Goal: Task Accomplishment & Management: Manage account settings

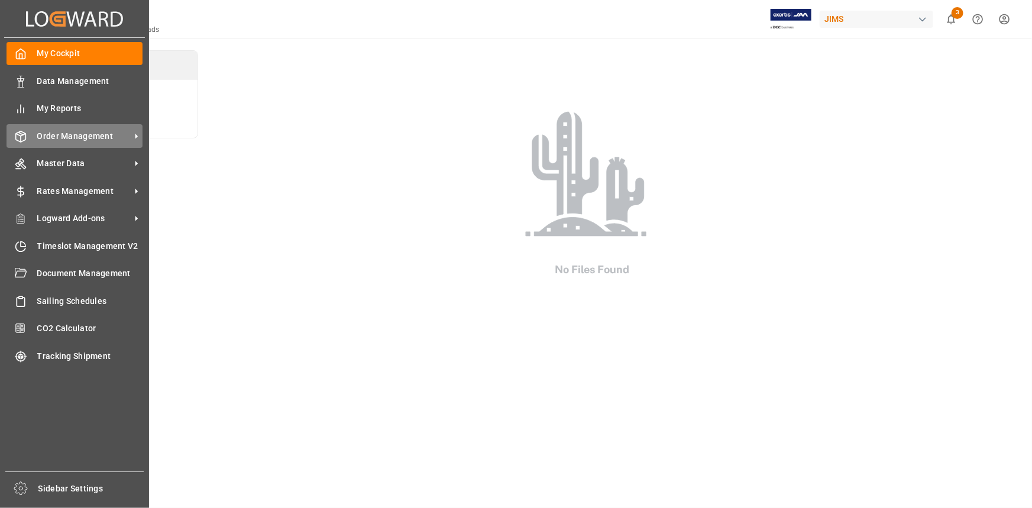
click at [88, 133] on span "Order Management" at bounding box center [83, 136] width 93 height 12
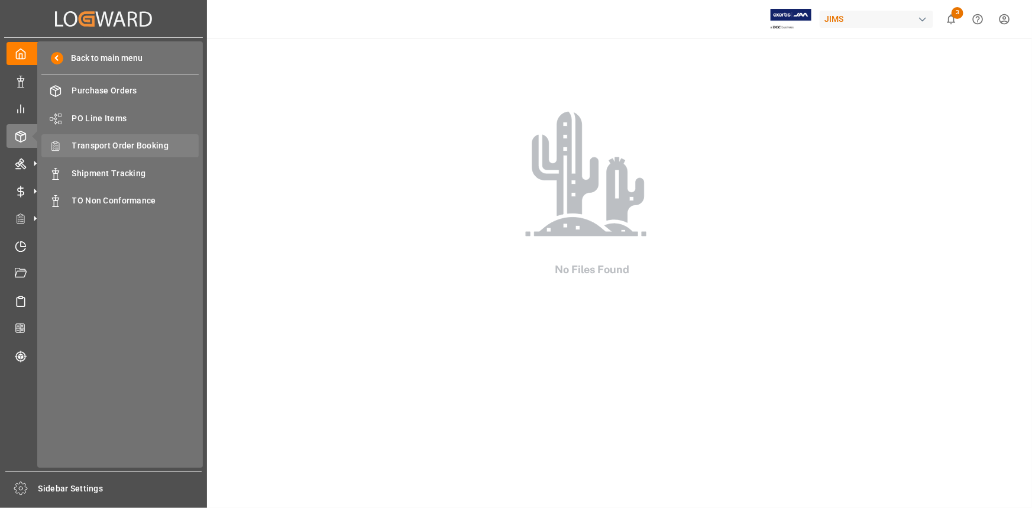
click at [126, 146] on span "Transport Order Booking" at bounding box center [135, 146] width 127 height 12
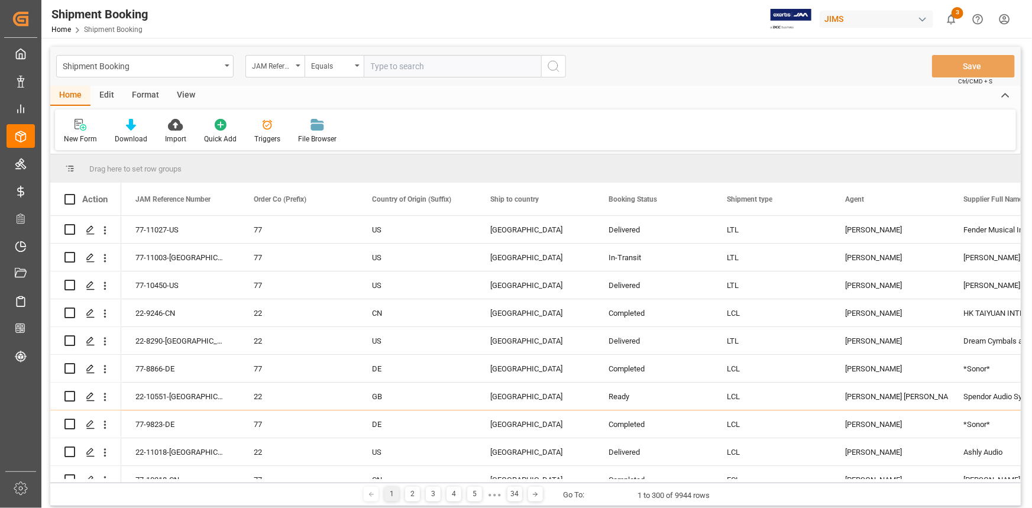
click at [394, 69] on input "text" at bounding box center [452, 66] width 177 height 22
paste input "22-10789-CN"
type input "22-10789-CN"
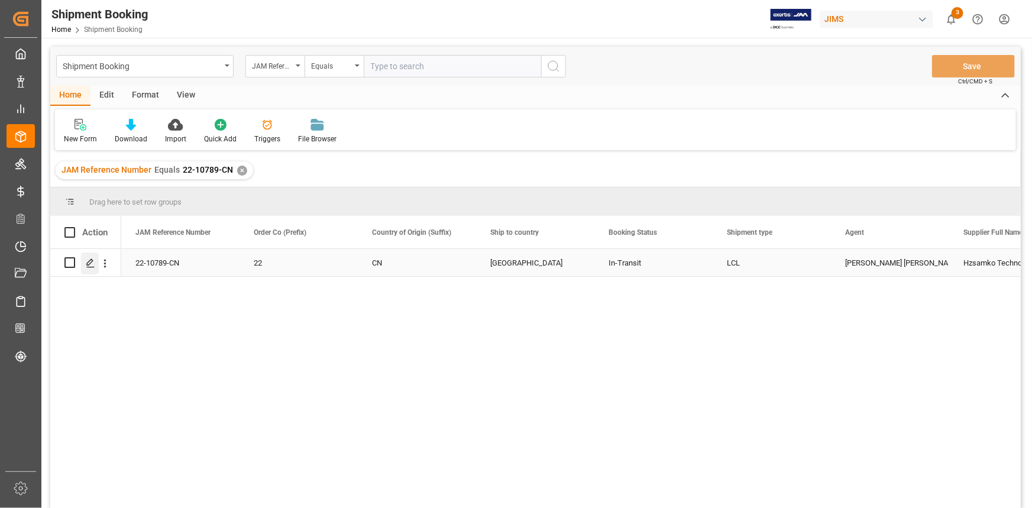
click at [89, 265] on polygon "Press SPACE to select this row." at bounding box center [90, 262] width 6 height 6
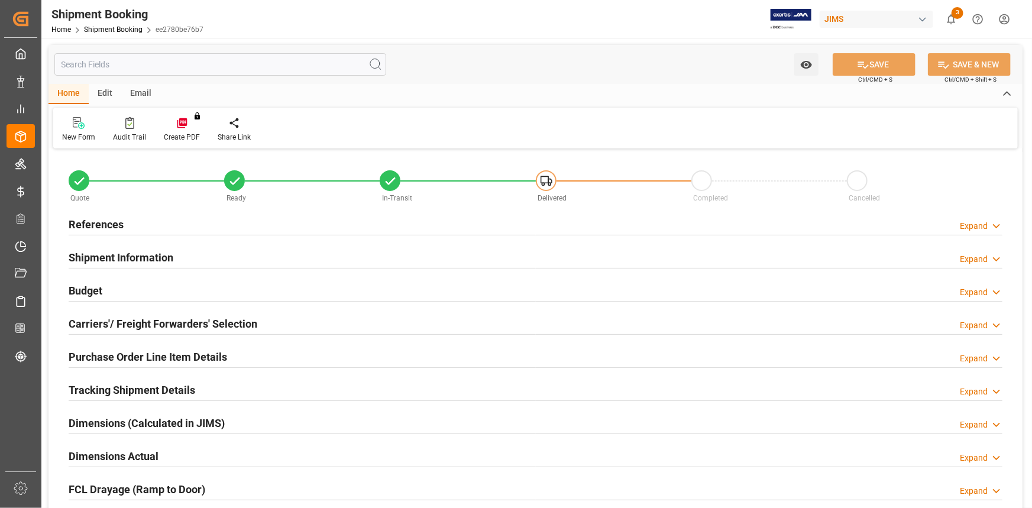
type input "0"
type input "60"
type input "05-09-2025"
click at [176, 225] on div "References Expand" at bounding box center [536, 223] width 934 height 22
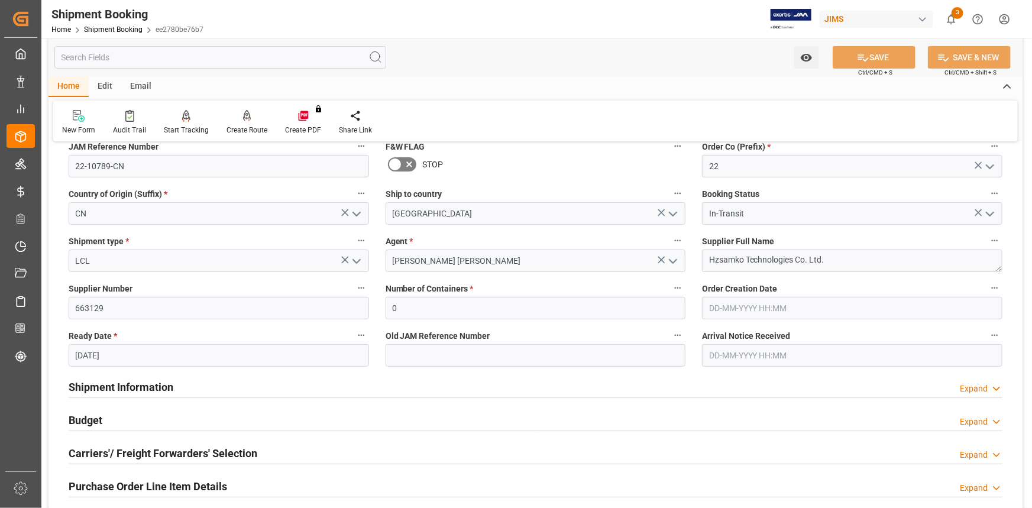
scroll to position [161, 0]
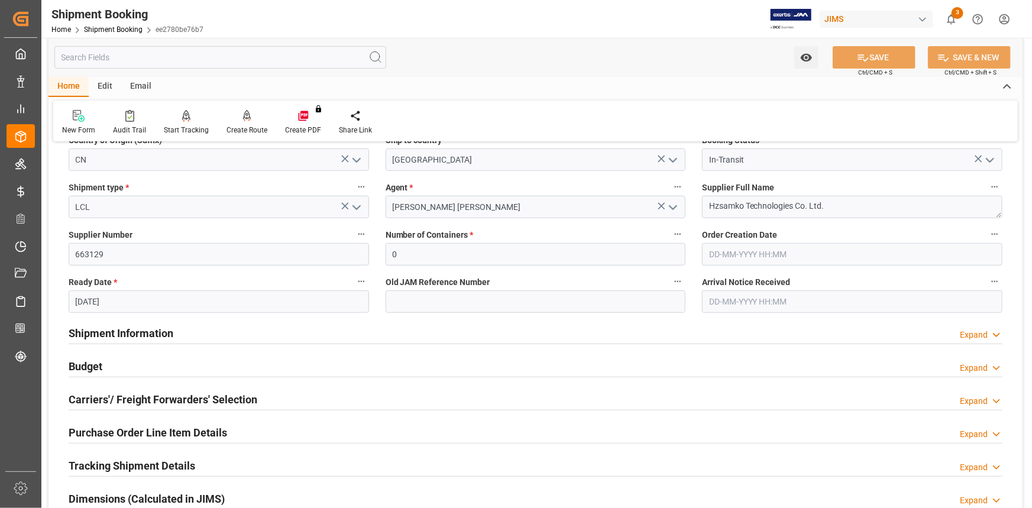
click at [207, 327] on div "Shipment Information Expand" at bounding box center [536, 332] width 934 height 22
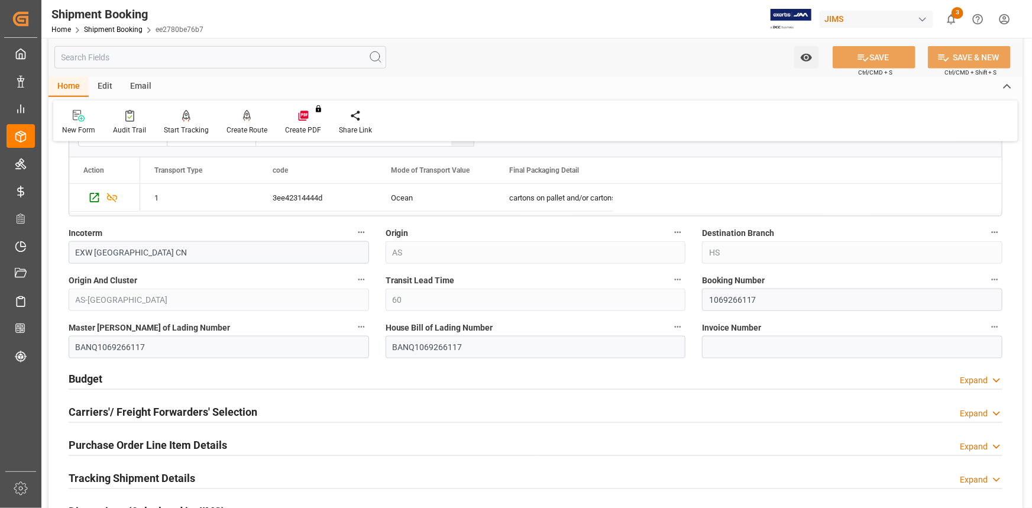
scroll to position [645, 0]
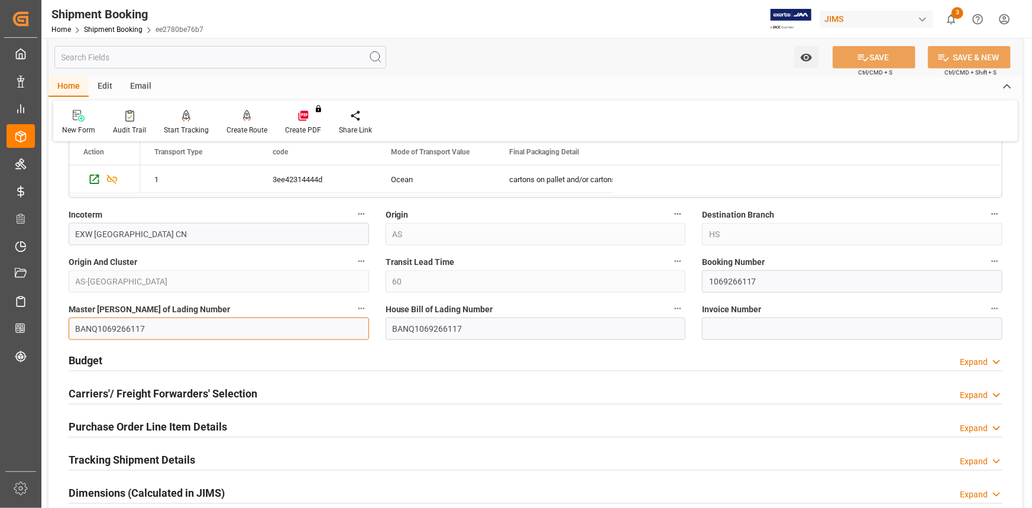
click at [61, 331] on div "Master Bill of Lading Number BANQ1069266117" at bounding box center [218, 320] width 317 height 47
paste input "CHN2686262"
type input "CHN2686262"
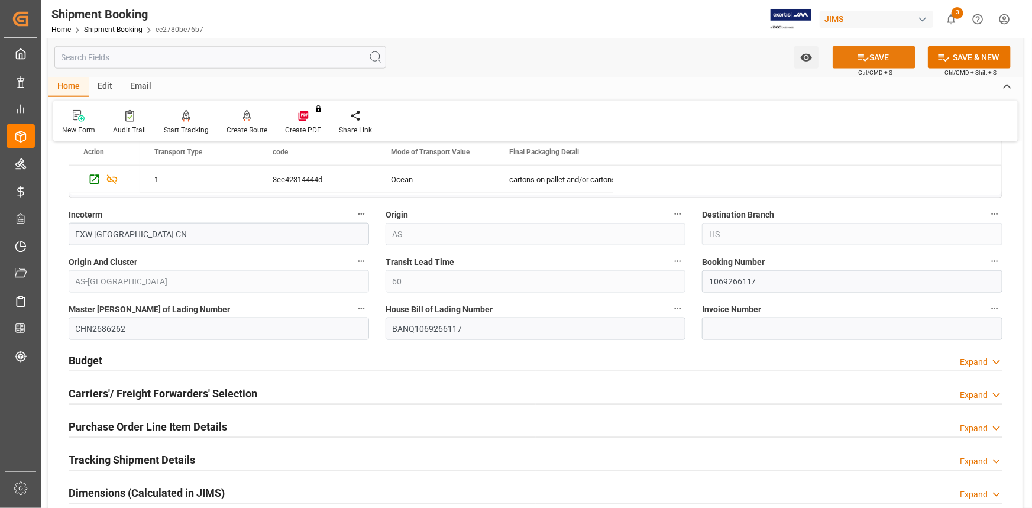
click at [875, 56] on button "SAVE" at bounding box center [874, 57] width 83 height 22
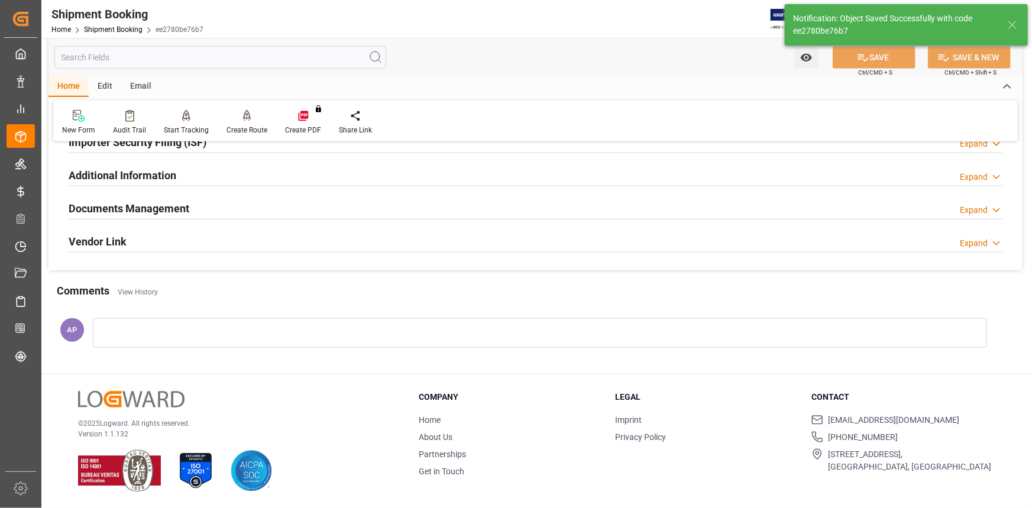
scroll to position [0, 0]
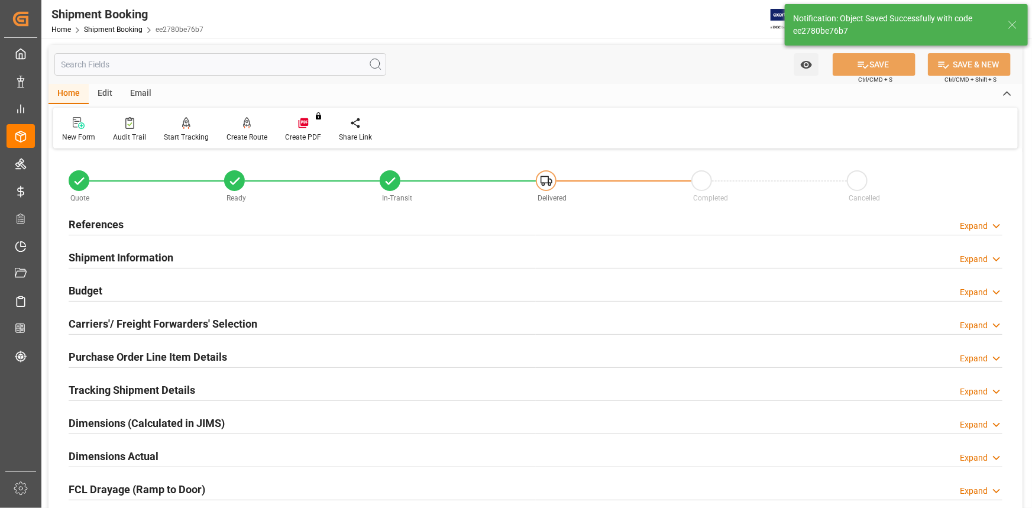
click at [225, 288] on div "Budget Expand" at bounding box center [536, 290] width 934 height 22
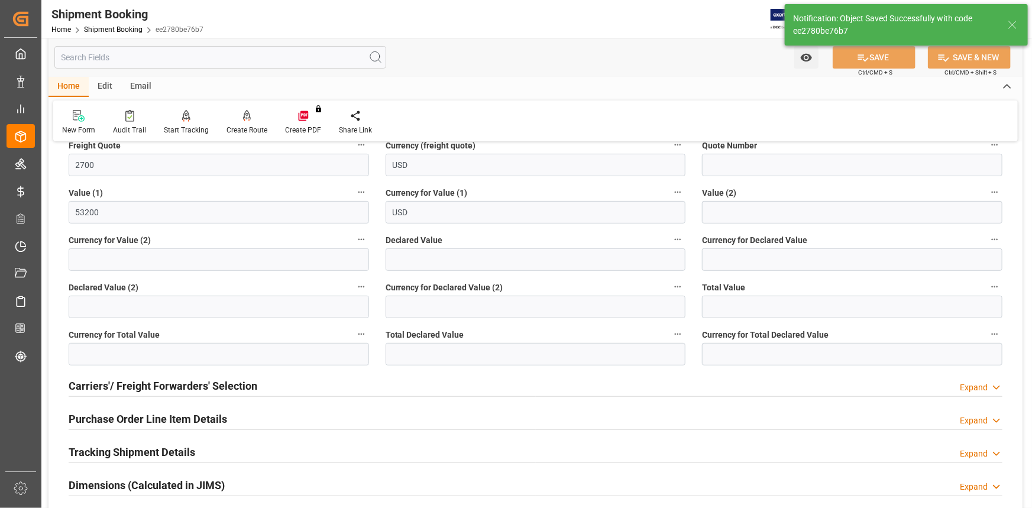
scroll to position [322, 0]
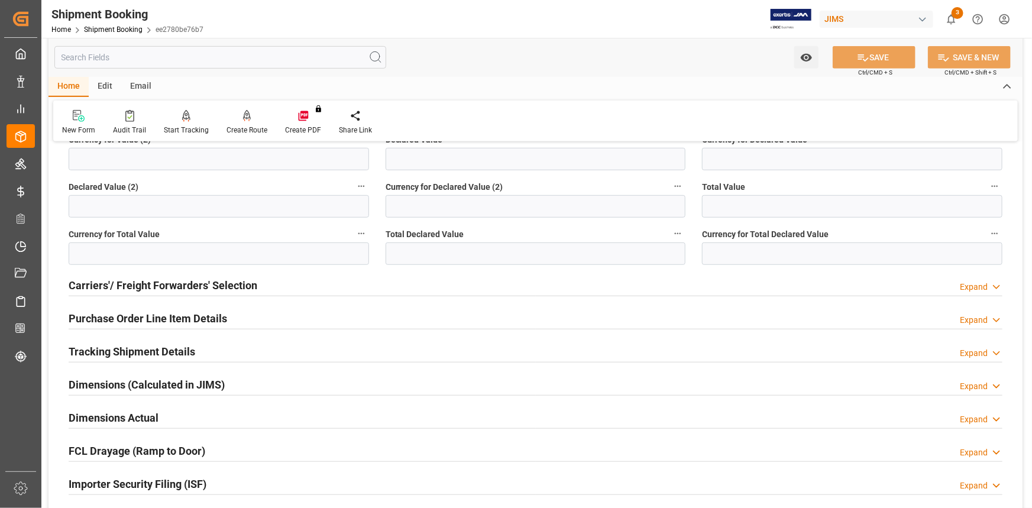
click at [279, 282] on div "Carriers'/ Freight Forwarders' Selection Expand" at bounding box center [536, 284] width 934 height 22
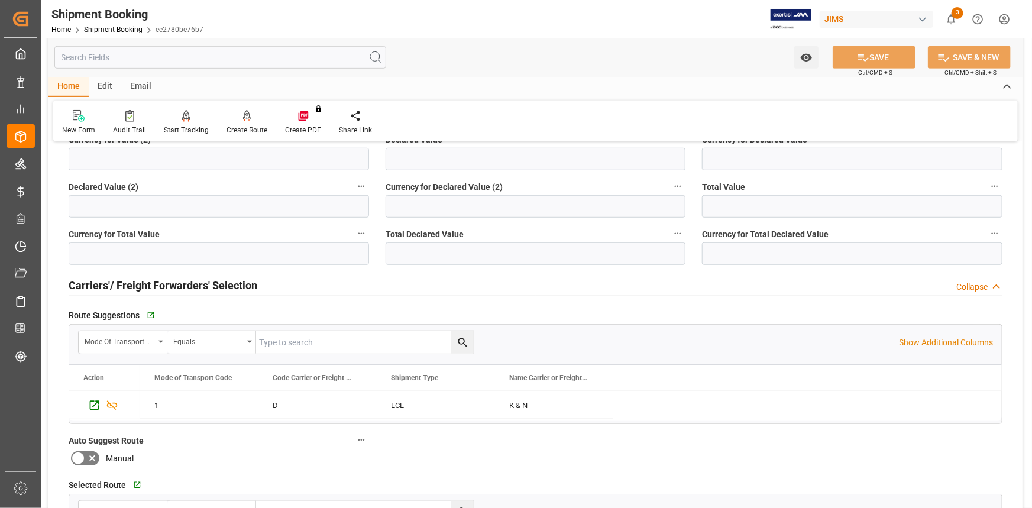
click at [279, 282] on div "Carriers'/ Freight Forwarders' Selection Collapse" at bounding box center [536, 284] width 934 height 22
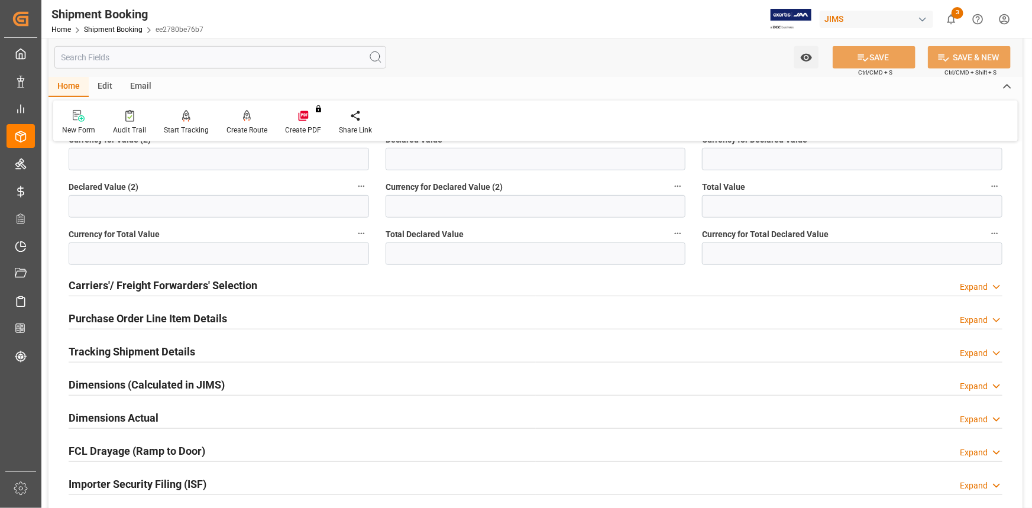
click at [234, 345] on div "Tracking Shipment Details Expand" at bounding box center [536, 351] width 934 height 22
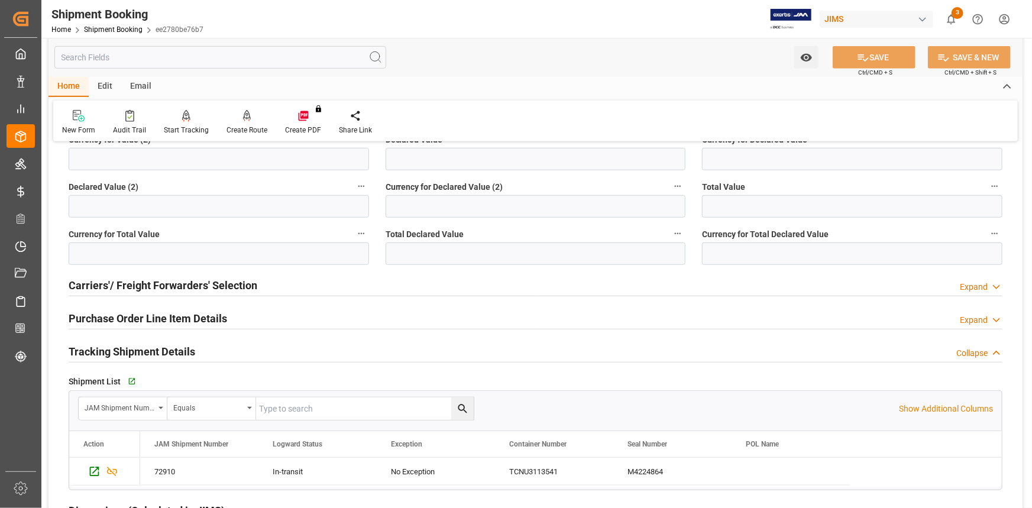
scroll to position [376, 0]
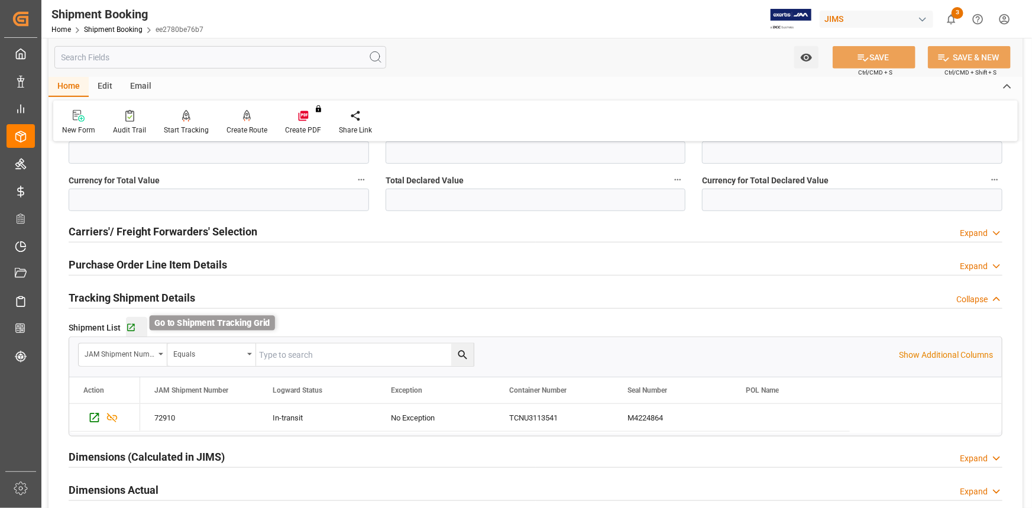
click at [130, 325] on icon "button" at bounding box center [131, 328] width 10 height 10
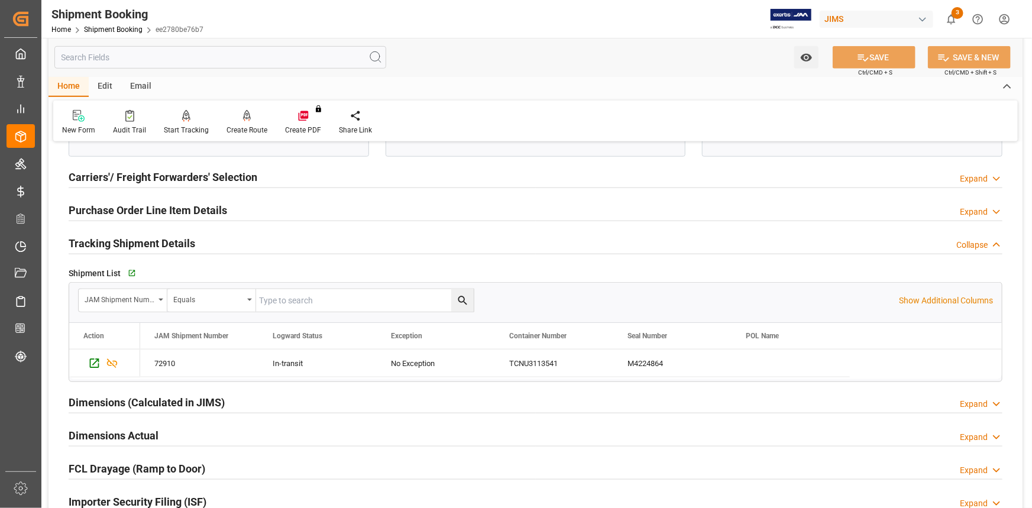
scroll to position [538, 0]
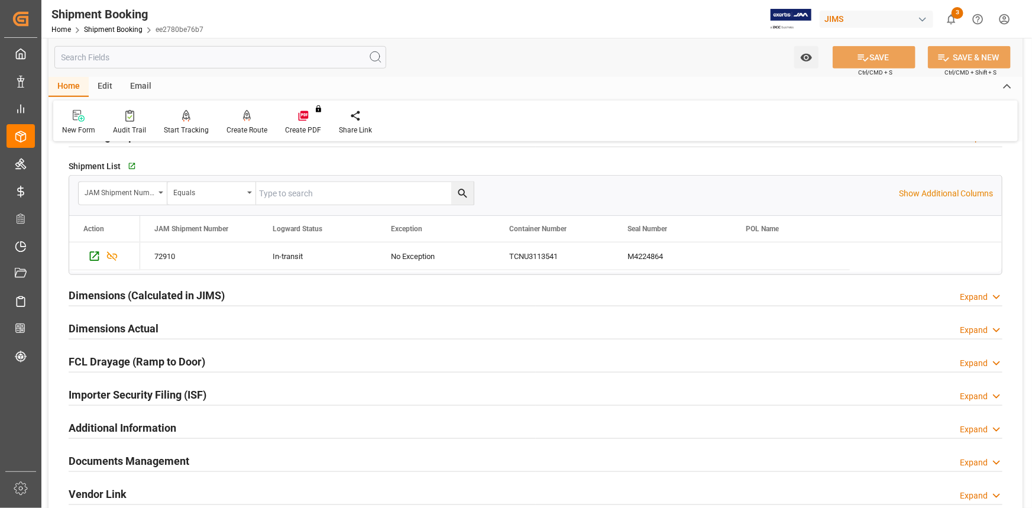
click at [250, 327] on div "Dimensions Actual Expand" at bounding box center [536, 327] width 934 height 22
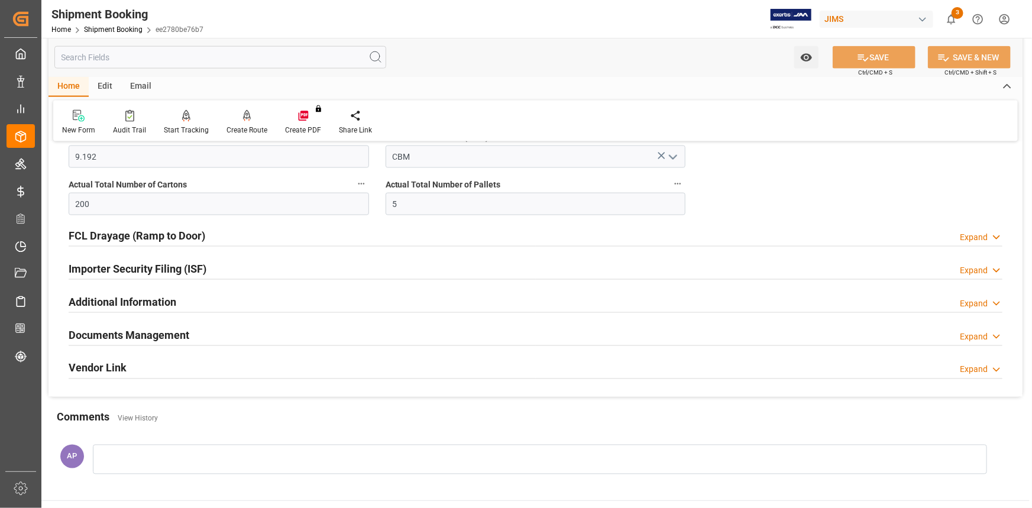
scroll to position [806, 0]
click at [252, 334] on div "Documents Management Expand" at bounding box center [536, 333] width 934 height 22
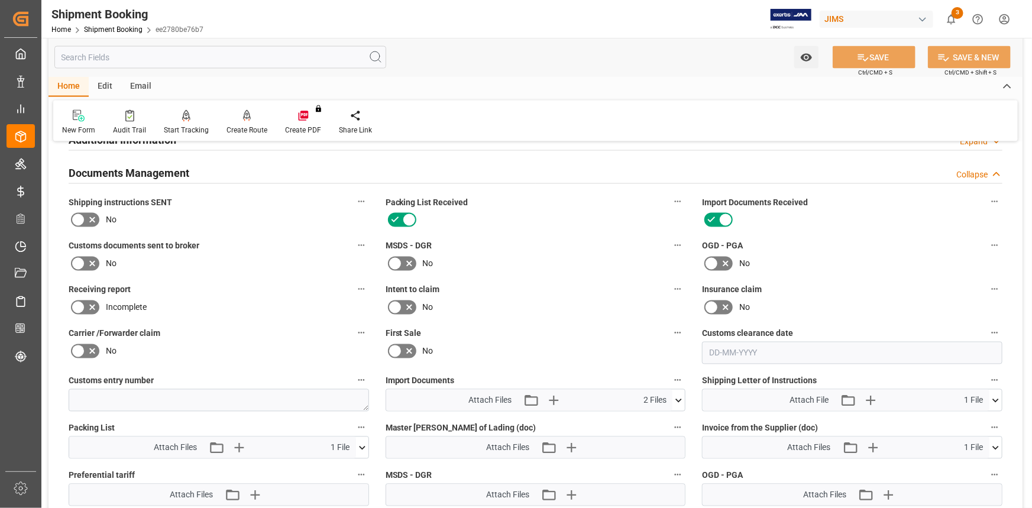
scroll to position [1075, 0]
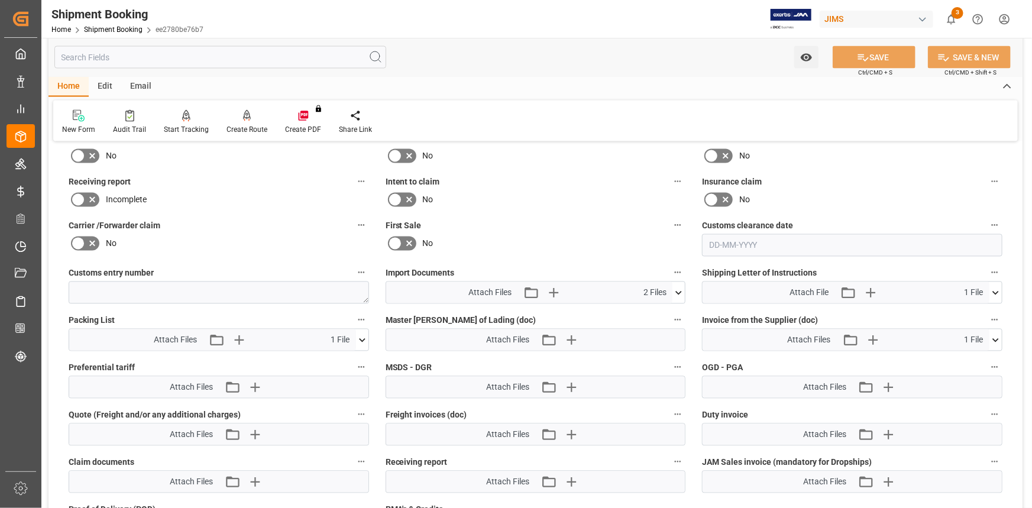
click at [678, 289] on icon at bounding box center [679, 293] width 12 height 12
click at [554, 285] on icon "button" at bounding box center [553, 292] width 19 height 19
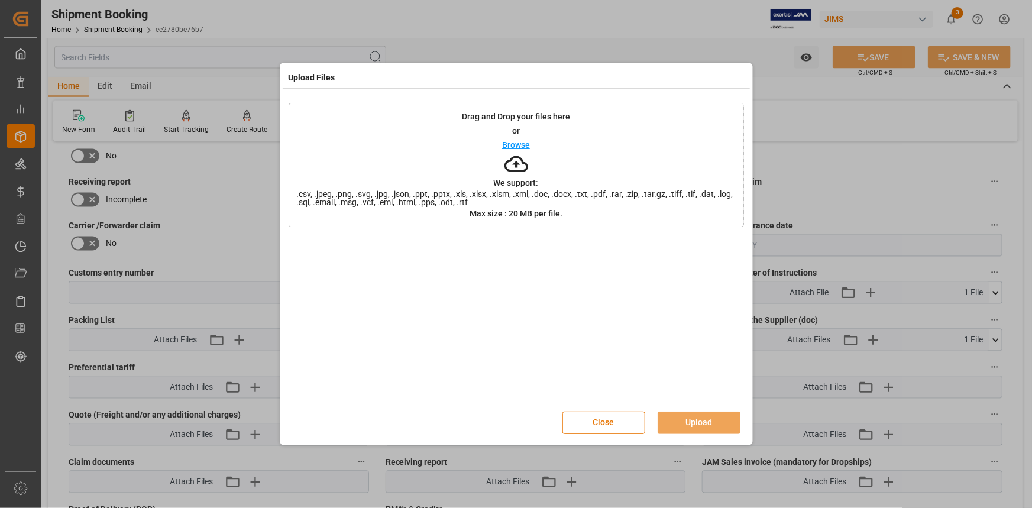
click at [519, 143] on p "Browse" at bounding box center [516, 145] width 28 height 8
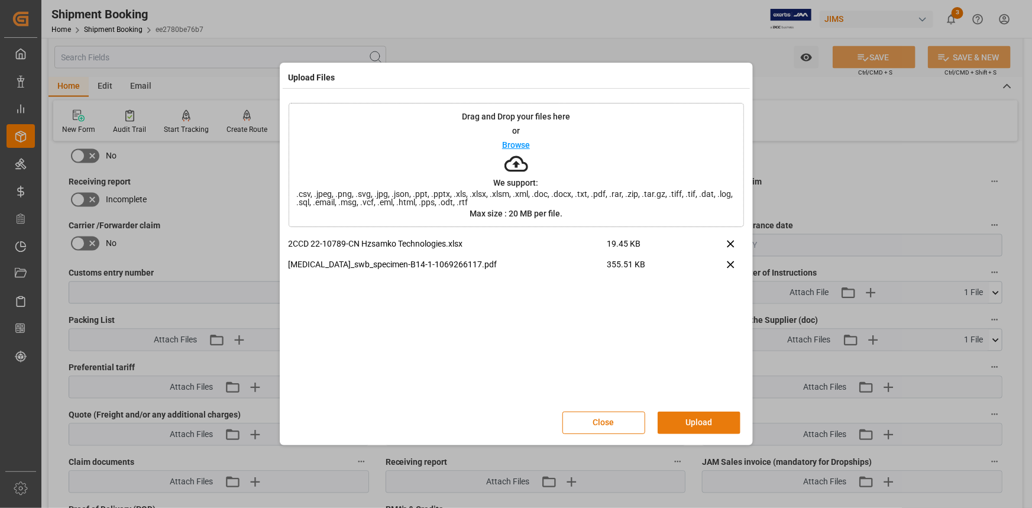
click at [705, 419] on button "Upload" at bounding box center [699, 423] width 83 height 22
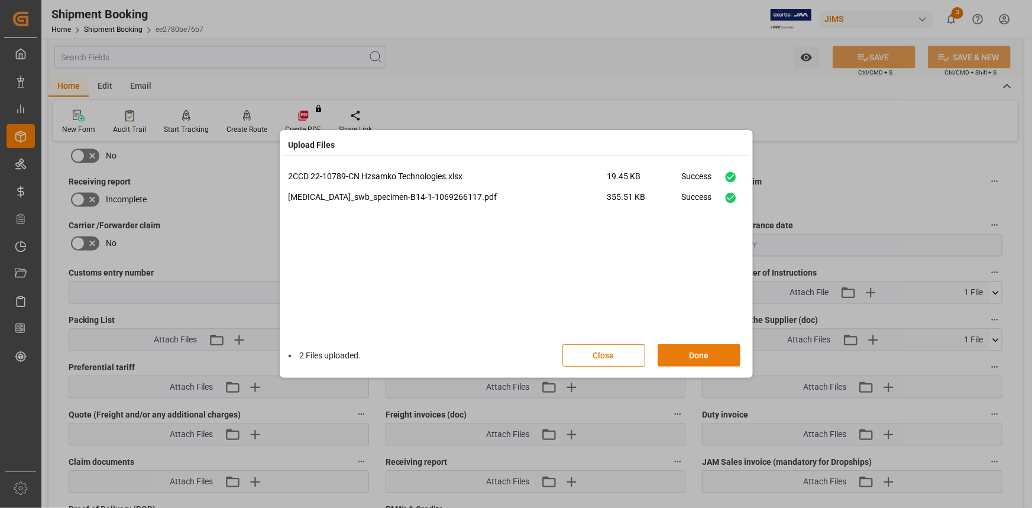
click at [705, 358] on button "Done" at bounding box center [699, 355] width 83 height 22
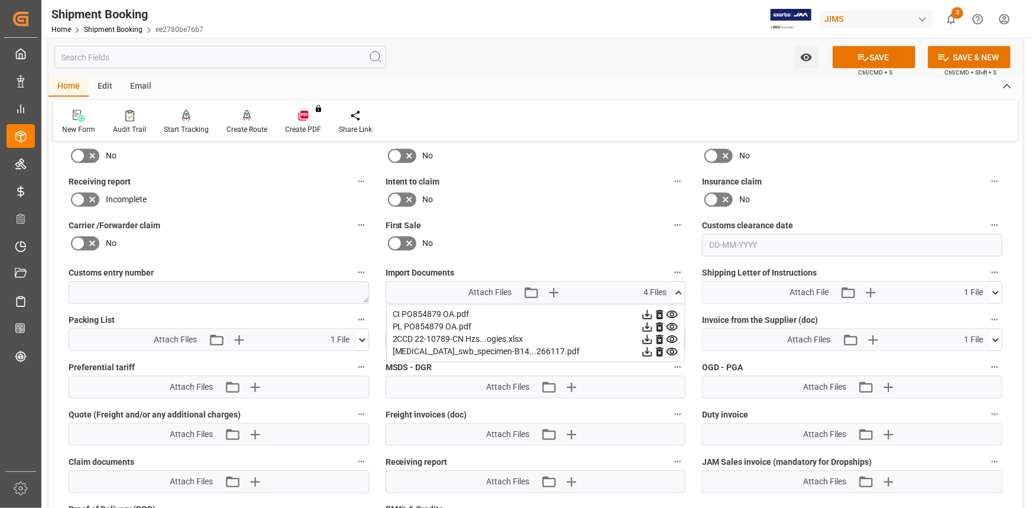
click at [92, 195] on icon at bounding box center [92, 200] width 14 height 14
click at [0, 0] on input "checkbox" at bounding box center [0, 0] width 0 height 0
click at [875, 58] on button "SAVE" at bounding box center [874, 57] width 83 height 22
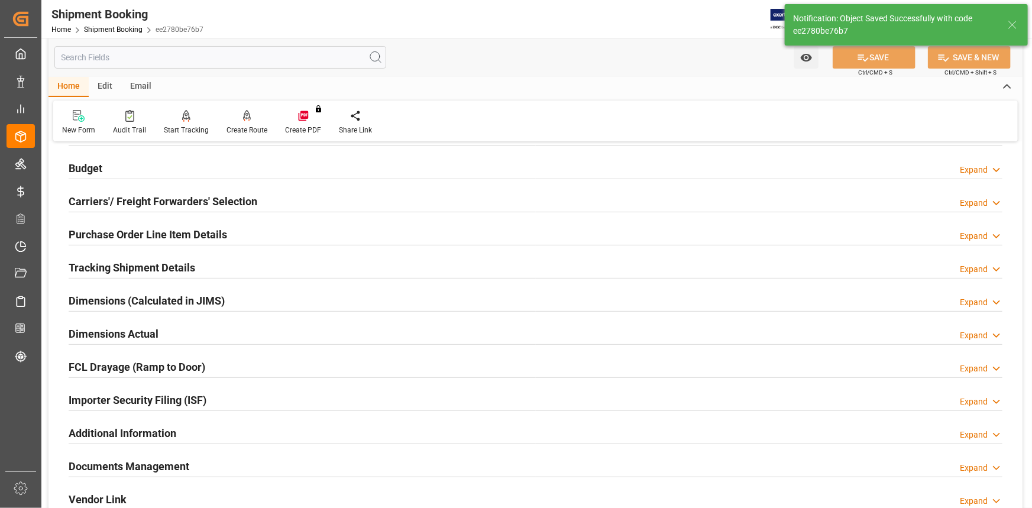
scroll to position [56, 0]
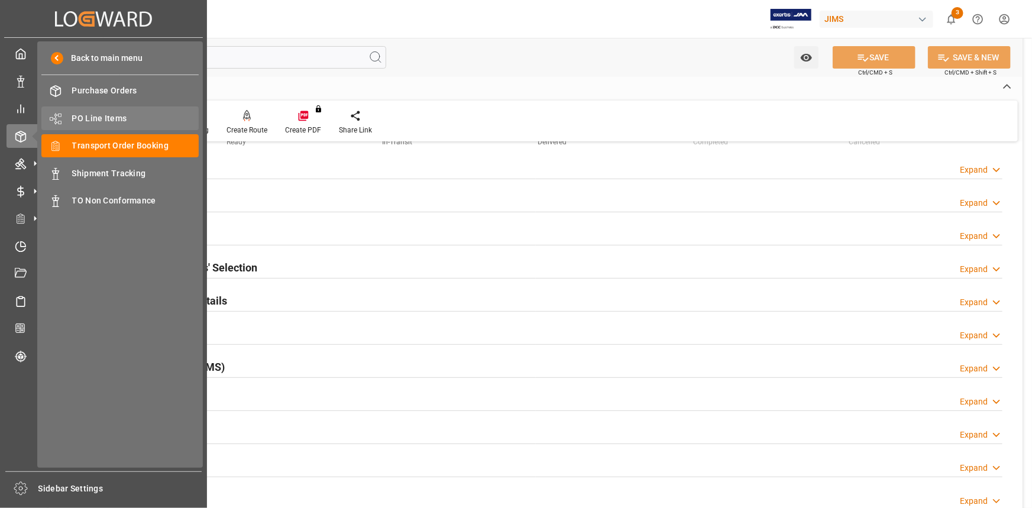
click at [89, 114] on span "PO Line Items" at bounding box center [135, 118] width 127 height 12
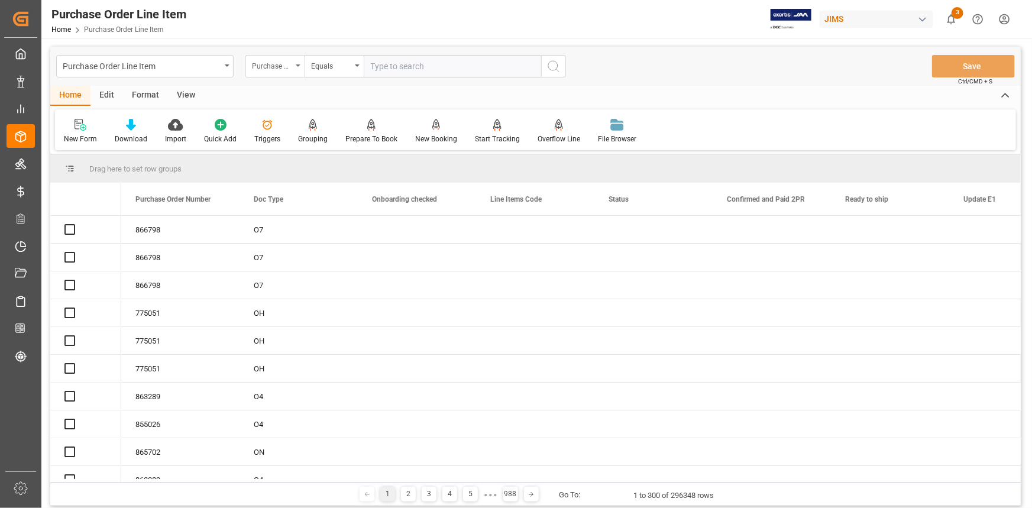
click at [285, 64] on div "Purchase Order Number" at bounding box center [272, 65] width 40 height 14
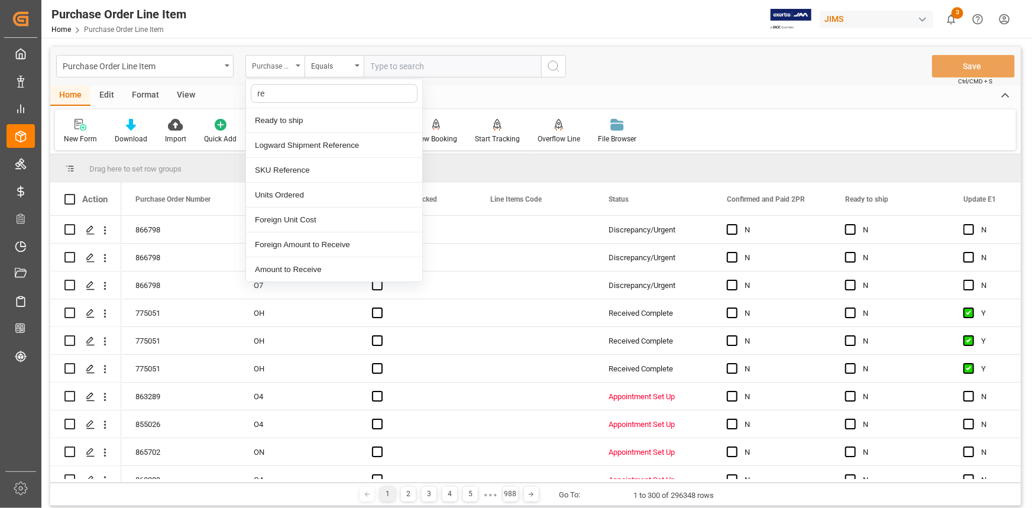
type input "ref"
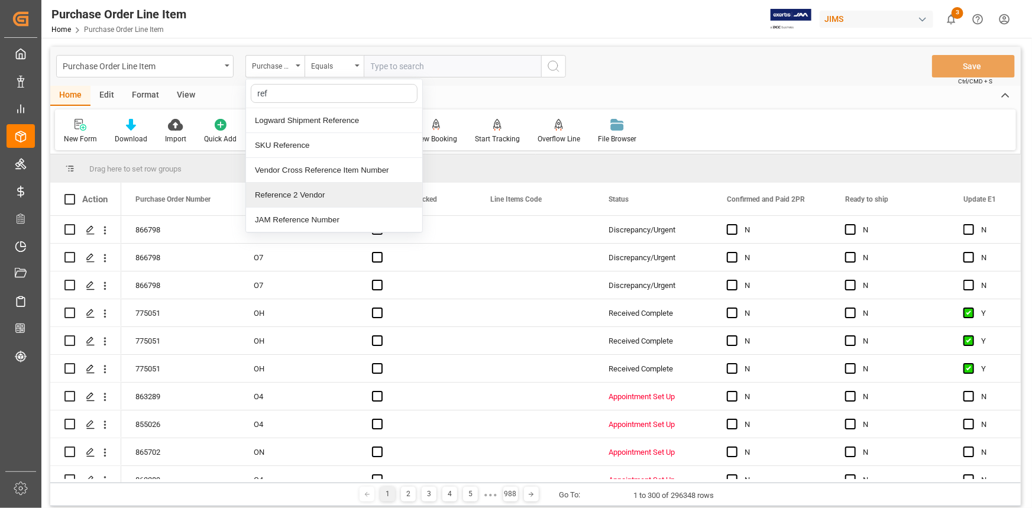
click at [316, 190] on div "Reference 2 Vendor" at bounding box center [334, 195] width 176 height 25
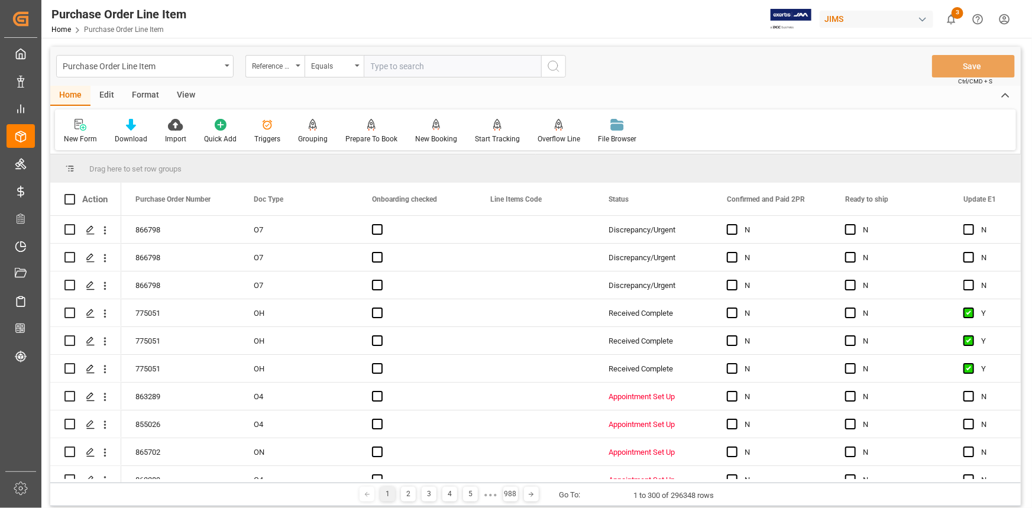
click at [408, 65] on input "text" at bounding box center [452, 66] width 177 height 22
paste input "22-10789-CN"
type input "22-10789-CN"
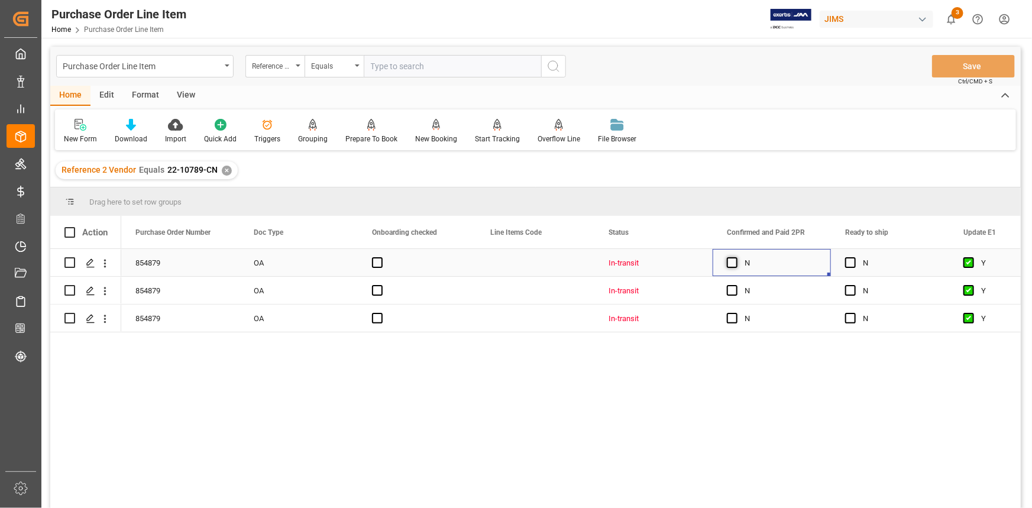
click at [734, 262] on span "Press SPACE to select this row." at bounding box center [732, 262] width 11 height 11
click at [736, 257] on input "Press SPACE to select this row." at bounding box center [736, 257] width 0 height 0
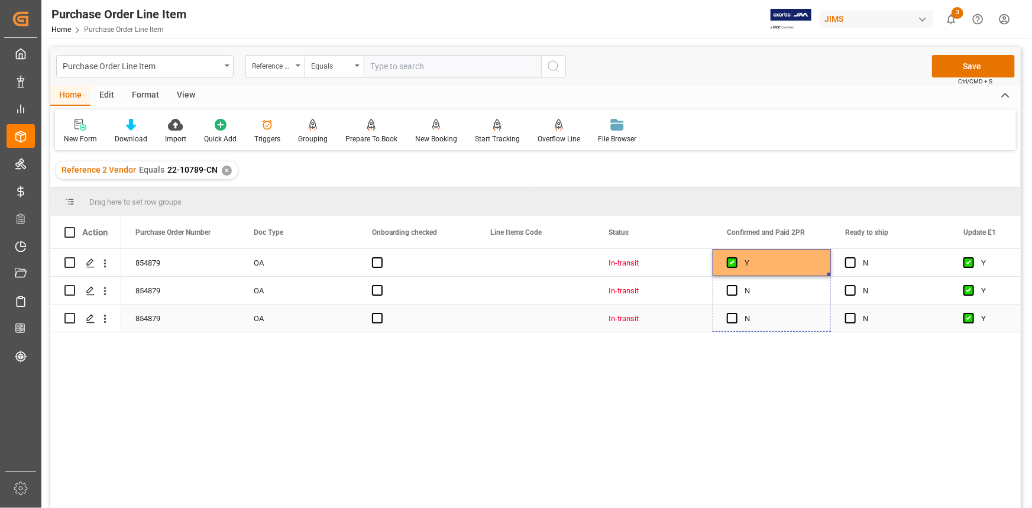
drag, startPoint x: 829, startPoint y: 274, endPoint x: 819, endPoint y: 308, distance: 35.4
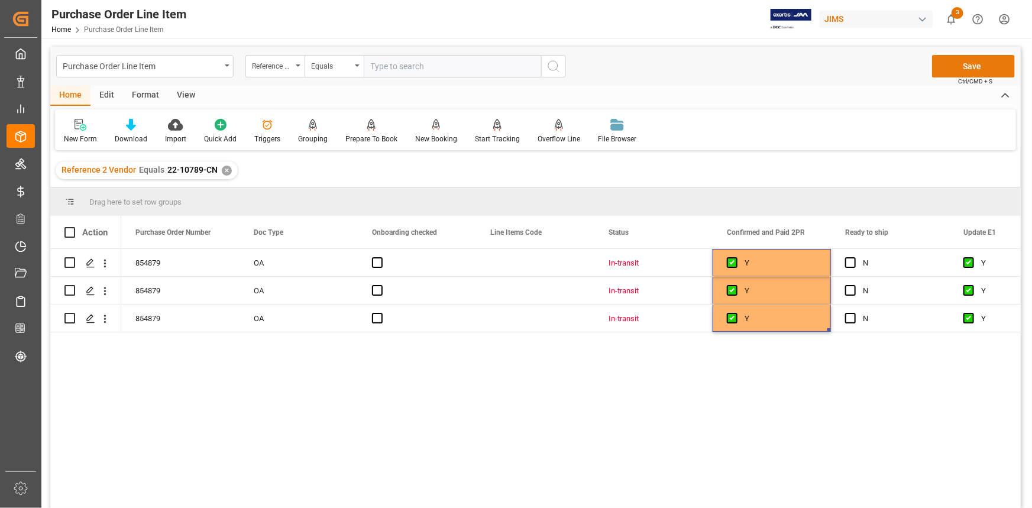
click at [972, 65] on button "Save" at bounding box center [973, 66] width 83 height 22
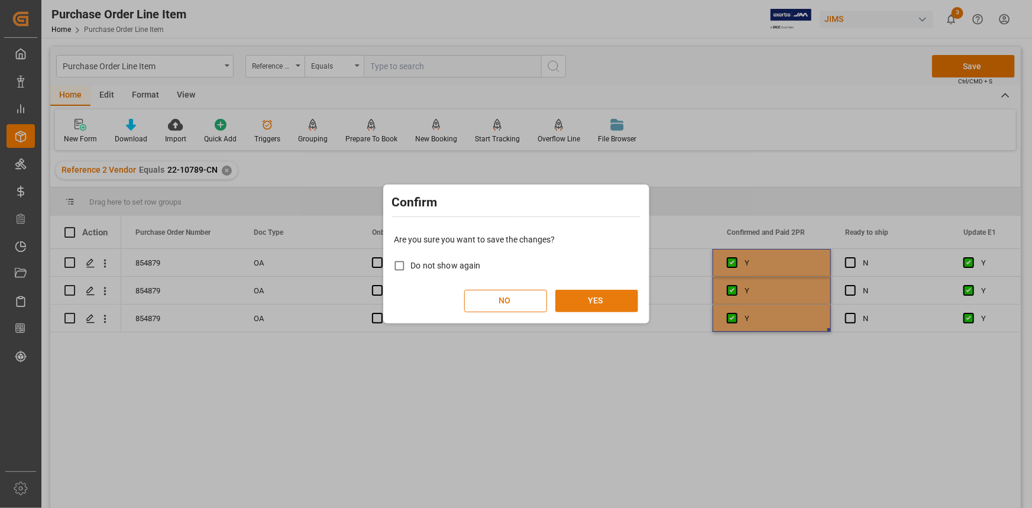
click at [596, 302] on button "YES" at bounding box center [596, 301] width 83 height 22
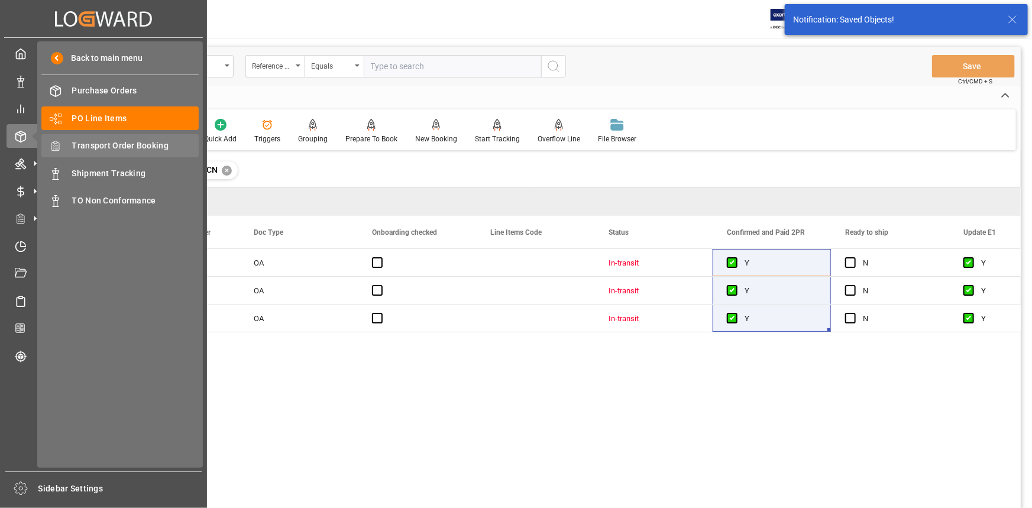
click at [113, 144] on span "Transport Order Booking" at bounding box center [135, 146] width 127 height 12
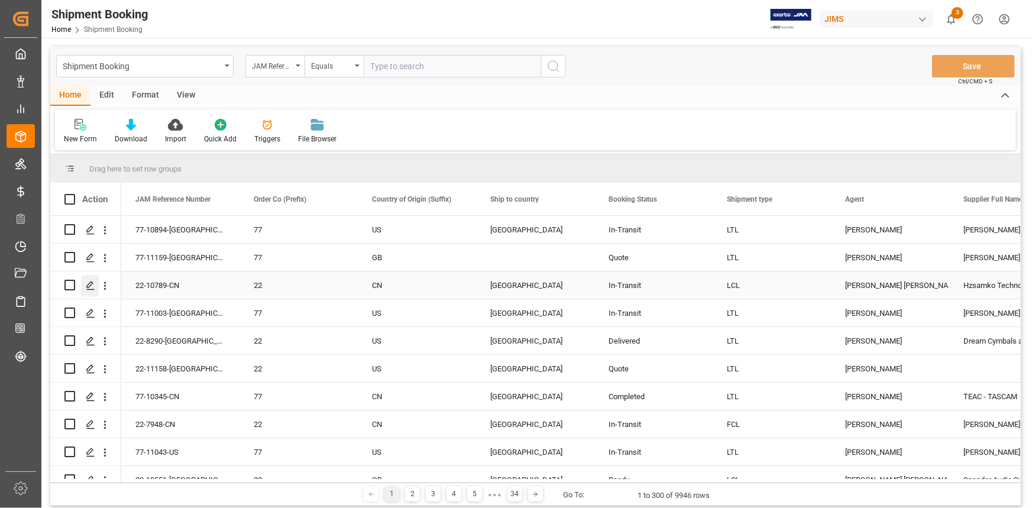
click at [92, 282] on icon "Press SPACE to select this row." at bounding box center [90, 285] width 9 height 9
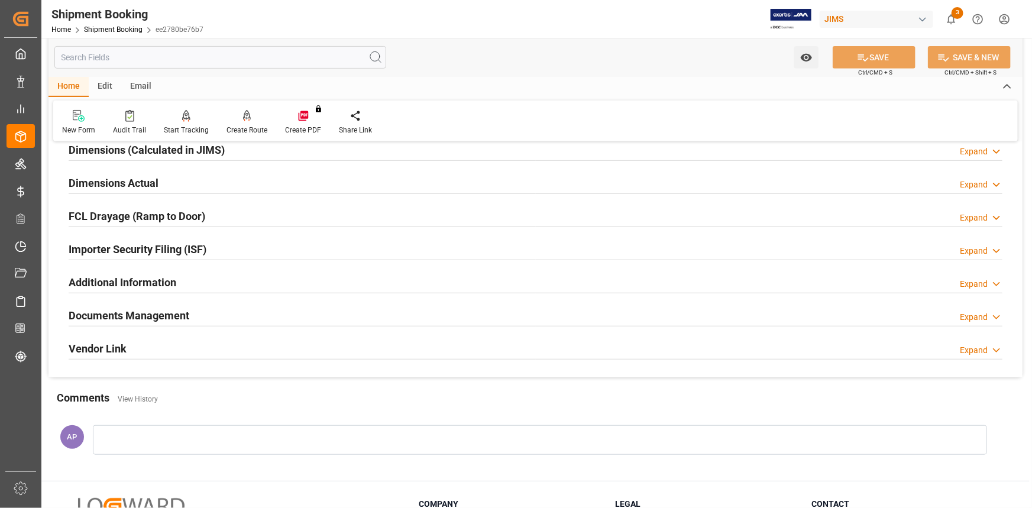
scroll to position [322, 0]
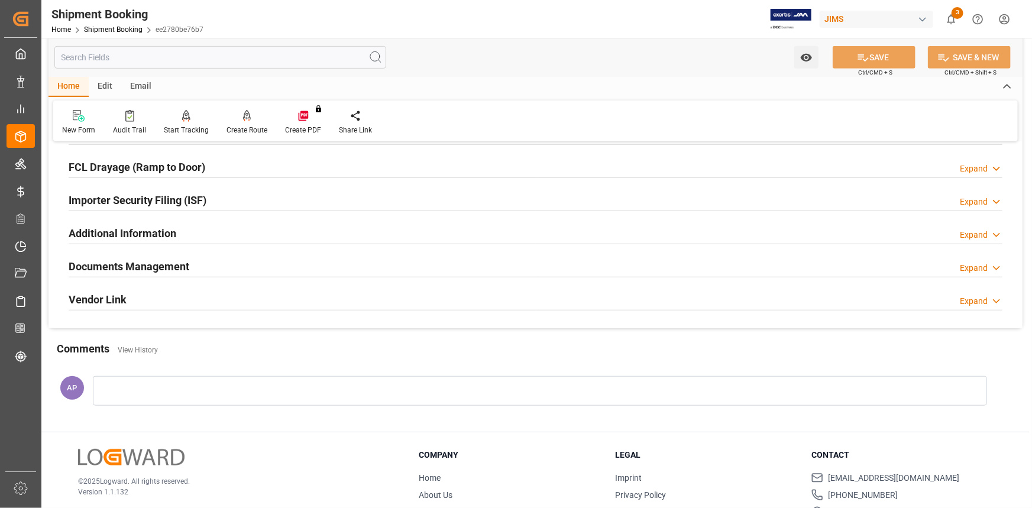
click at [234, 268] on div "Documents Management Expand" at bounding box center [536, 265] width 934 height 22
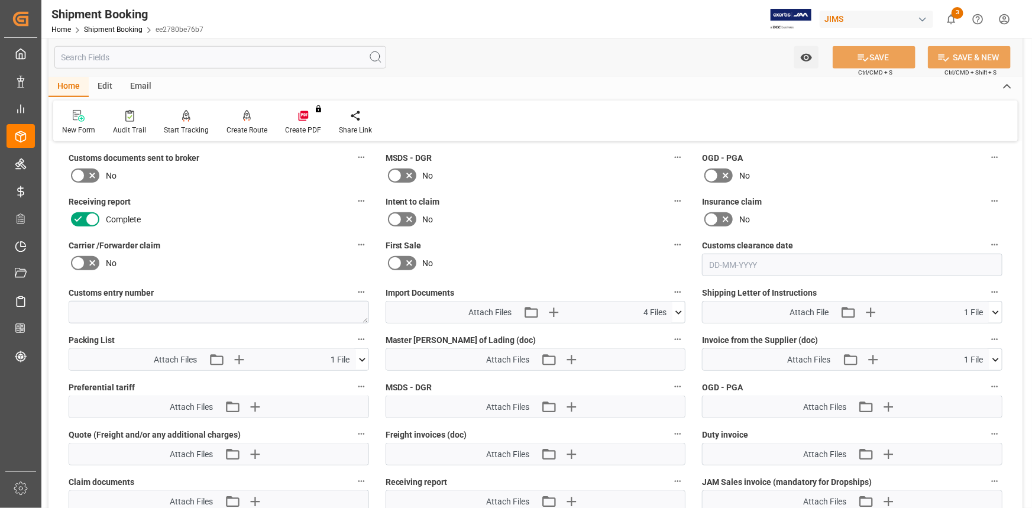
scroll to position [538, 0]
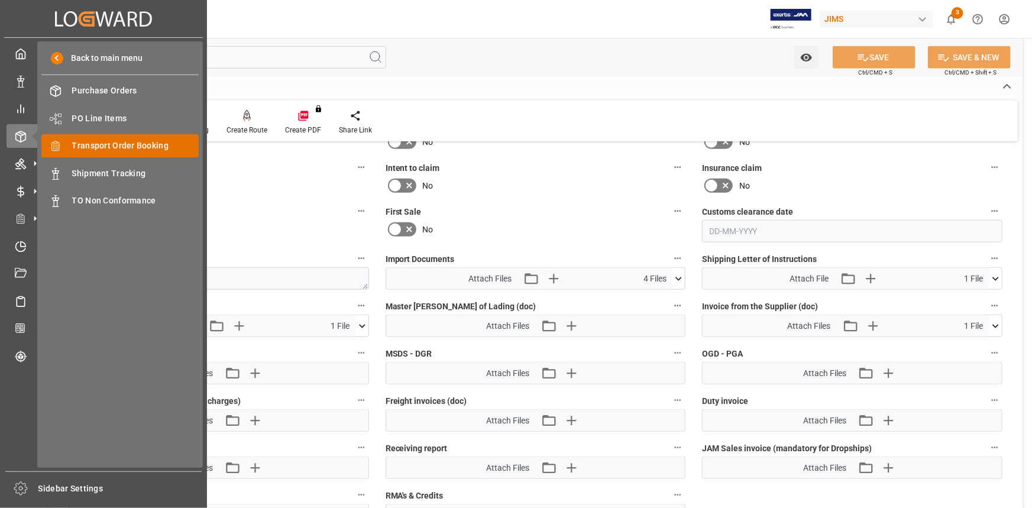
click at [114, 140] on span "Transport Order Booking" at bounding box center [135, 146] width 127 height 12
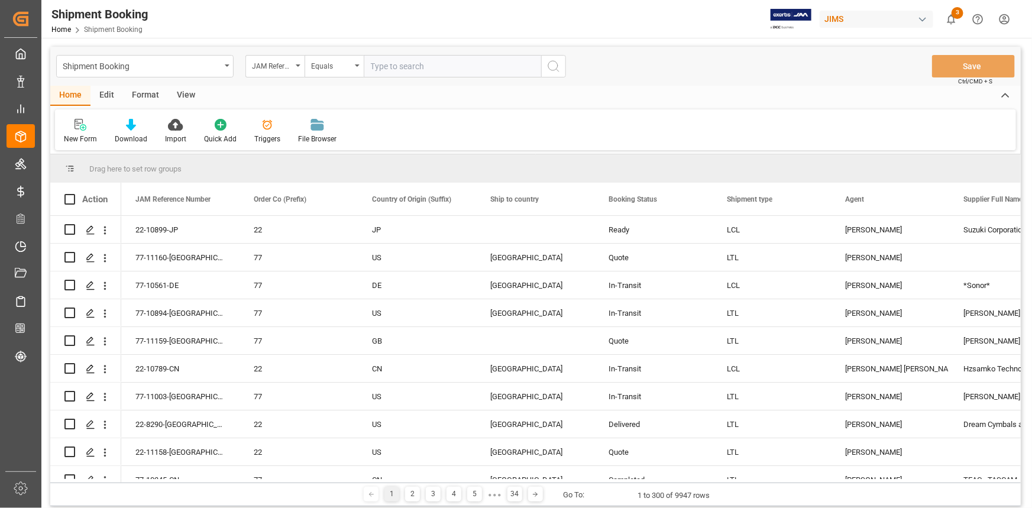
click at [398, 64] on input "text" at bounding box center [452, 66] width 177 height 22
type input "22-10916-MX"
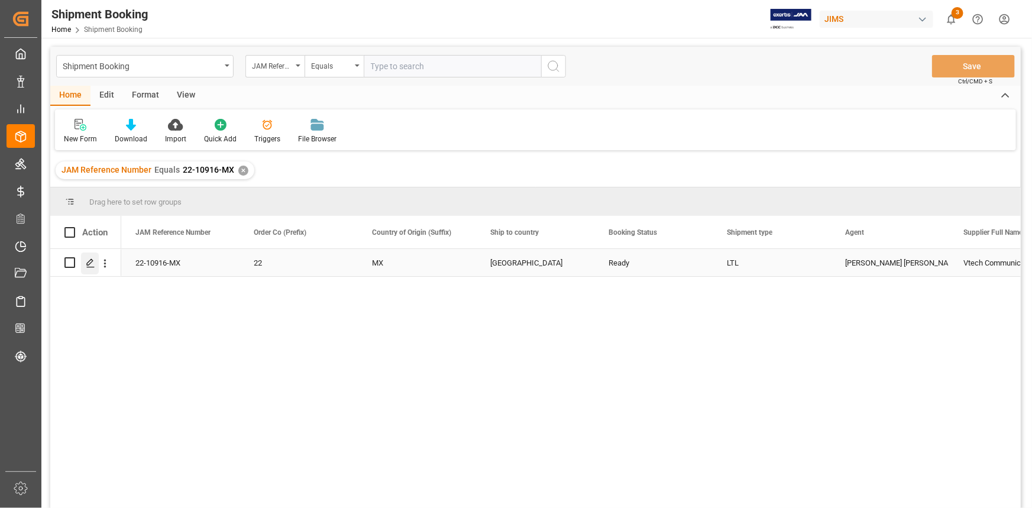
click at [86, 266] on icon "Press SPACE to select this row." at bounding box center [90, 262] width 9 height 9
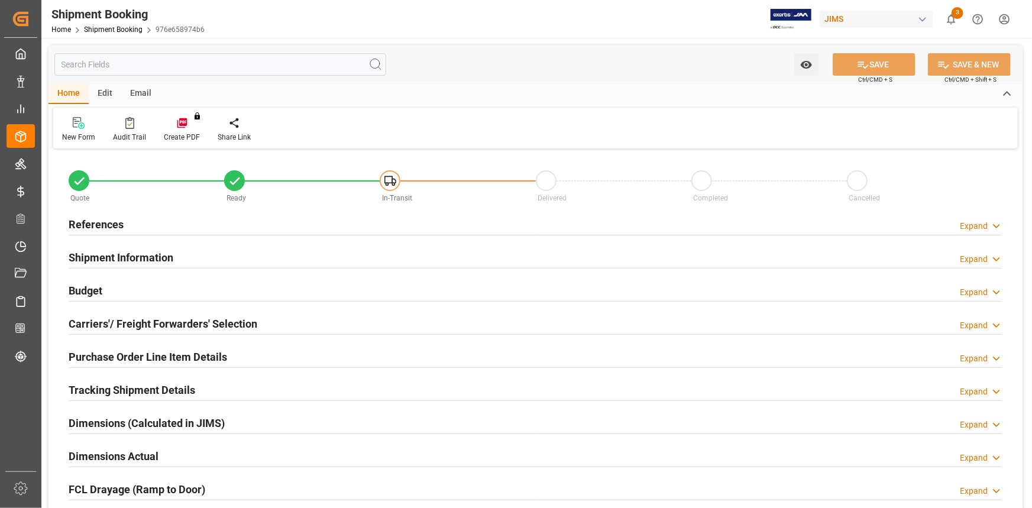
type input "0"
type input "50"
type input "10643.2541"
type input "0"
type input "23406.48"
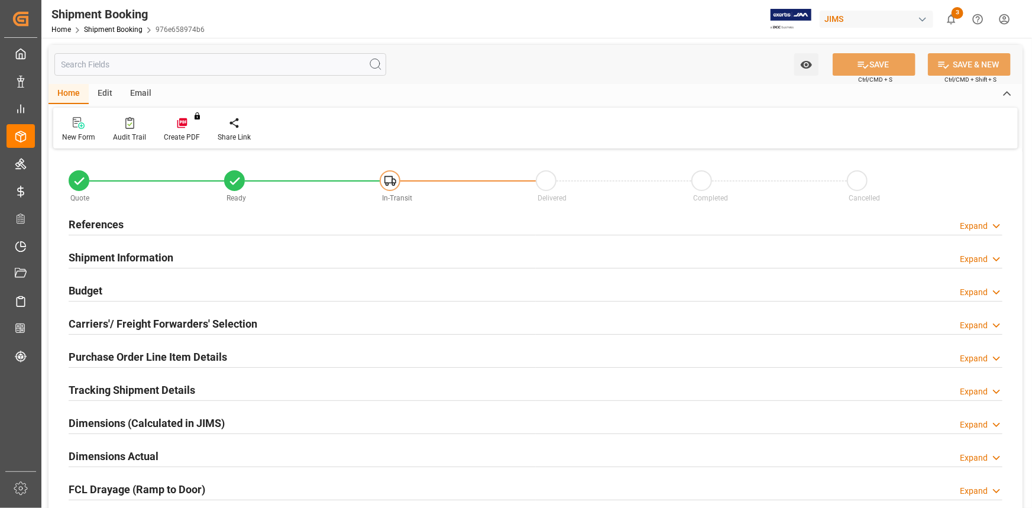
type input "[DATE]"
click at [202, 225] on div "References Expand" at bounding box center [536, 223] width 934 height 22
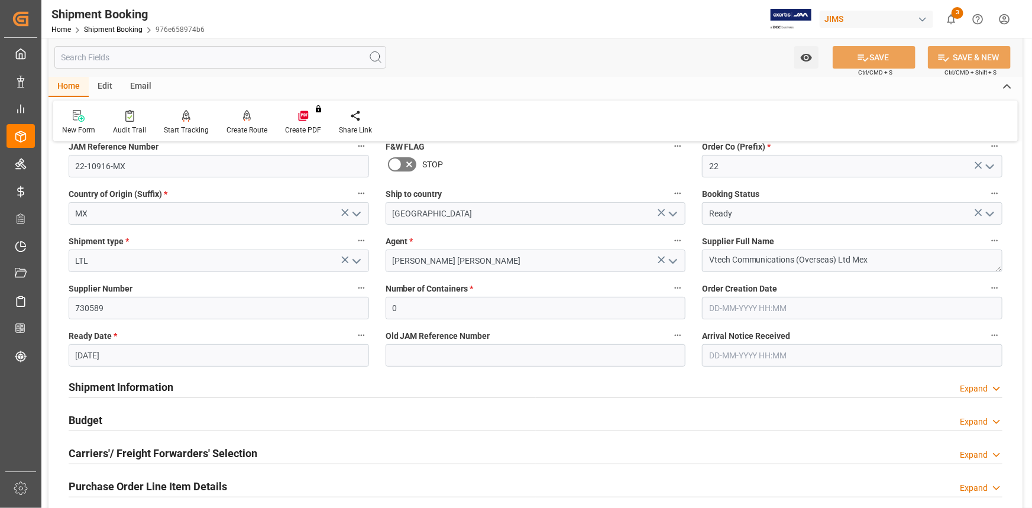
scroll to position [161, 0]
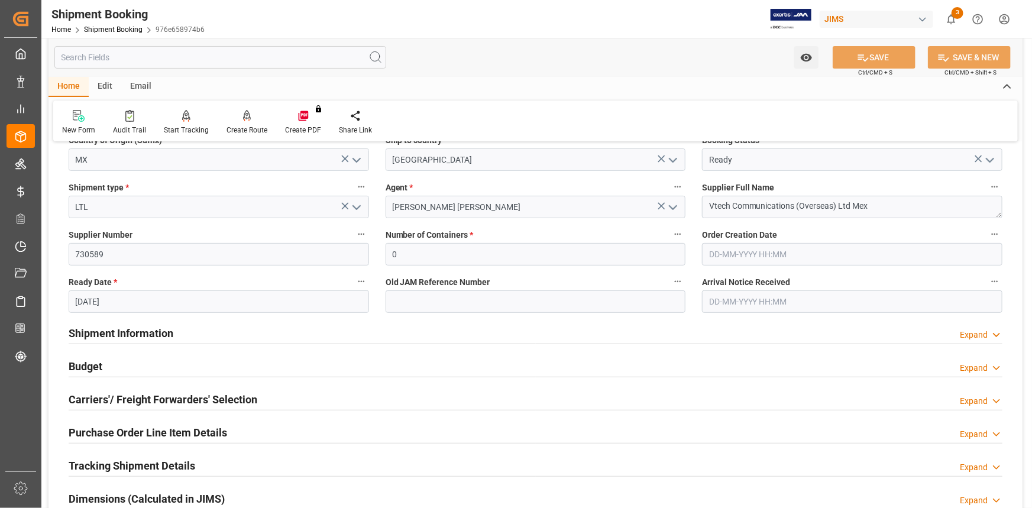
click at [232, 333] on div "Shipment Information Expand" at bounding box center [536, 332] width 934 height 22
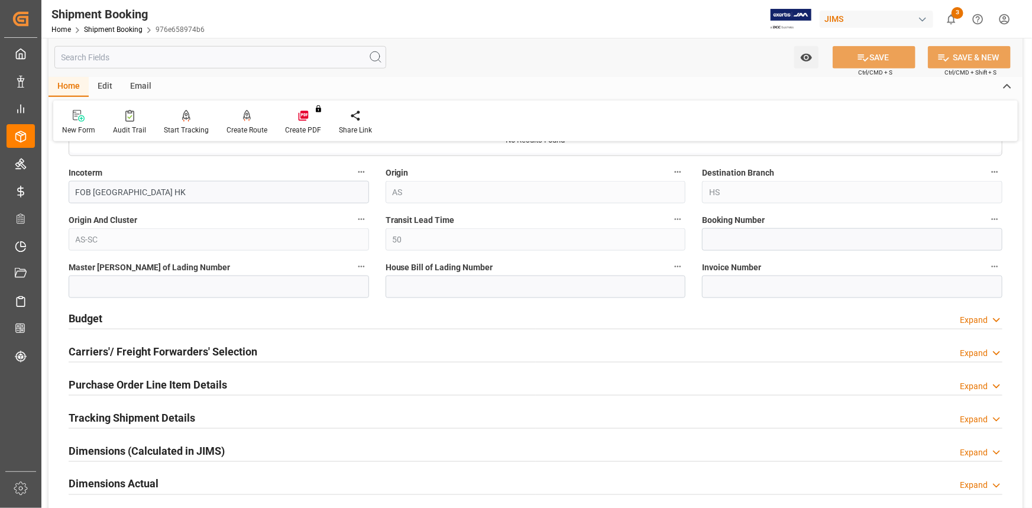
scroll to position [752, 0]
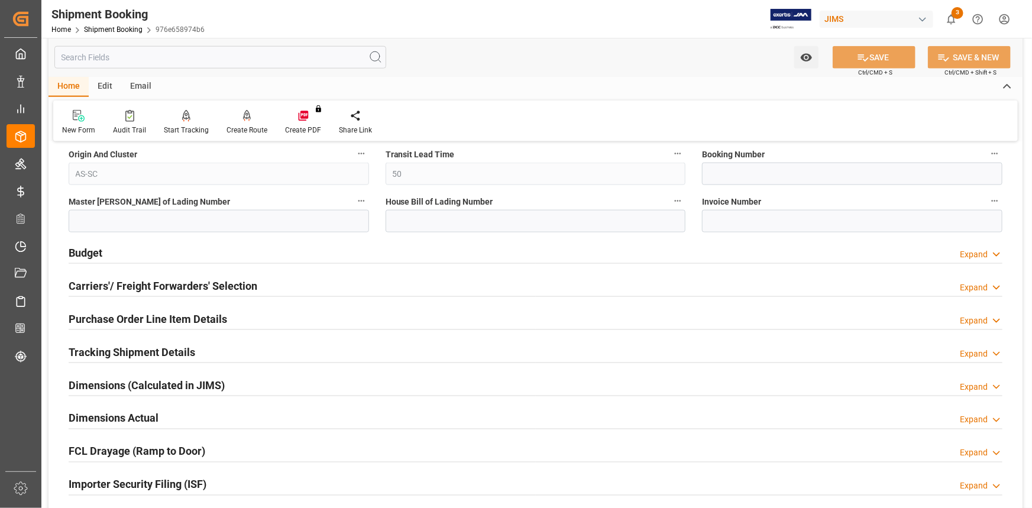
click at [207, 255] on div "Budget Expand" at bounding box center [536, 252] width 934 height 22
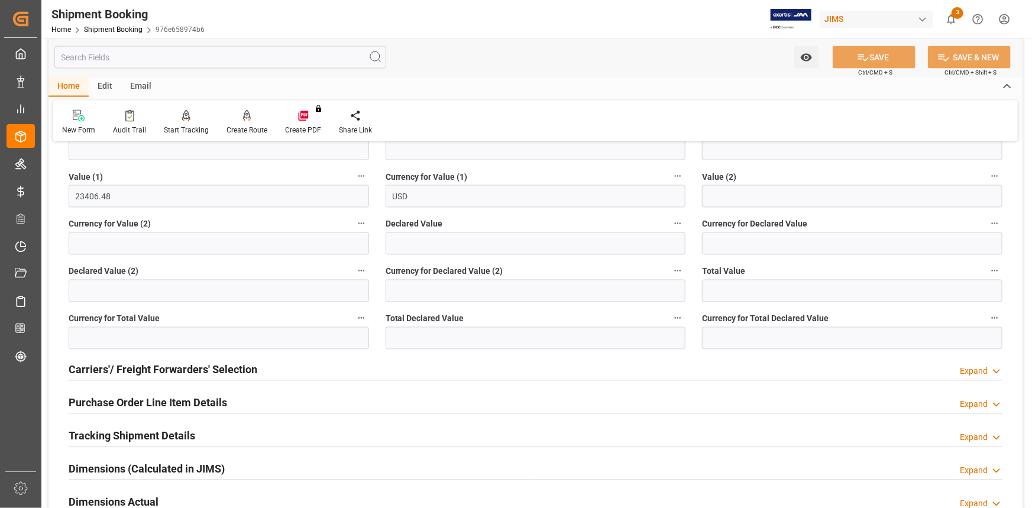
scroll to position [1022, 0]
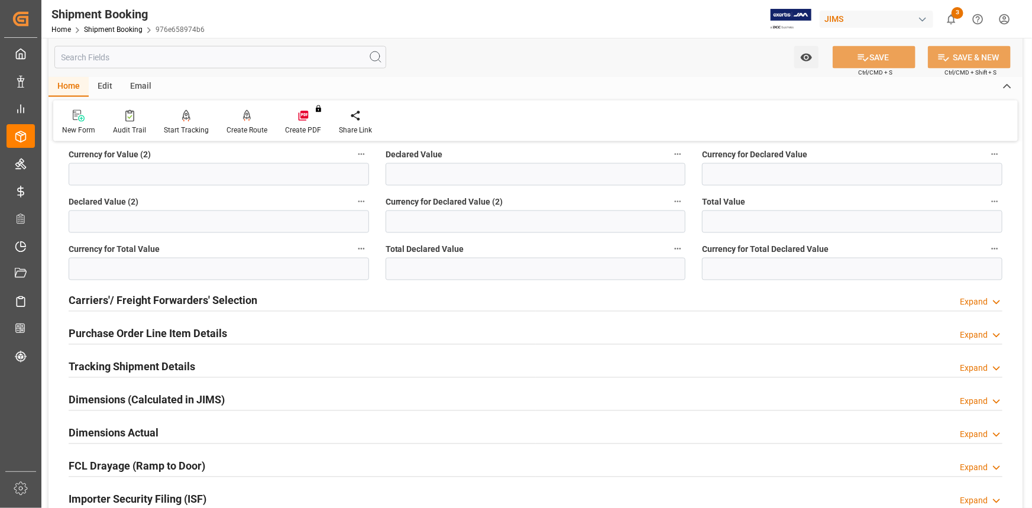
click at [236, 363] on div "Tracking Shipment Details Expand" at bounding box center [536, 366] width 934 height 22
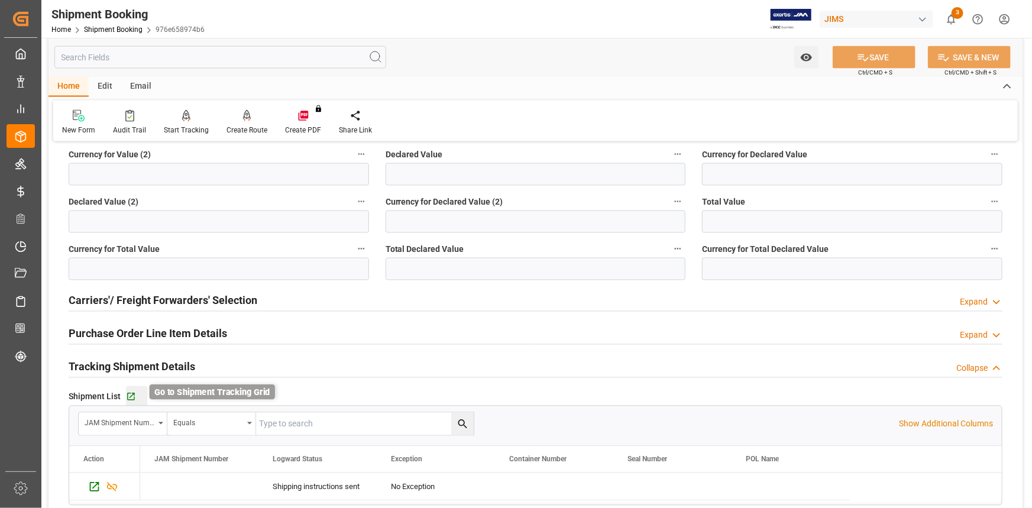
click at [127, 393] on icon "button" at bounding box center [131, 397] width 10 height 10
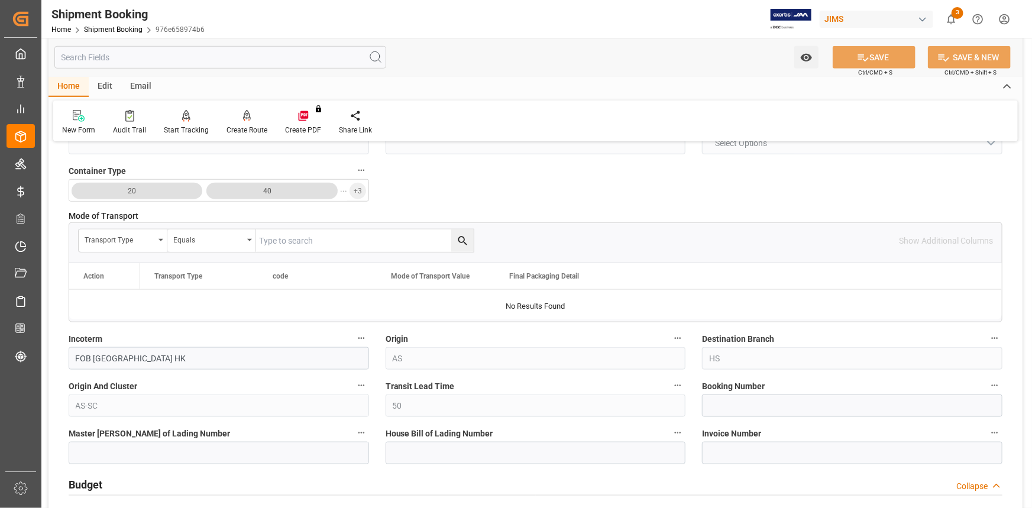
scroll to position [538, 0]
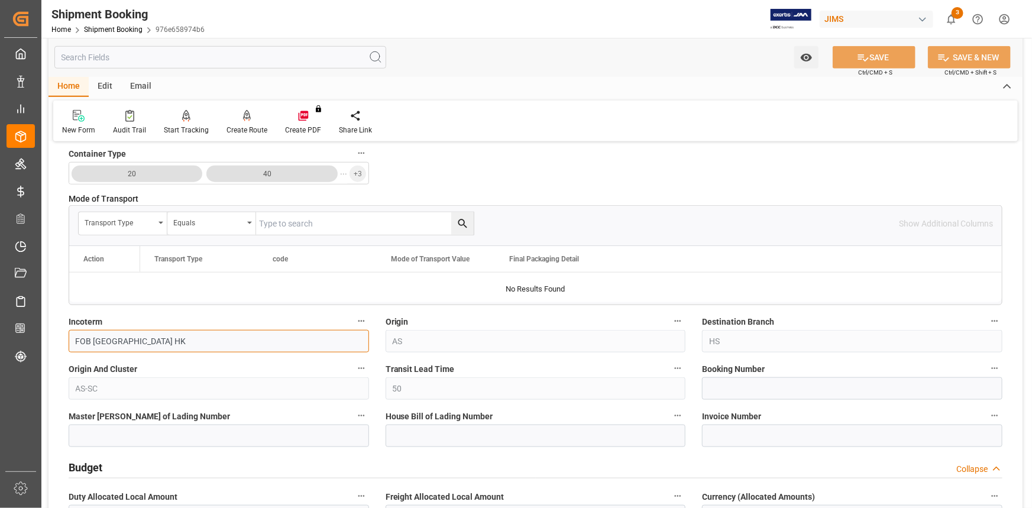
drag, startPoint x: 160, startPoint y: 342, endPoint x: 66, endPoint y: 342, distance: 94.1
click at [66, 342] on div "Incoterm FOB Hong Kong HK" at bounding box center [218, 332] width 317 height 47
click at [159, 342] on input "FOB Hong Kong HK" at bounding box center [219, 341] width 300 height 22
drag, startPoint x: 153, startPoint y: 340, endPoint x: 66, endPoint y: 340, distance: 87.0
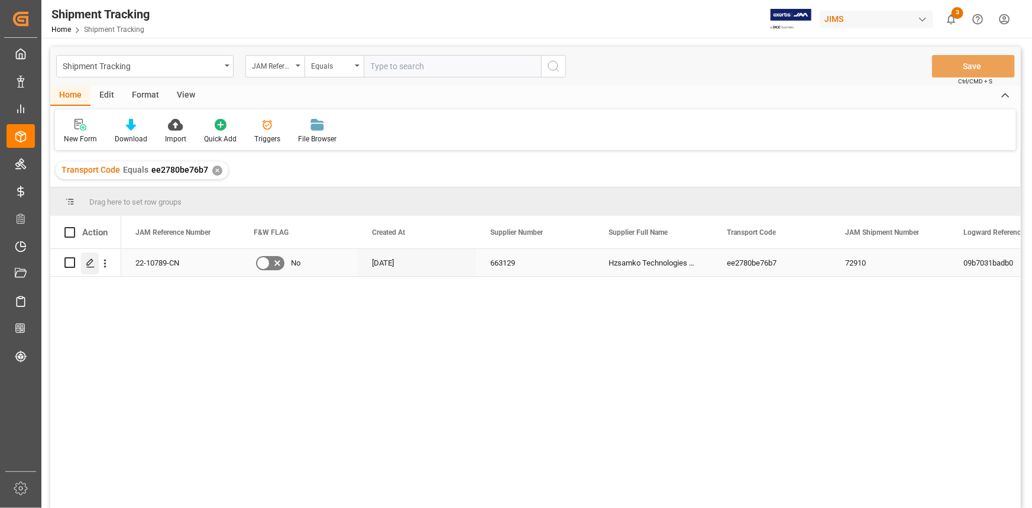
click at [83, 260] on div "Press SPACE to select this row." at bounding box center [90, 264] width 18 height 22
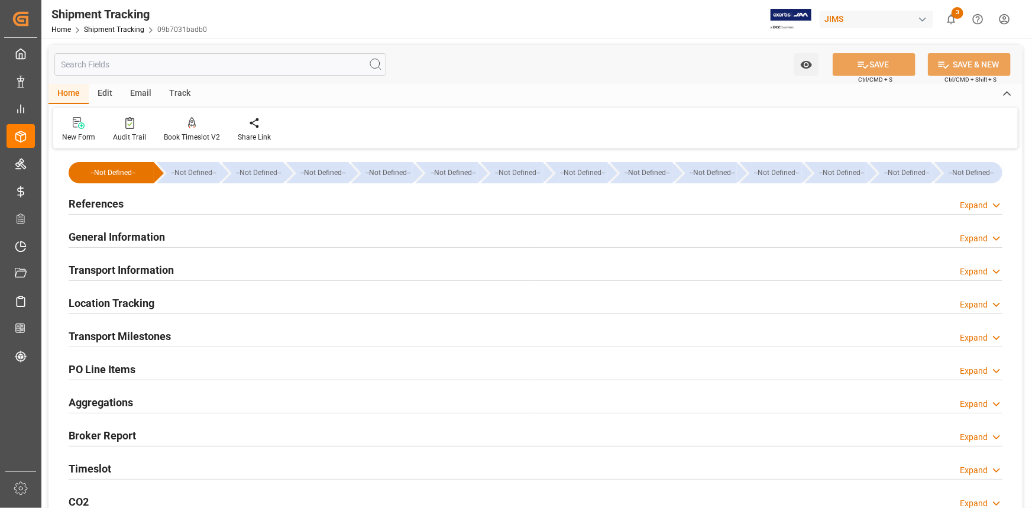
type input "28-08-2025"
click at [172, 210] on div "References Expand" at bounding box center [536, 203] width 934 height 22
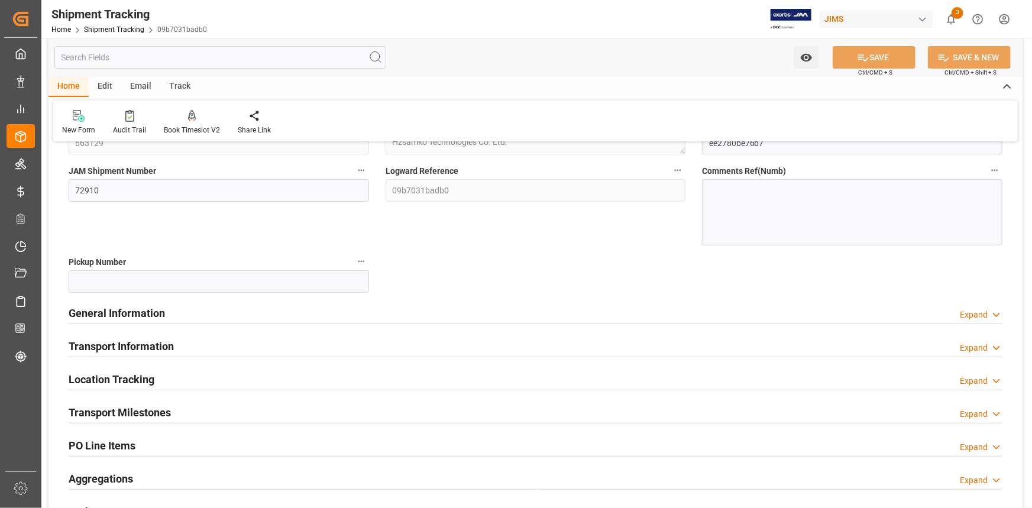
scroll to position [161, 0]
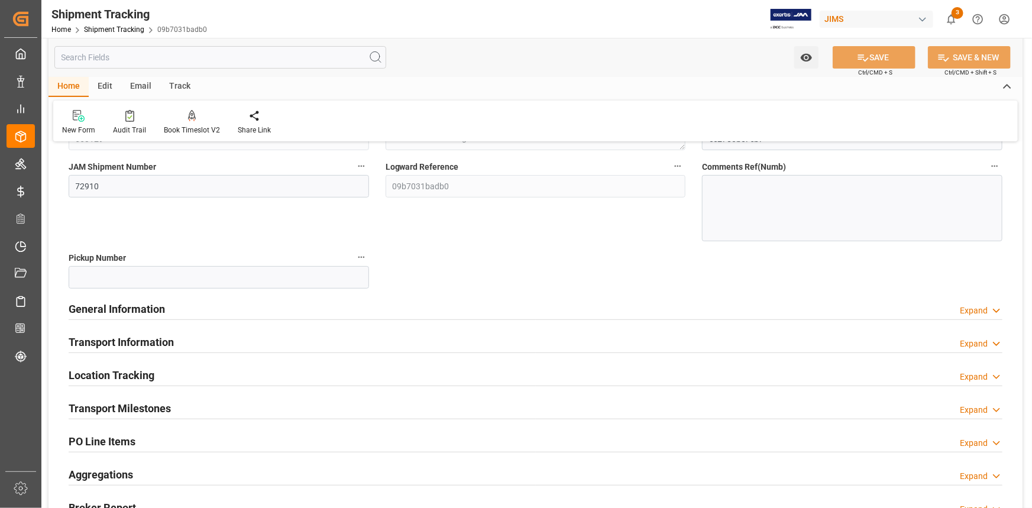
click at [236, 308] on div "General Information Expand" at bounding box center [536, 308] width 934 height 22
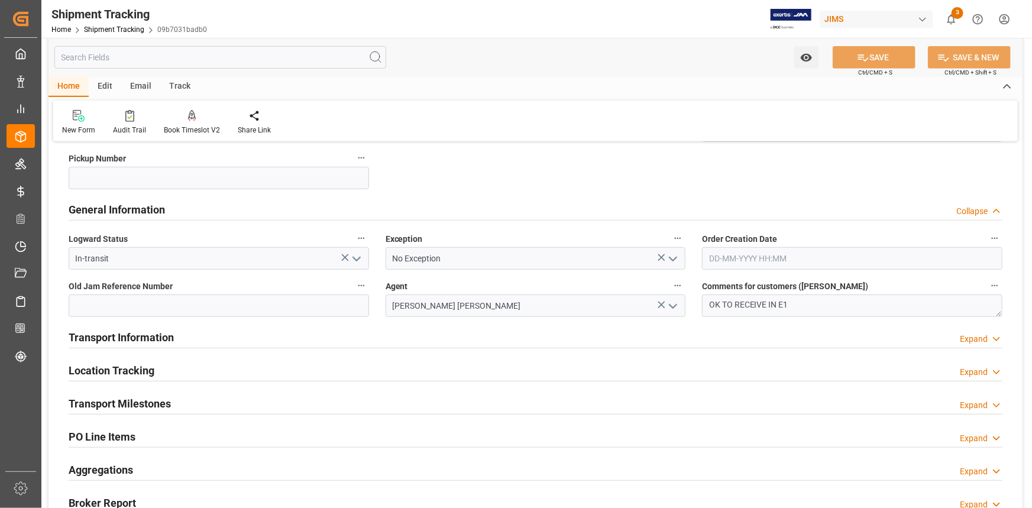
scroll to position [269, 0]
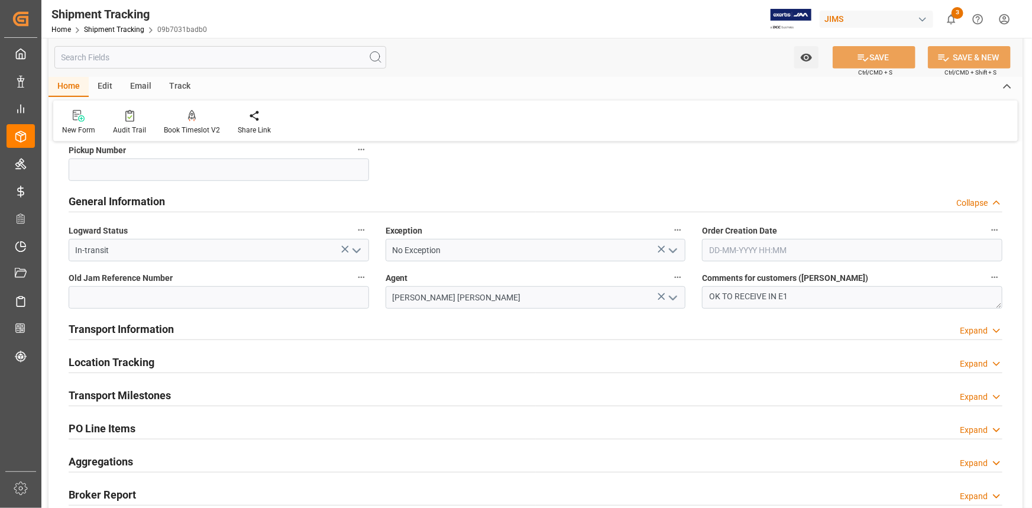
click at [253, 332] on div "Transport Information Expand" at bounding box center [536, 328] width 934 height 22
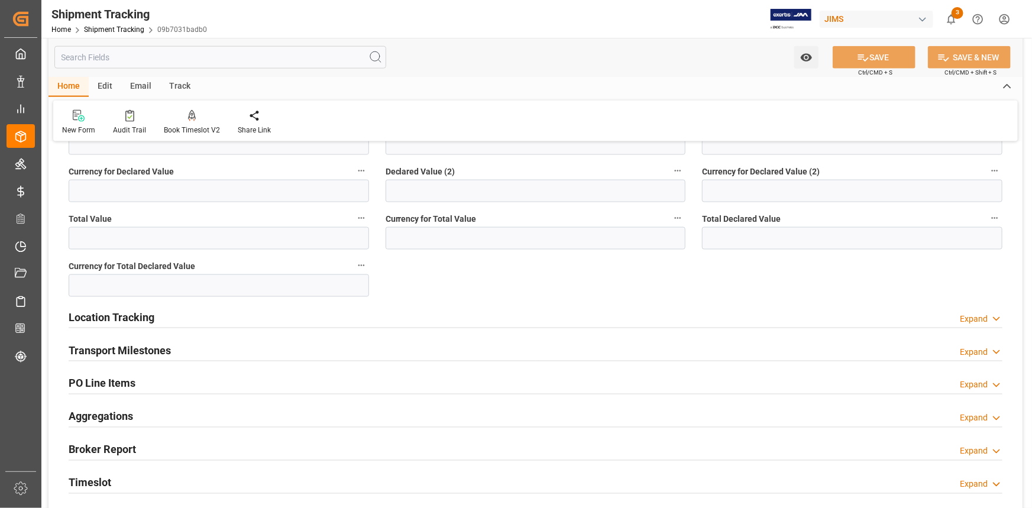
scroll to position [806, 0]
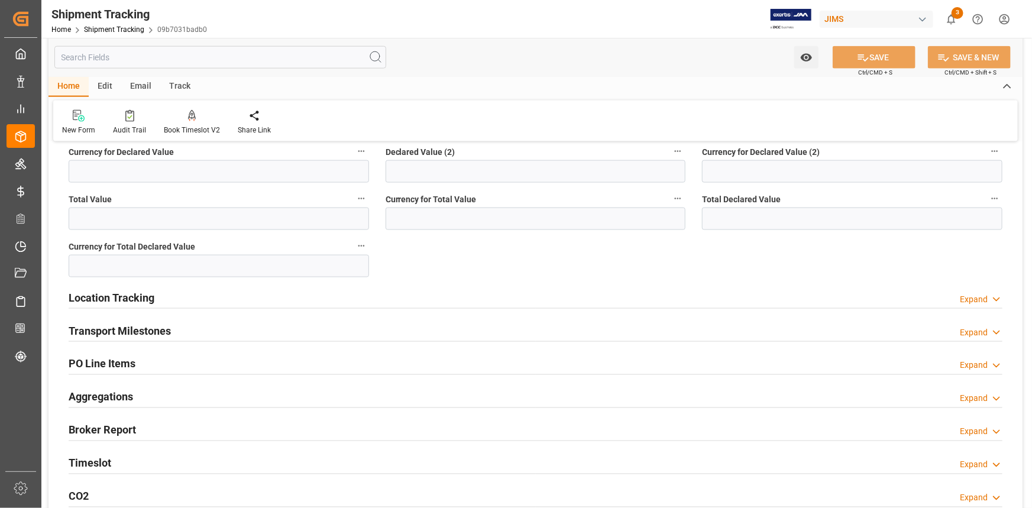
click at [209, 295] on div "Location Tracking Expand" at bounding box center [536, 297] width 934 height 22
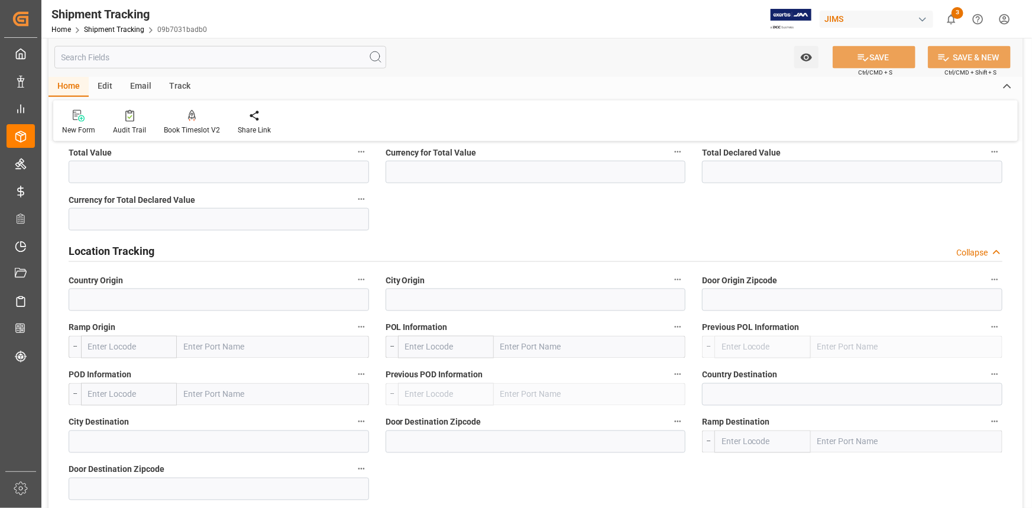
scroll to position [914, 0]
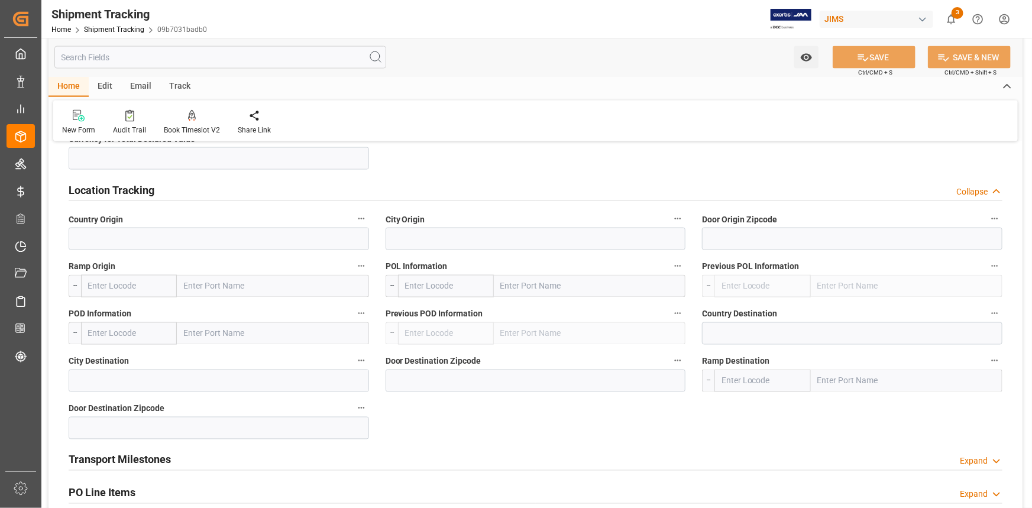
click at [219, 178] on div "Location Tracking Collapse" at bounding box center [536, 189] width 934 height 22
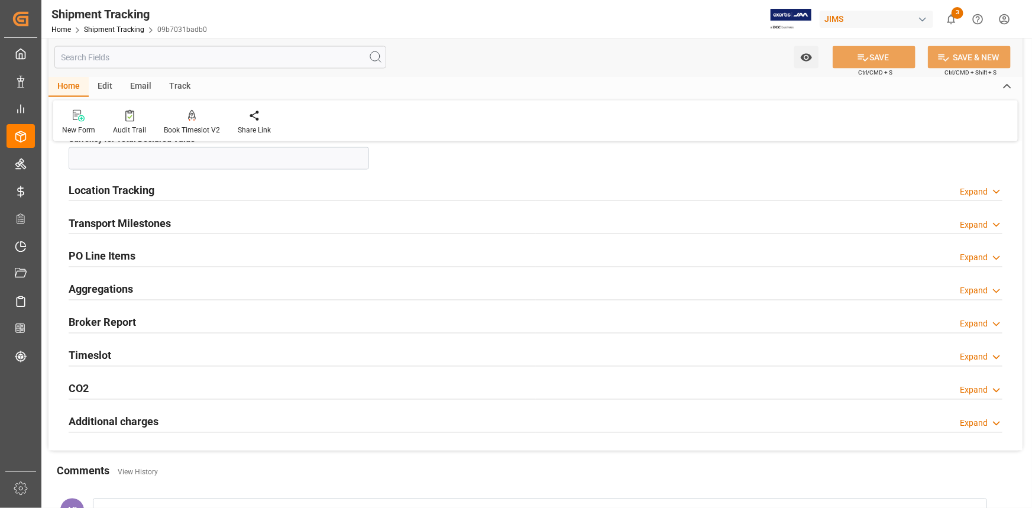
click at [213, 221] on div "Transport Milestones Expand" at bounding box center [536, 222] width 934 height 22
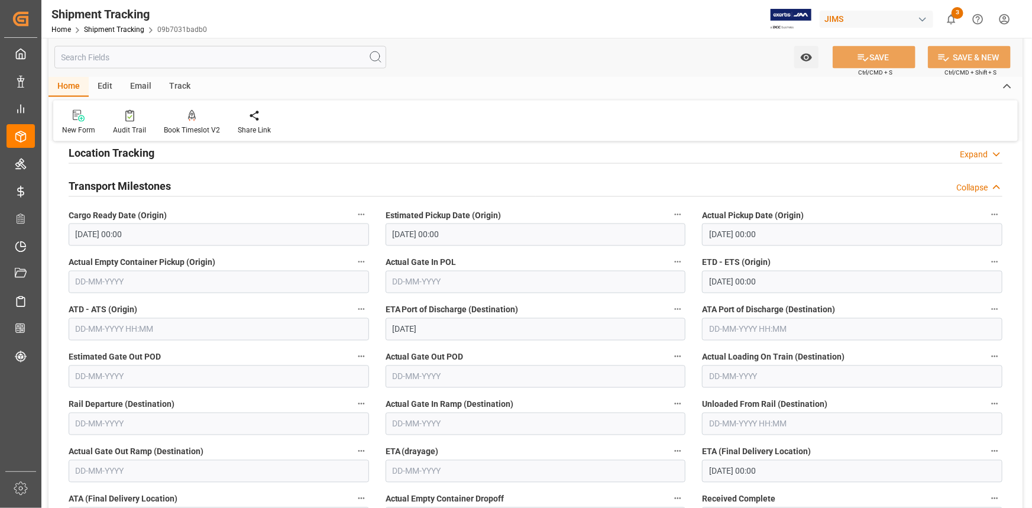
scroll to position [968, 0]
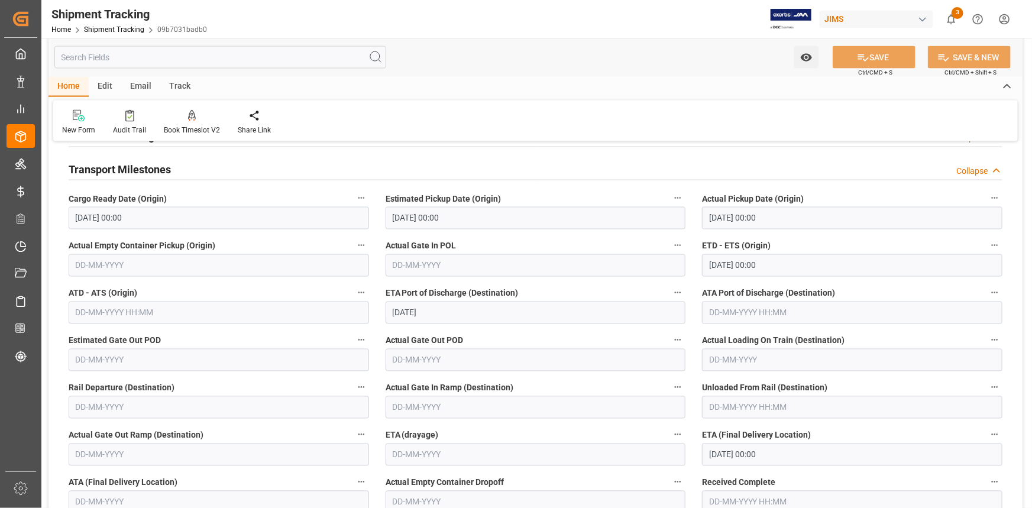
click at [118, 308] on input "text" at bounding box center [219, 313] width 300 height 22
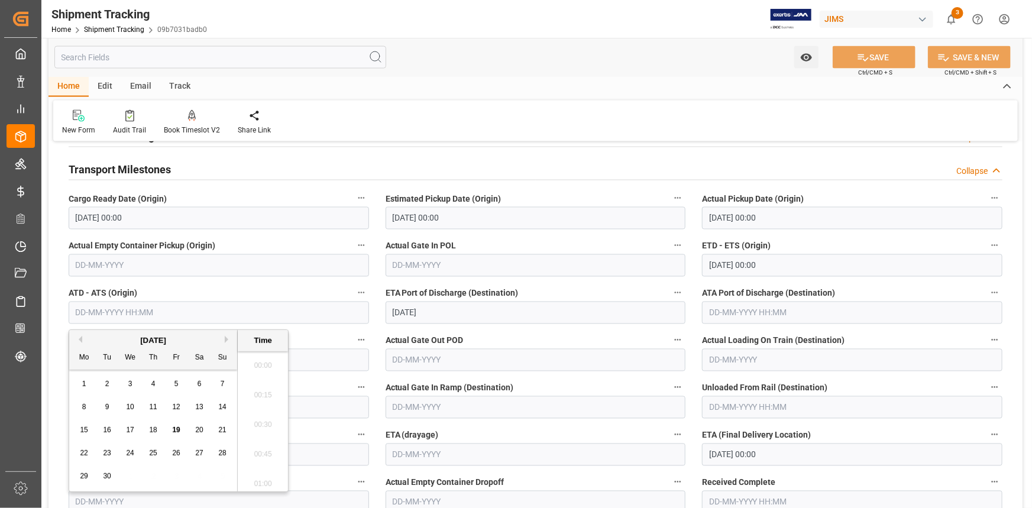
scroll to position [950, 0]
click at [152, 428] on span "18" at bounding box center [153, 430] width 8 height 8
type input "18-09-2025 00:00"
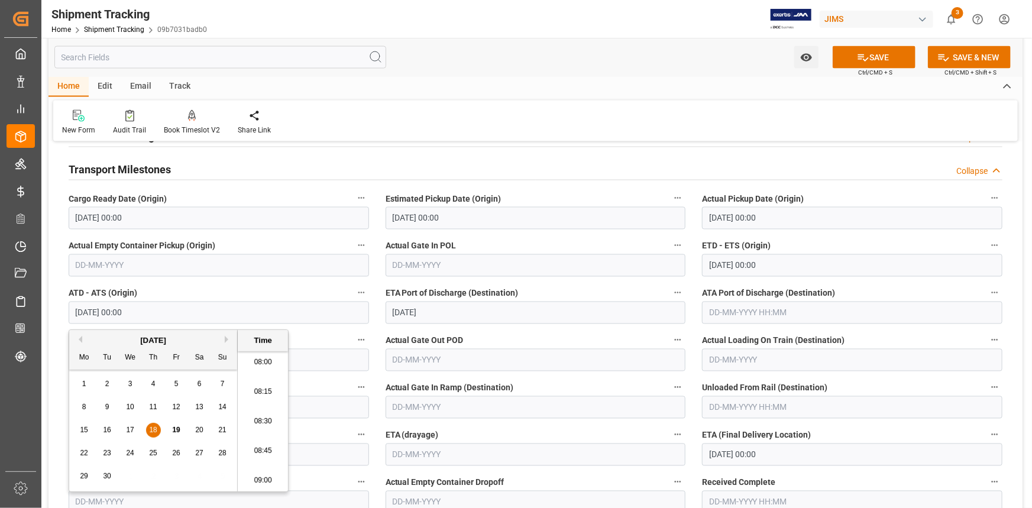
click at [262, 287] on label "ATD - ATS (Origin)" at bounding box center [219, 293] width 300 height 17
click at [354, 287] on button "ATD - ATS (Origin)" at bounding box center [361, 292] width 15 height 15
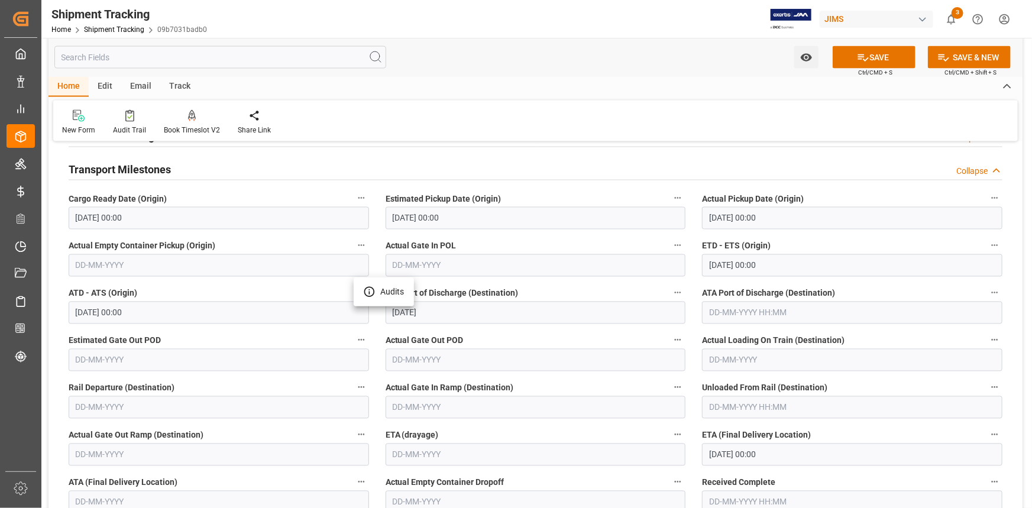
click at [547, 422] on div at bounding box center [516, 254] width 1032 height 508
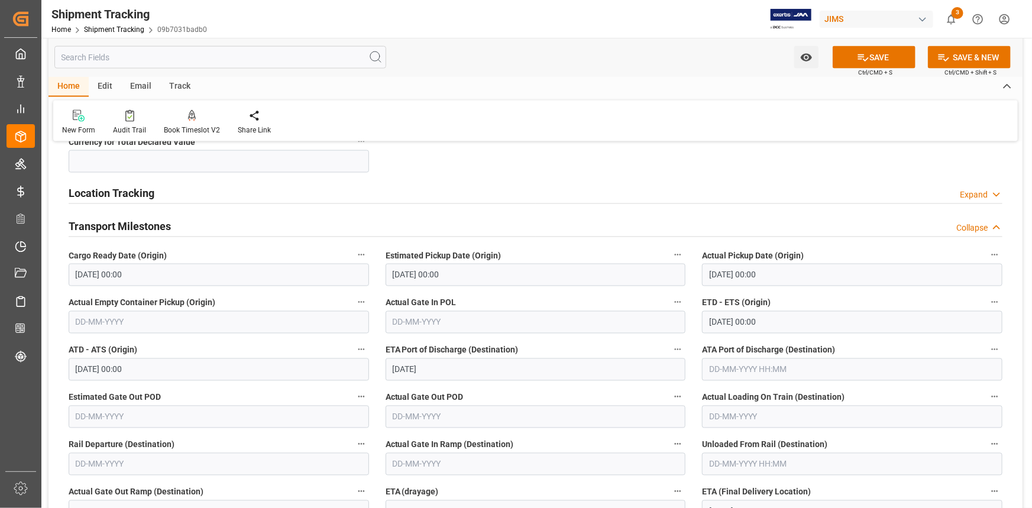
scroll to position [860, 0]
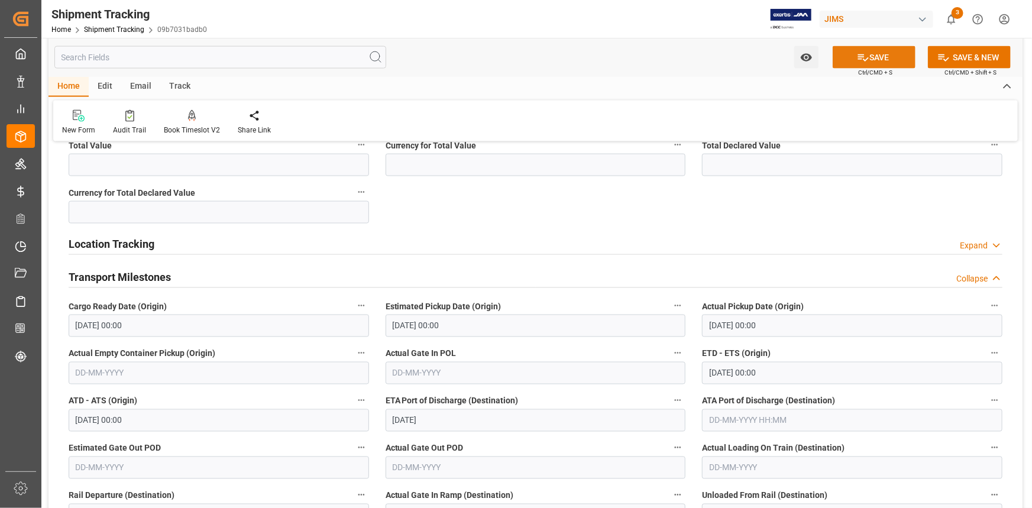
click at [878, 60] on button "SAVE" at bounding box center [874, 57] width 83 height 22
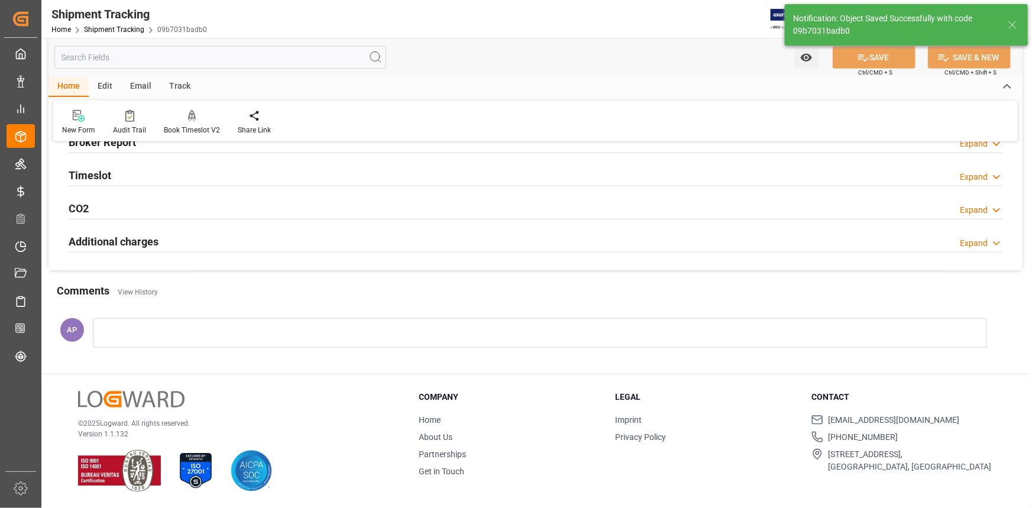
scroll to position [59, 0]
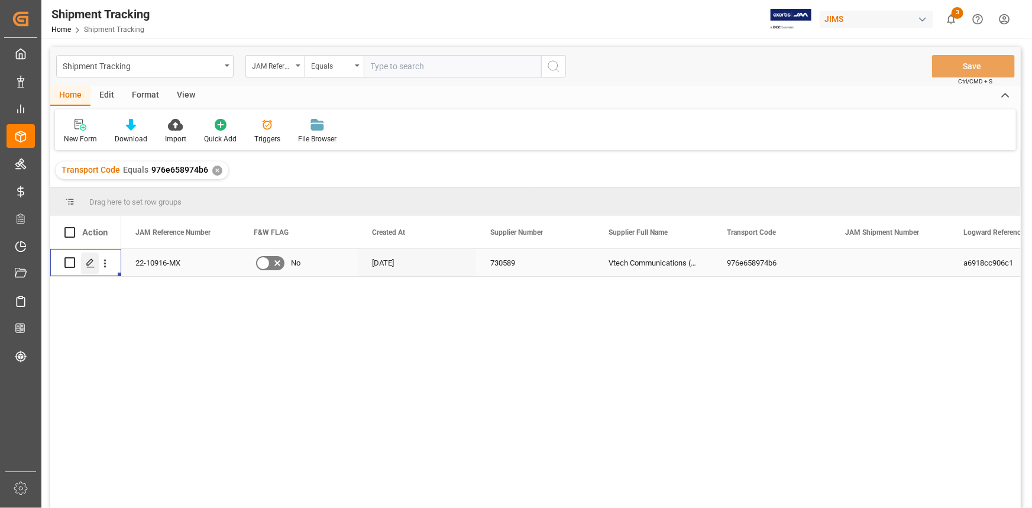
click at [88, 267] on line "Press SPACE to select this row." at bounding box center [90, 267] width 7 height 0
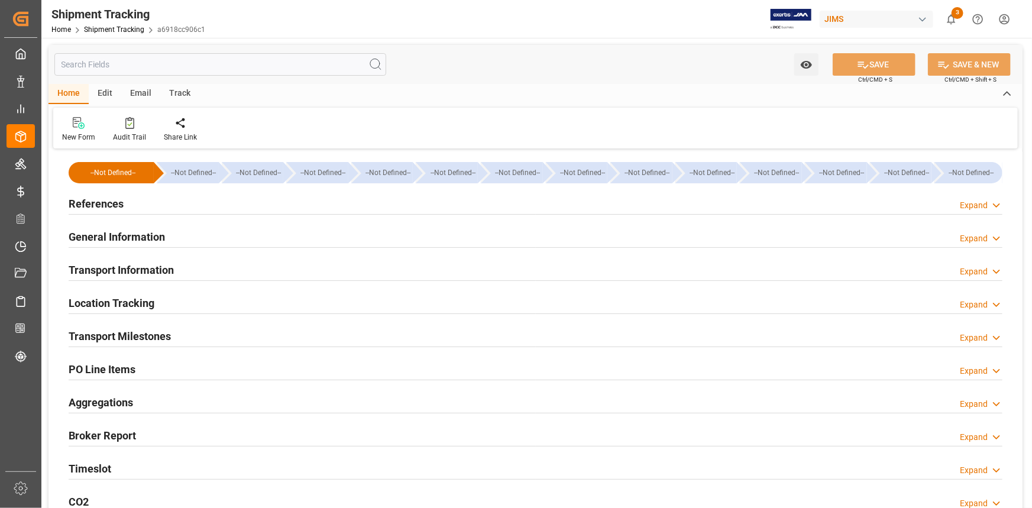
type input "19505.4"
type input "05-09-2025"
click at [180, 205] on div "References Expand" at bounding box center [536, 203] width 934 height 22
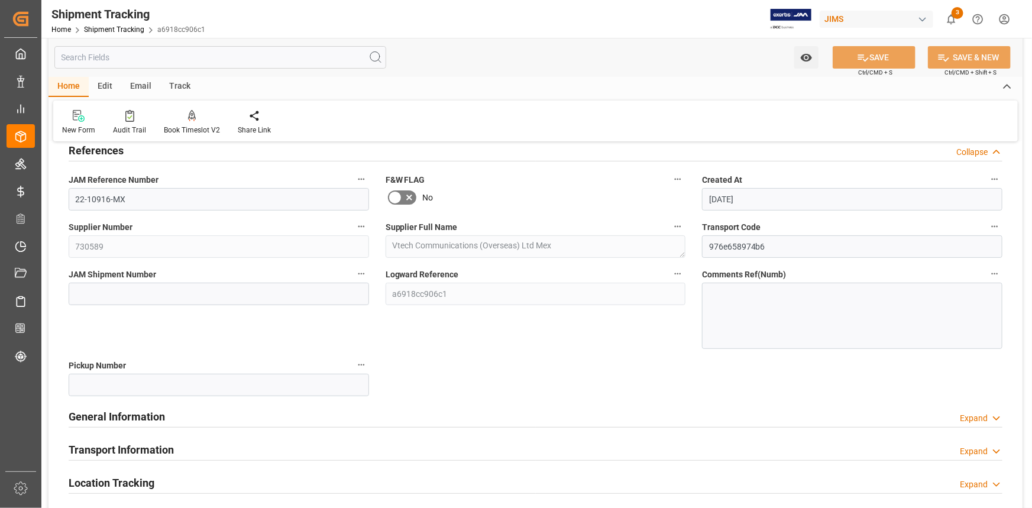
scroll to position [107, 0]
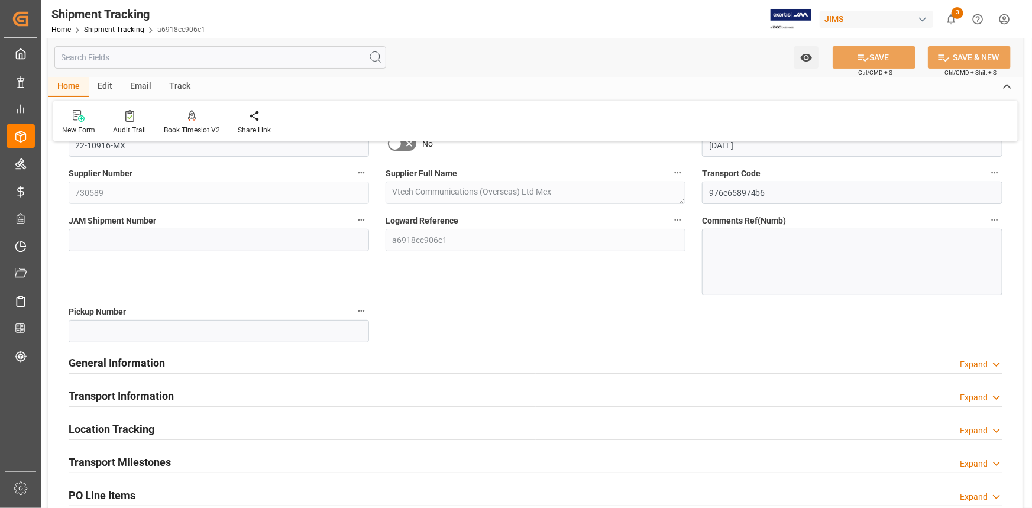
drag, startPoint x: 243, startPoint y: 356, endPoint x: 264, endPoint y: 365, distance: 22.5
click at [243, 357] on div "General Information Expand" at bounding box center [536, 362] width 934 height 22
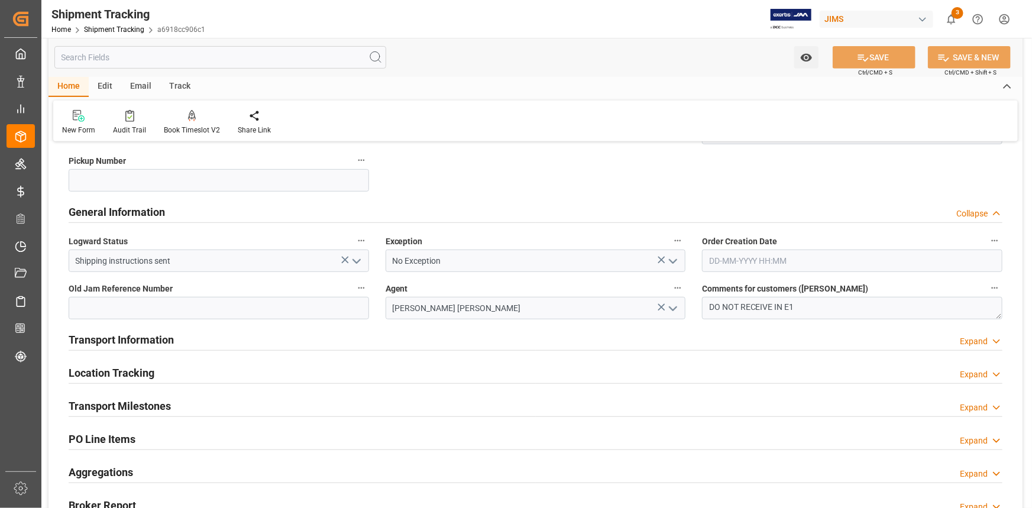
scroll to position [322, 0]
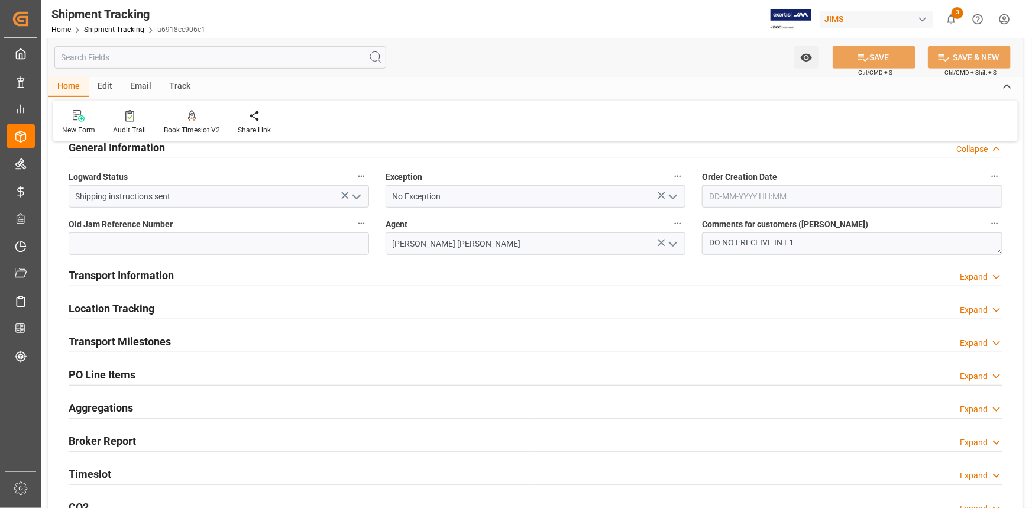
click at [278, 278] on div "Transport Information Expand" at bounding box center [536, 274] width 934 height 22
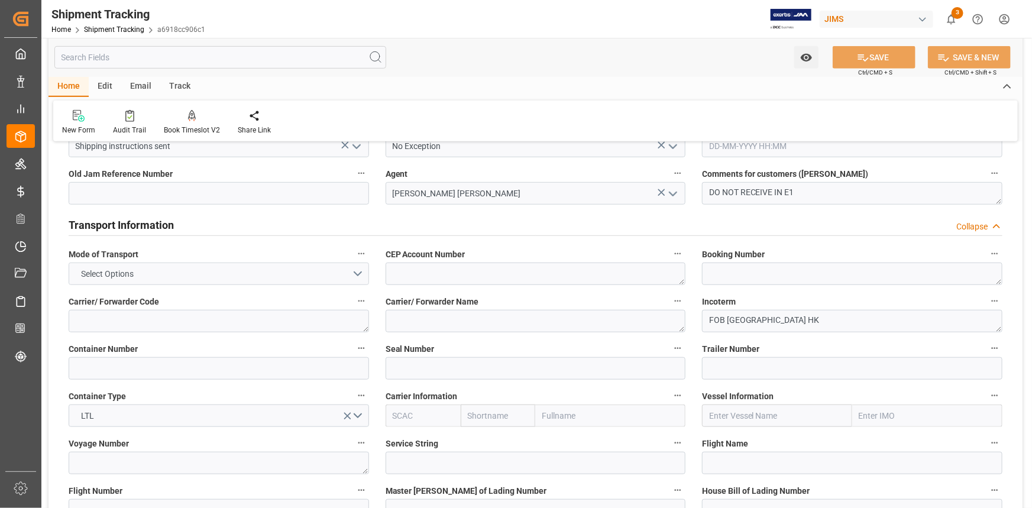
scroll to position [484, 0]
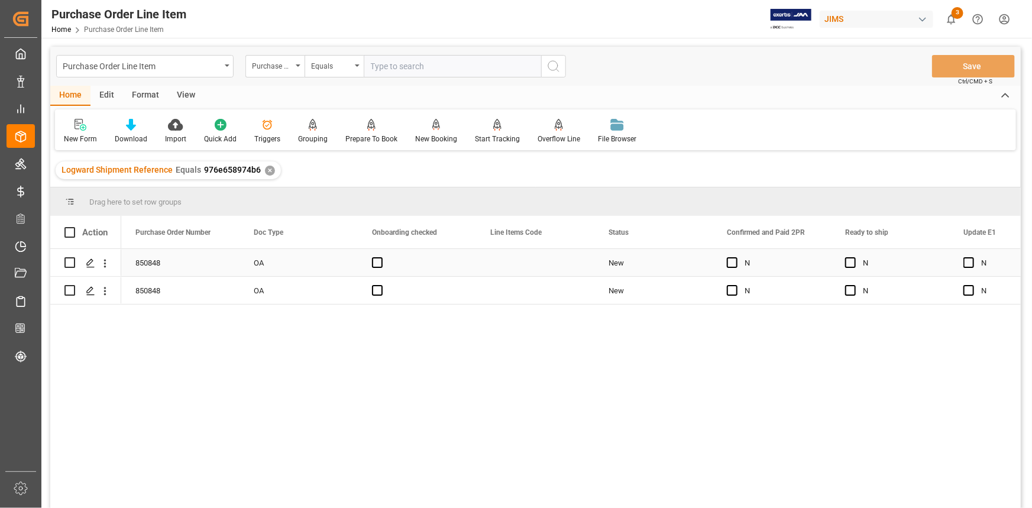
click at [332, 266] on div "OA" at bounding box center [299, 262] width 118 height 27
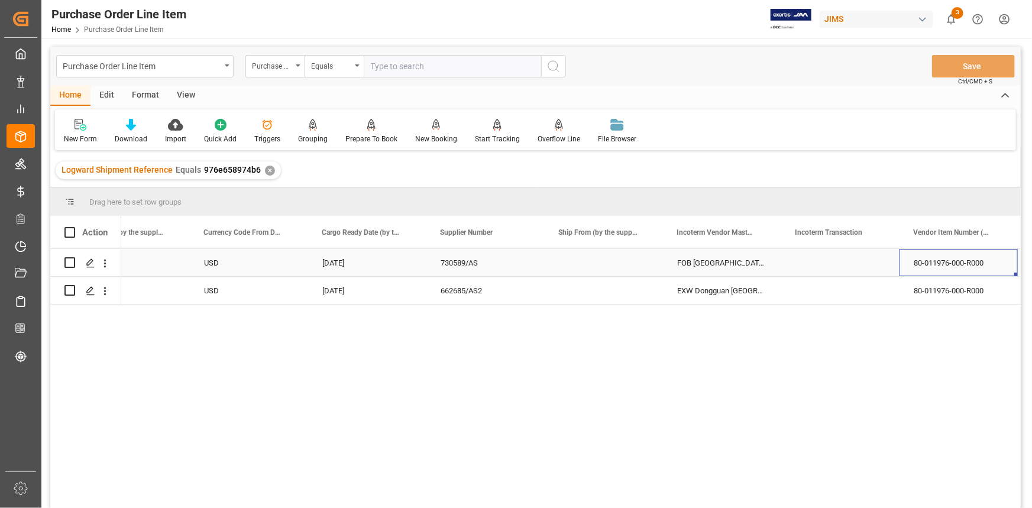
click at [794, 266] on div "Press SPACE to select this row." at bounding box center [840, 262] width 118 height 27
click at [805, 270] on input "Press SPACE to select this row." at bounding box center [840, 269] width 99 height 22
paste input "EXW [GEOGRAPHIC_DATA]"
type input "EXW [GEOGRAPHIC_DATA]"
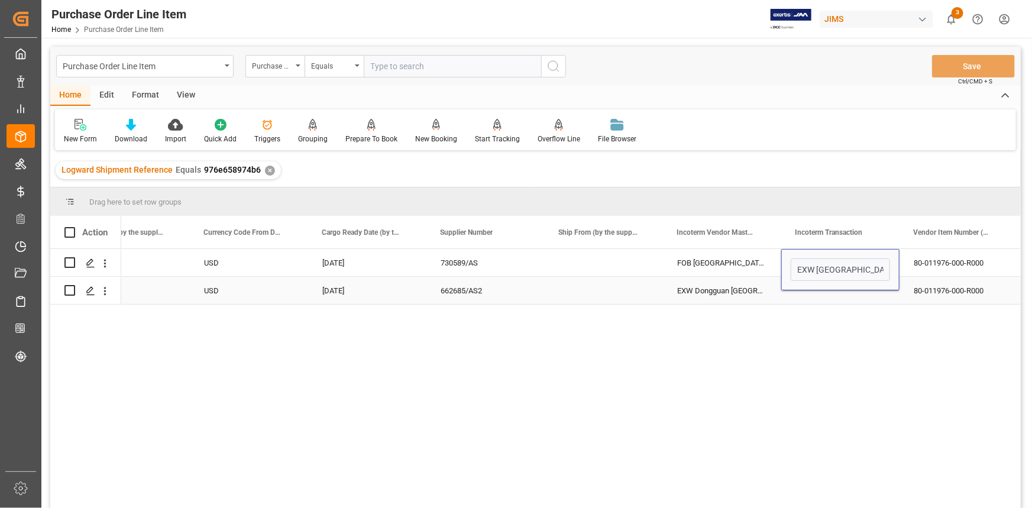
click at [809, 296] on div "Press SPACE to select this row." at bounding box center [840, 290] width 118 height 27
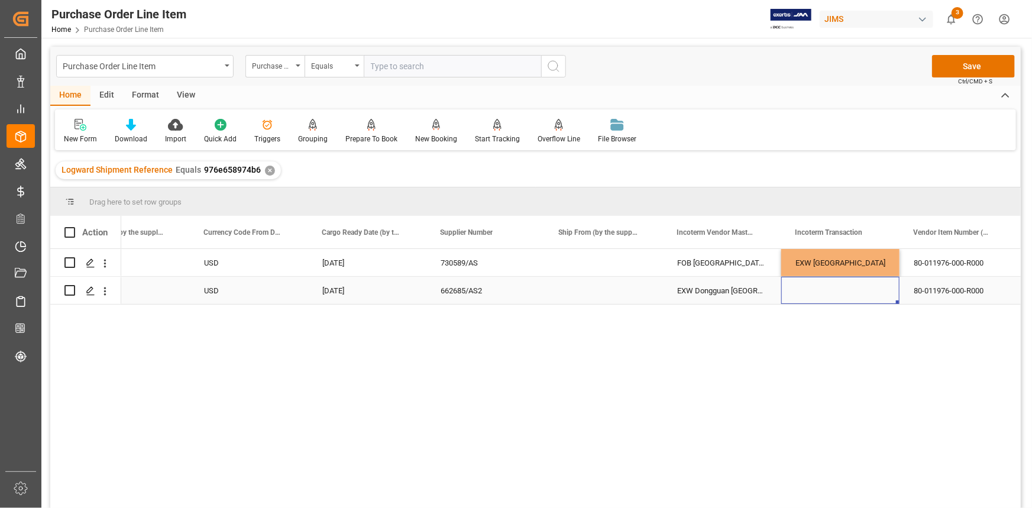
click at [816, 269] on div "EXW [GEOGRAPHIC_DATA]" at bounding box center [840, 262] width 118 height 27
drag, startPoint x: 898, startPoint y: 273, endPoint x: 892, endPoint y: 299, distance: 27.3
click at [69, 235] on span at bounding box center [69, 232] width 11 height 11
click at [73, 227] on input "checkbox" at bounding box center [73, 227] width 0 height 0
checkbox input "true"
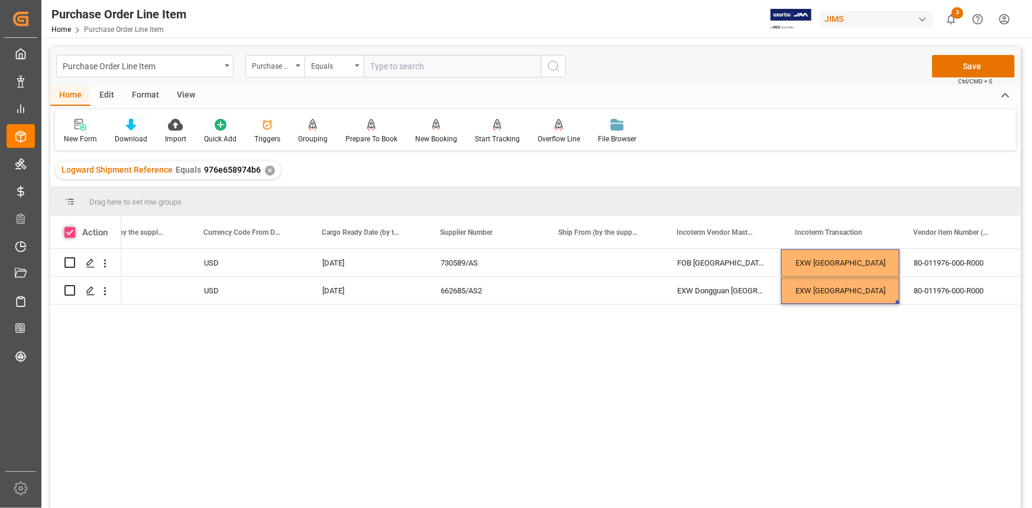
checkbox input "true"
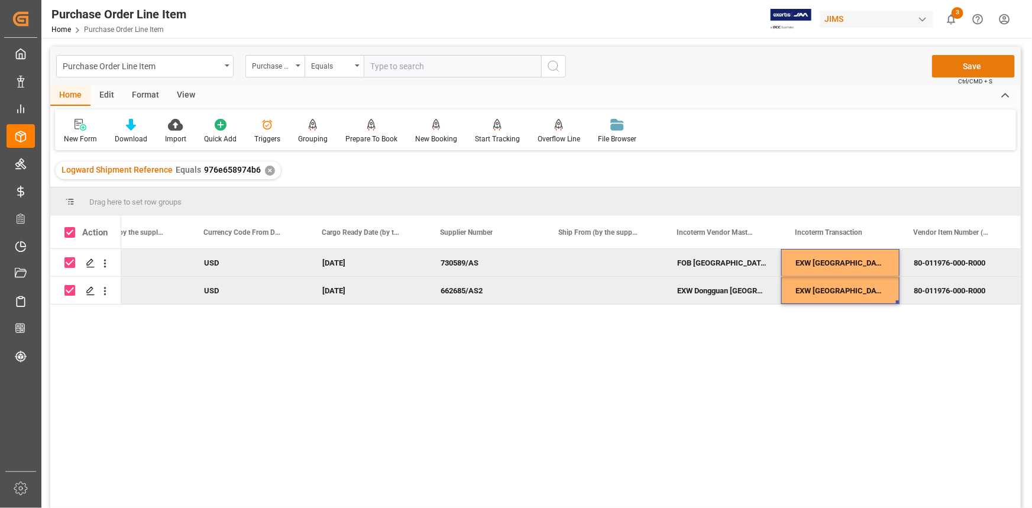
click at [977, 62] on button "Save" at bounding box center [973, 66] width 83 height 22
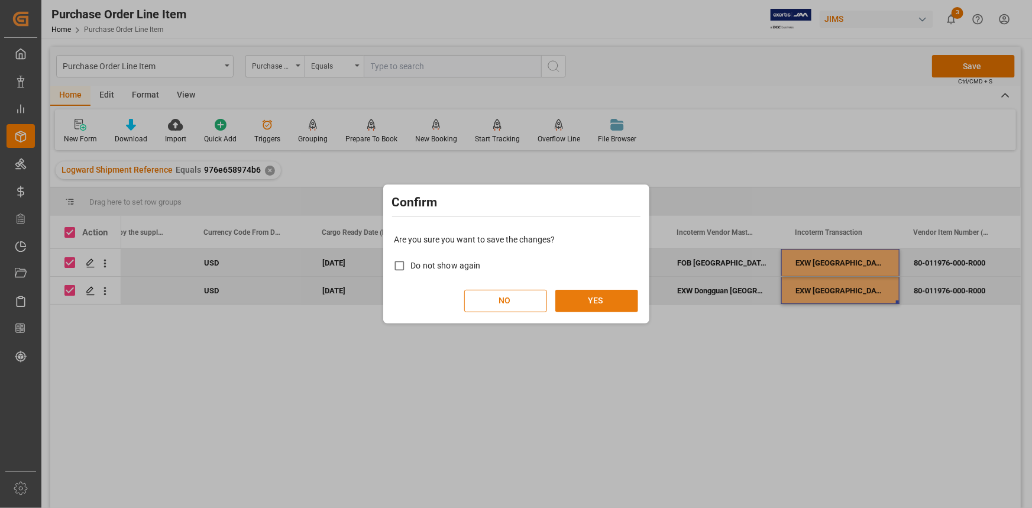
click at [609, 298] on button "YES" at bounding box center [596, 301] width 83 height 22
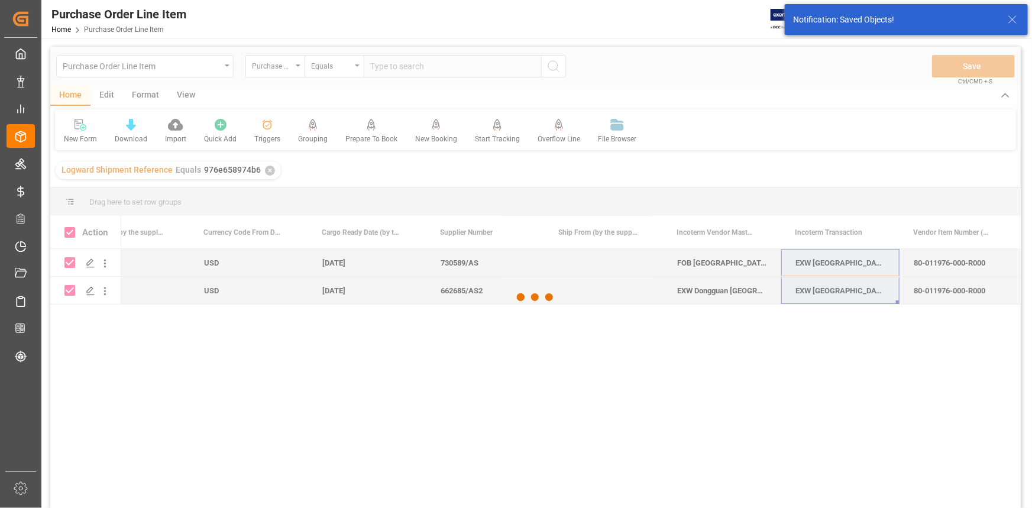
checkbox input "false"
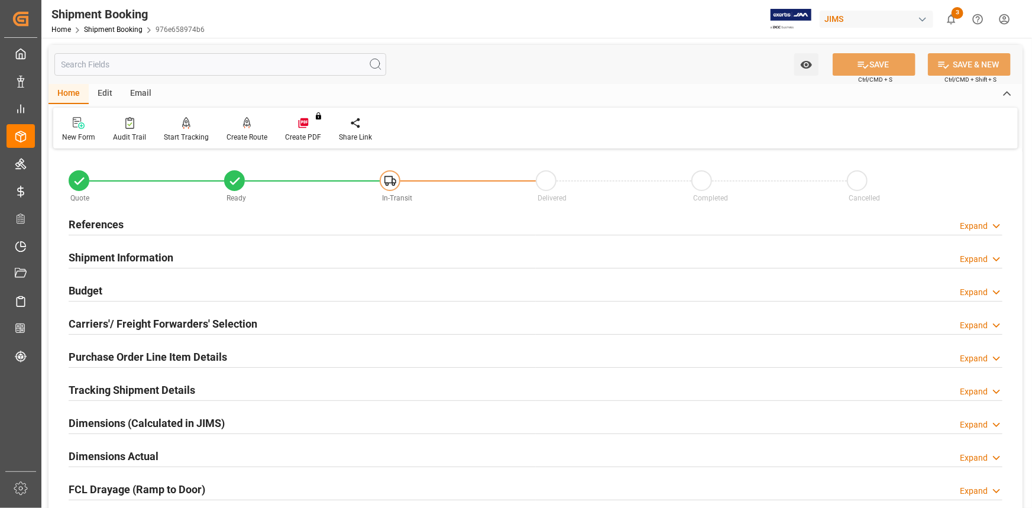
click at [198, 253] on div "Shipment Information Expand" at bounding box center [536, 256] width 934 height 22
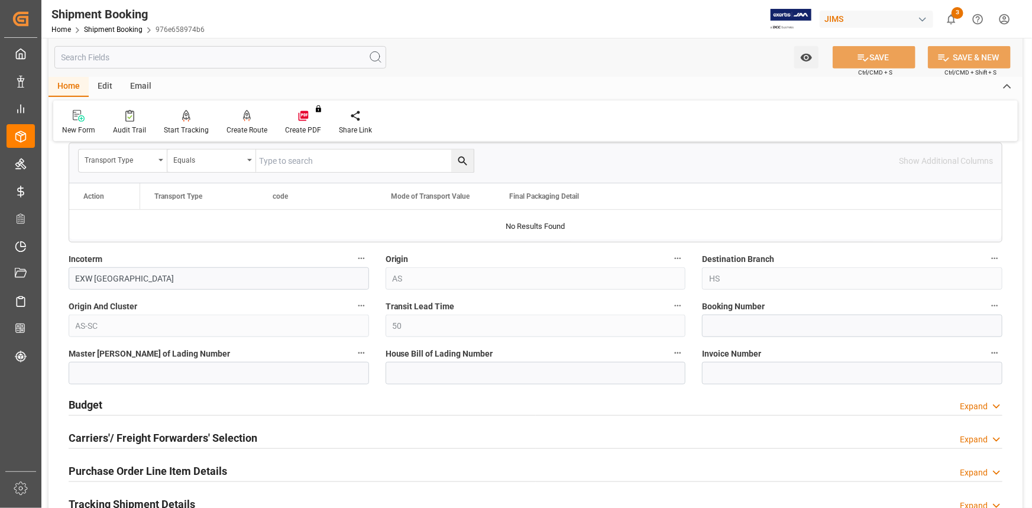
scroll to position [430, 0]
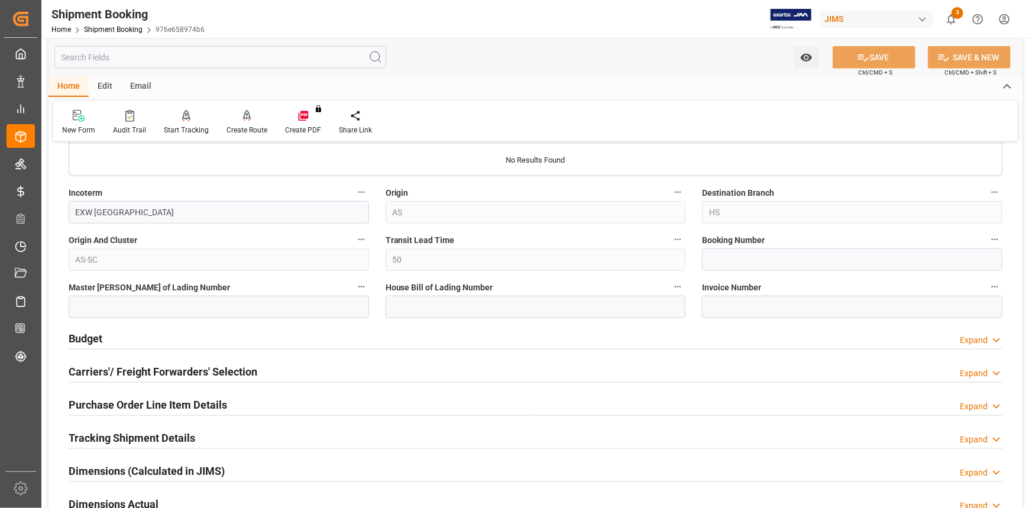
click at [275, 337] on div "Budget Expand" at bounding box center [536, 338] width 934 height 22
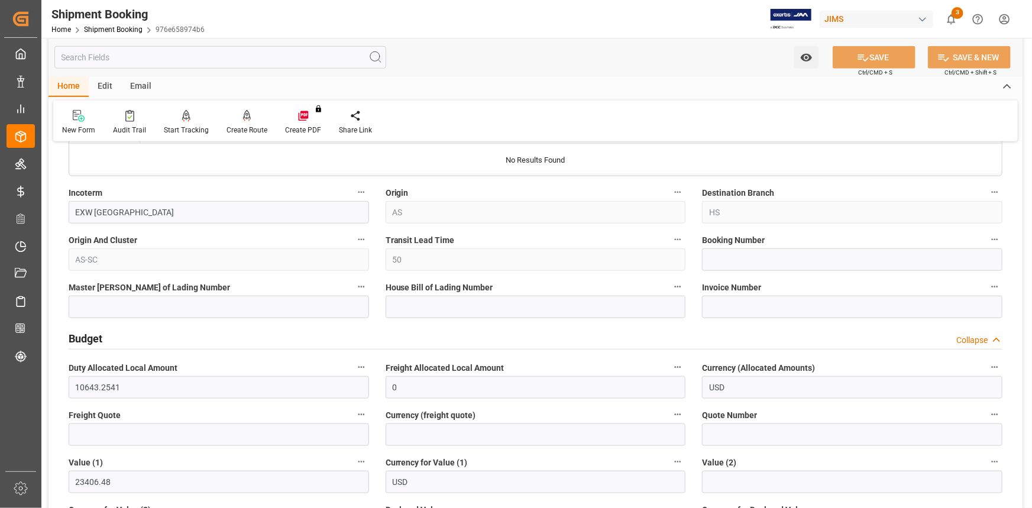
click at [276, 337] on div "Budget Collapse" at bounding box center [536, 338] width 934 height 22
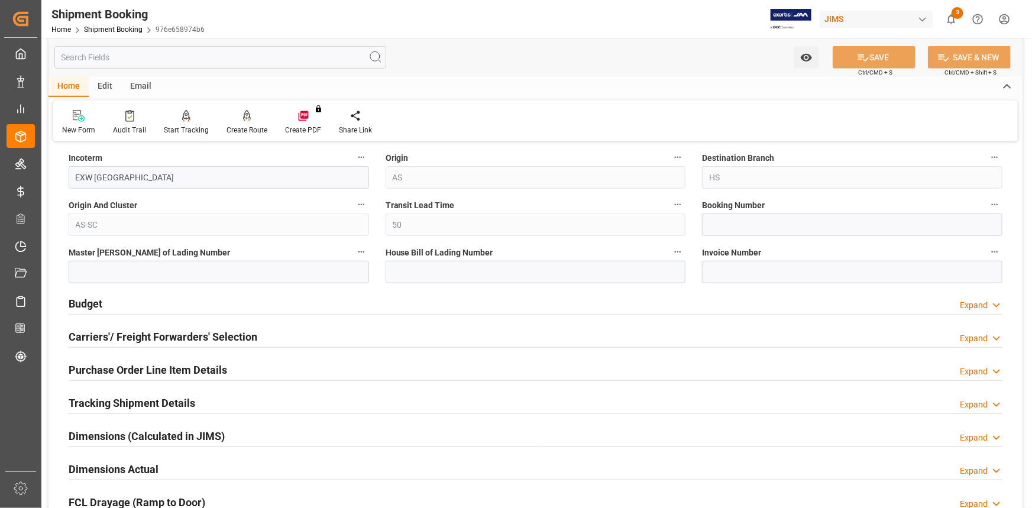
scroll to position [484, 0]
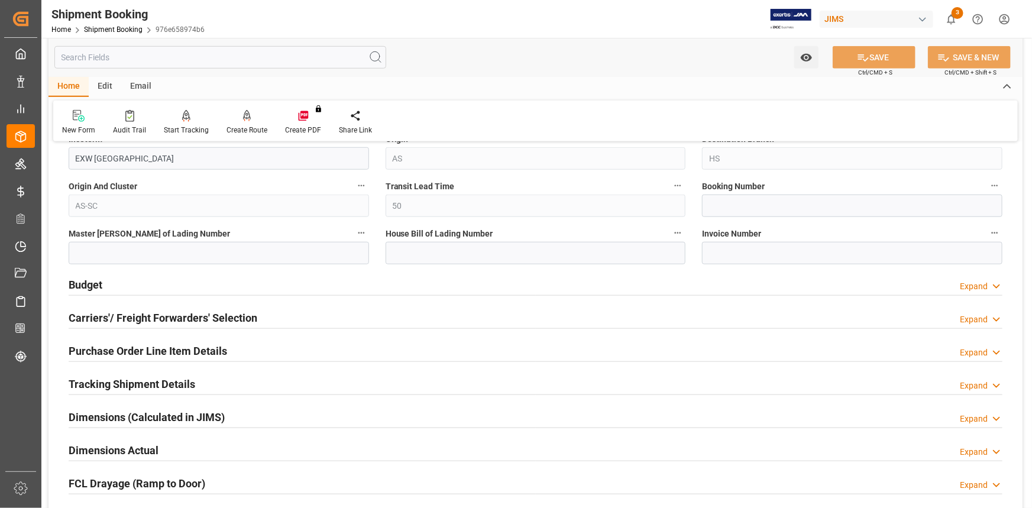
click at [272, 320] on div "Carriers'/ Freight Forwarders' Selection Expand" at bounding box center [536, 317] width 934 height 22
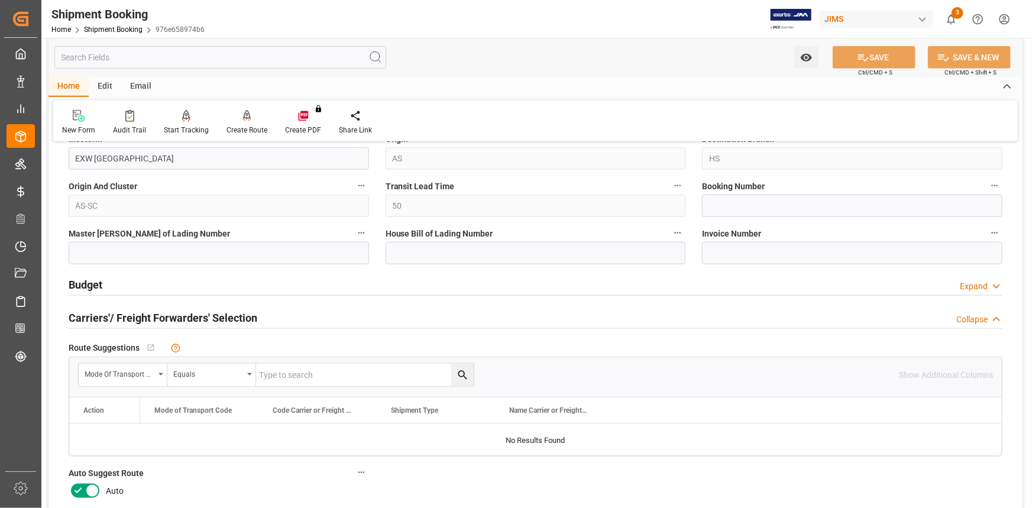
click at [273, 319] on div "Carriers'/ Freight Forwarders' Selection Collapse" at bounding box center [536, 317] width 934 height 22
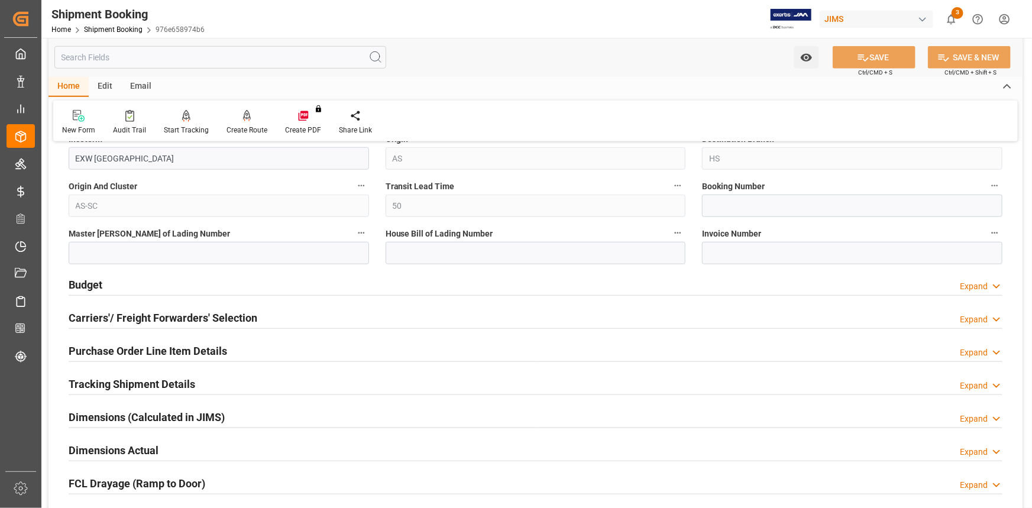
click at [254, 351] on div "Purchase Order Line Item Details Expand" at bounding box center [536, 350] width 934 height 22
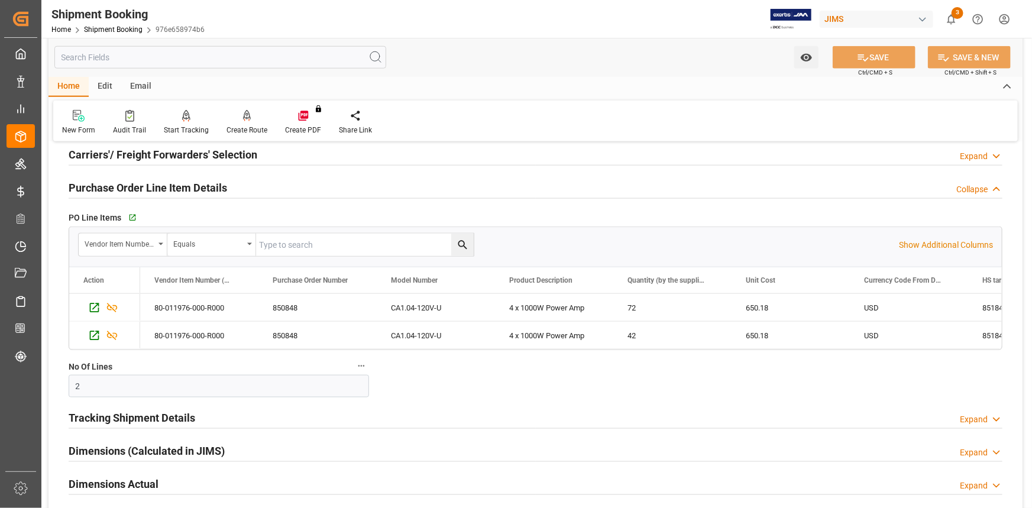
scroll to position [699, 0]
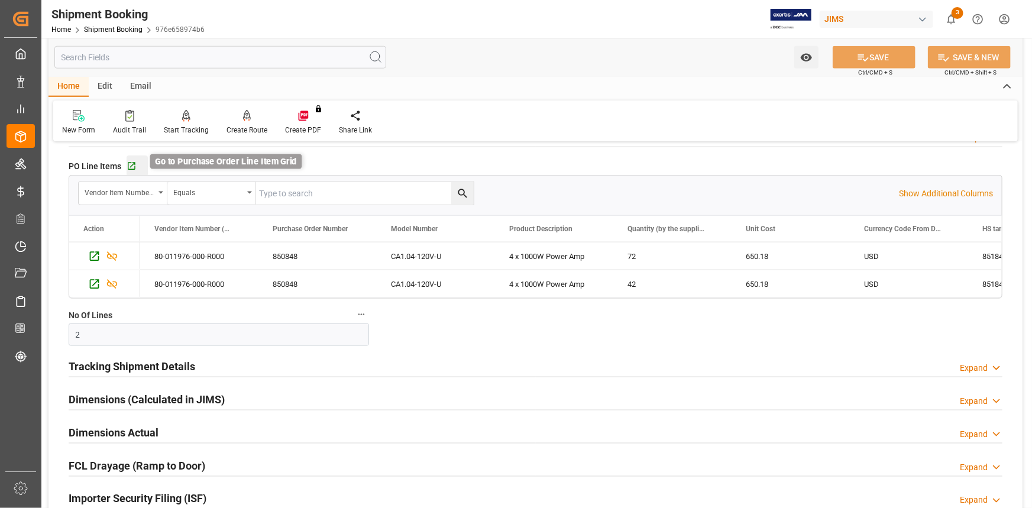
click at [132, 166] on icon "button" at bounding box center [132, 166] width 10 height 10
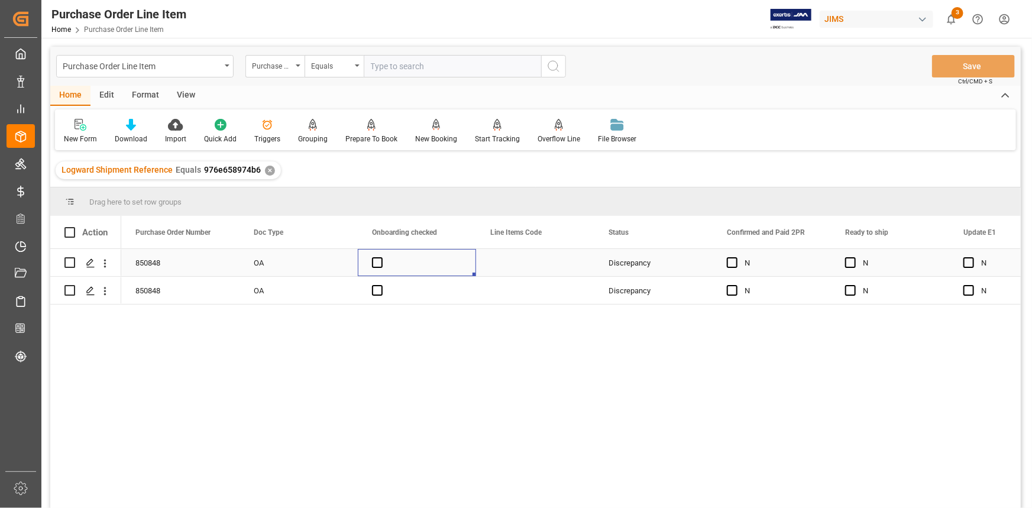
click at [423, 260] on div "Press SPACE to select this row." at bounding box center [417, 262] width 118 height 27
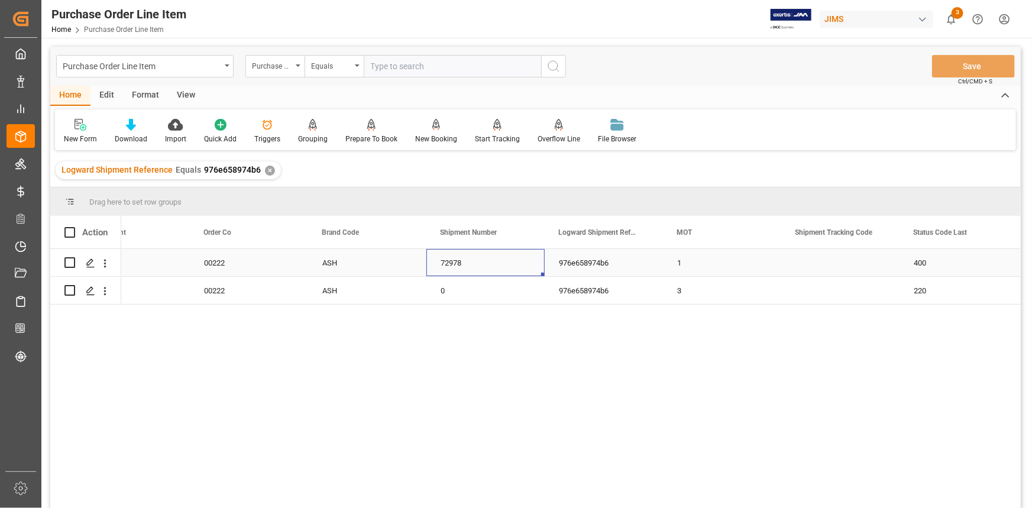
click at [474, 266] on div "72978" at bounding box center [485, 262] width 118 height 27
click at [484, 325] on div "HS 00222 ASH 72978 976e658974b6 1 400 400 HS 00222 ASH 0 976e658974b6 3 220 400" at bounding box center [571, 382] width 900 height 267
drag, startPoint x: 473, startPoint y: 272, endPoint x: 464, endPoint y: 313, distance: 42.5
click at [432, 272] on div "72978" at bounding box center [485, 269] width 118 height 41
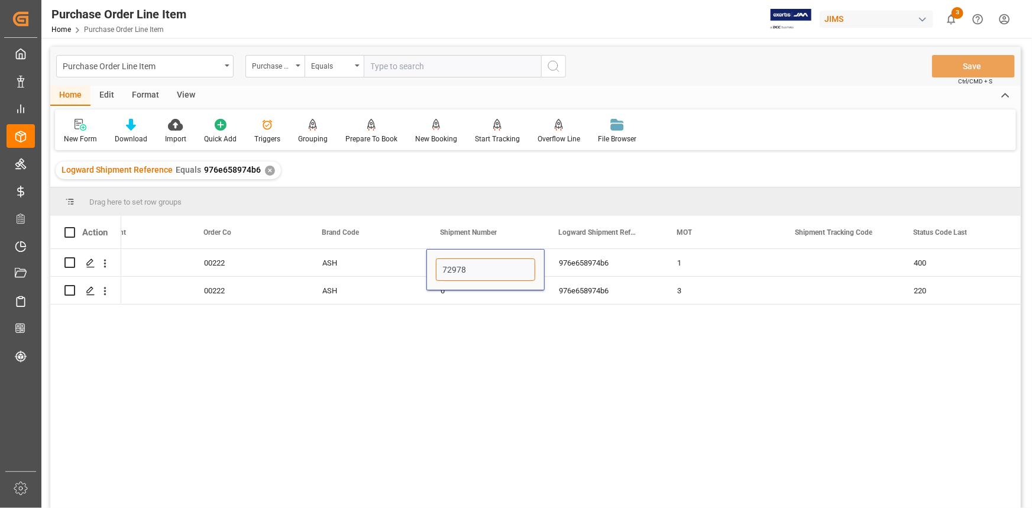
paste input "3107"
type input "73107"
click at [473, 318] on div "HS 00222 ASH 73107 976e658974b6 1 400 400 HS 00222 ASH 0 976e658974b6 3 220 400" at bounding box center [571, 382] width 900 height 267
click at [464, 292] on div "0" at bounding box center [485, 290] width 118 height 27
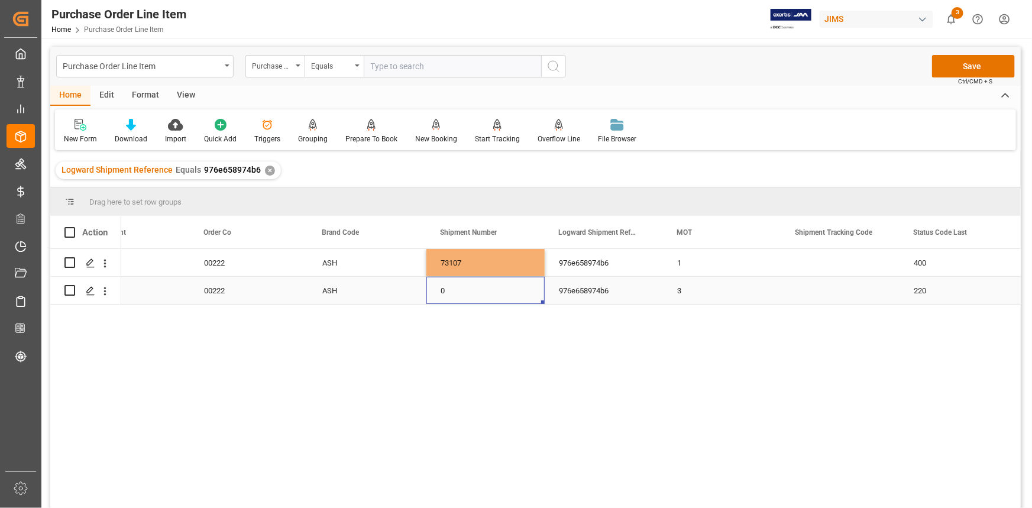
click at [474, 291] on div "0" at bounding box center [485, 290] width 118 height 27
click at [470, 291] on input "0" at bounding box center [485, 283] width 99 height 22
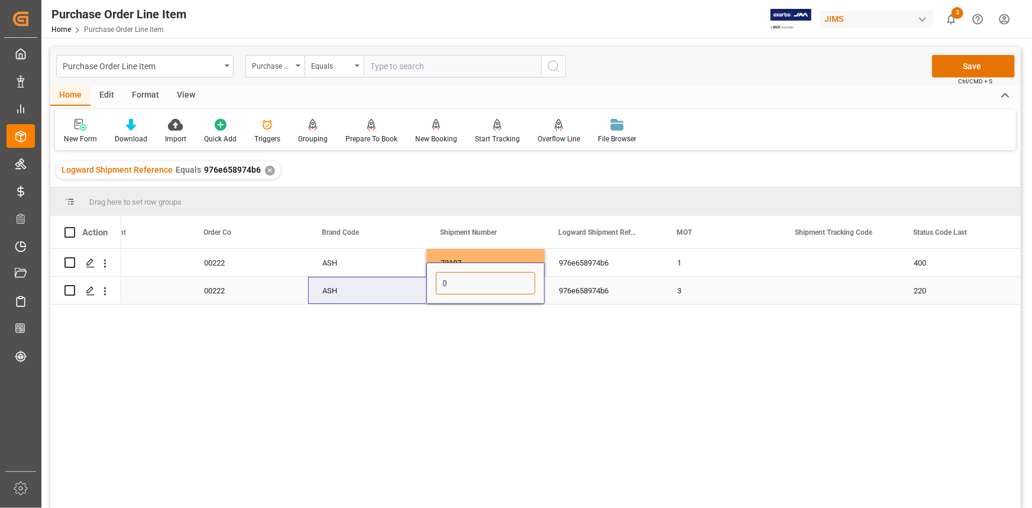
paste input "73107"
type input "73107"
click at [510, 341] on div "HS 00222 ASH 73107 976e658974b6 1 400 400 HS 00222 ASH 73107 976e658974b6 3 220…" at bounding box center [571, 382] width 900 height 267
click at [521, 251] on div "73107" at bounding box center [485, 262] width 118 height 27
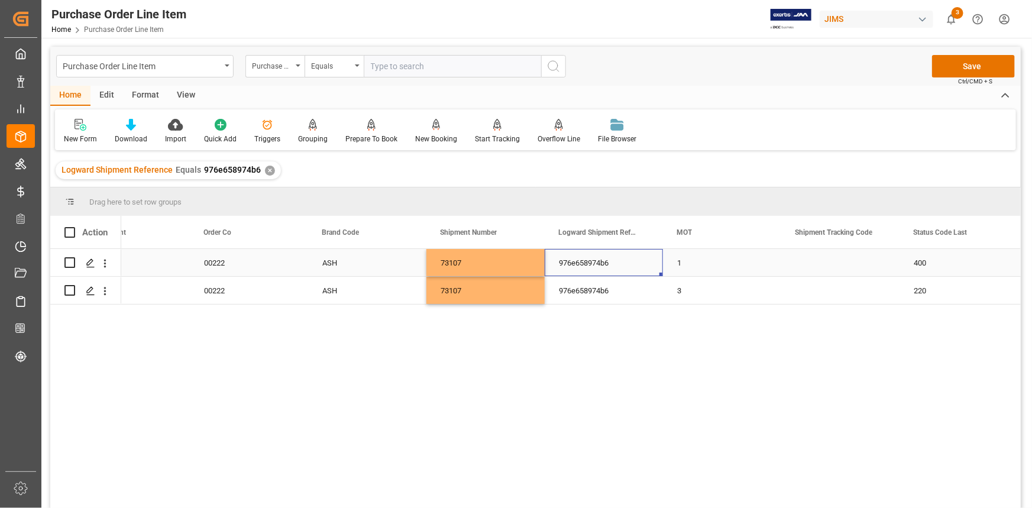
click at [563, 265] on div "976e658974b6" at bounding box center [604, 262] width 118 height 27
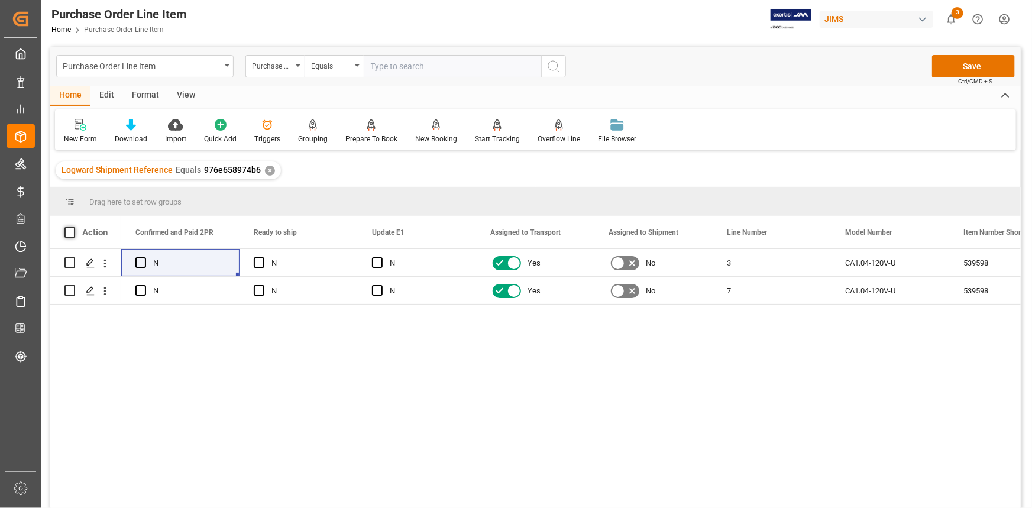
click at [72, 232] on span at bounding box center [69, 232] width 11 height 11
click at [73, 227] on input "checkbox" at bounding box center [73, 227] width 0 height 0
checkbox input "true"
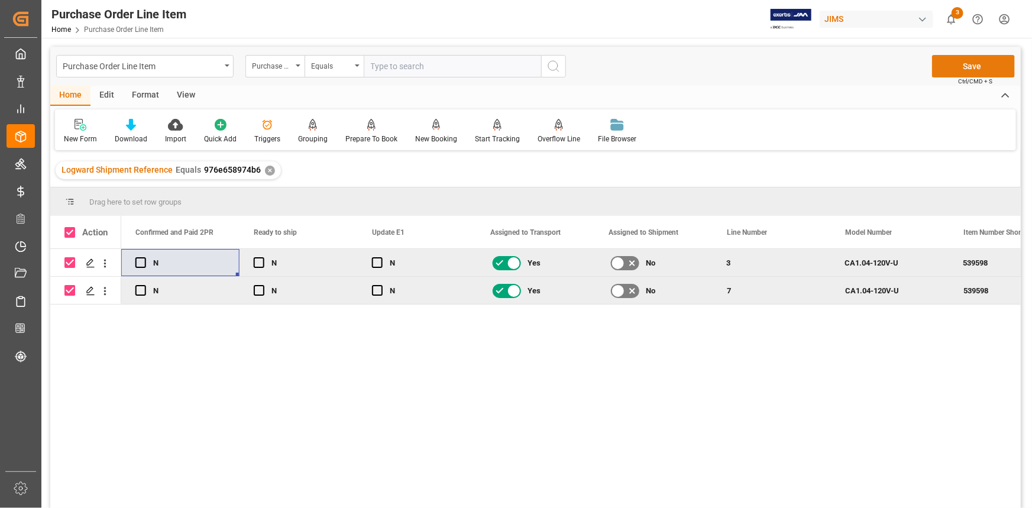
click at [976, 67] on button "Save" at bounding box center [973, 66] width 83 height 22
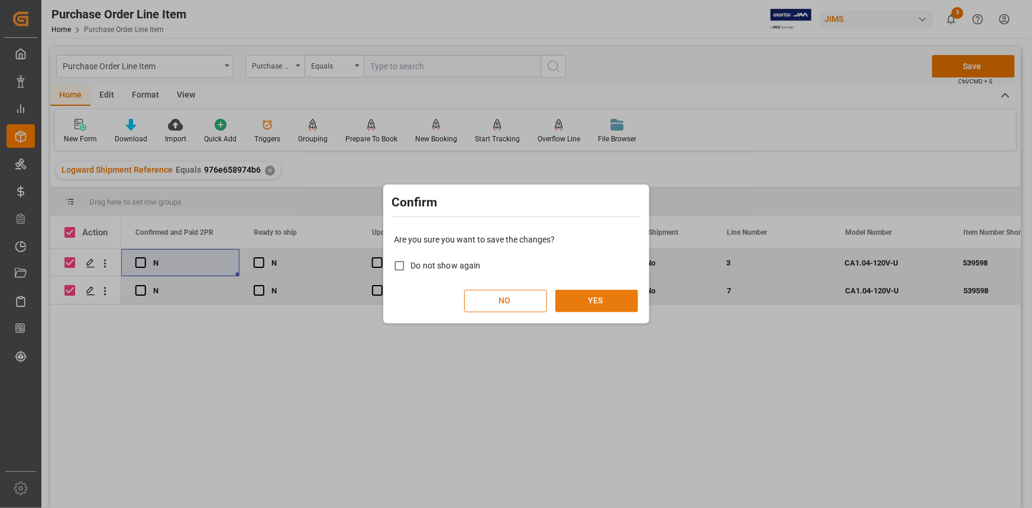
click at [619, 301] on button "YES" at bounding box center [596, 301] width 83 height 22
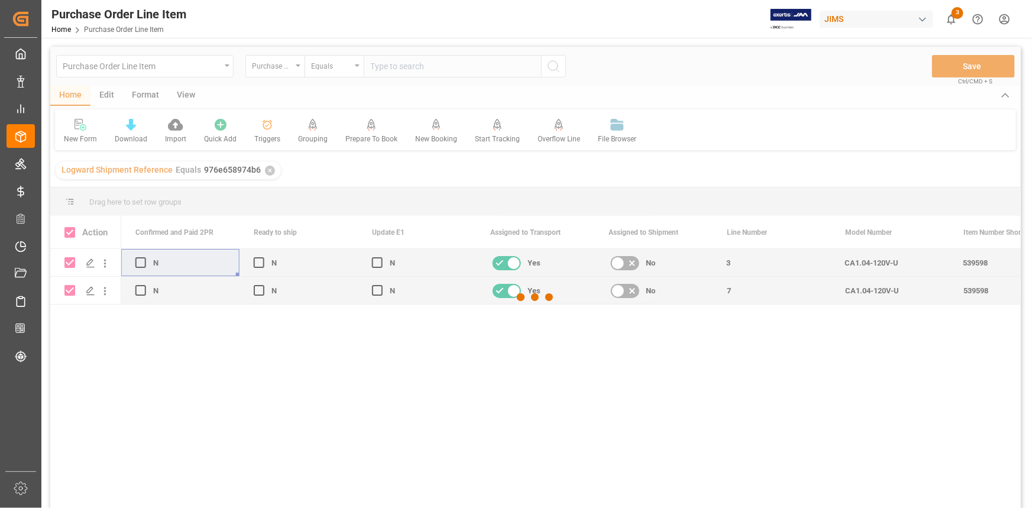
checkbox input "false"
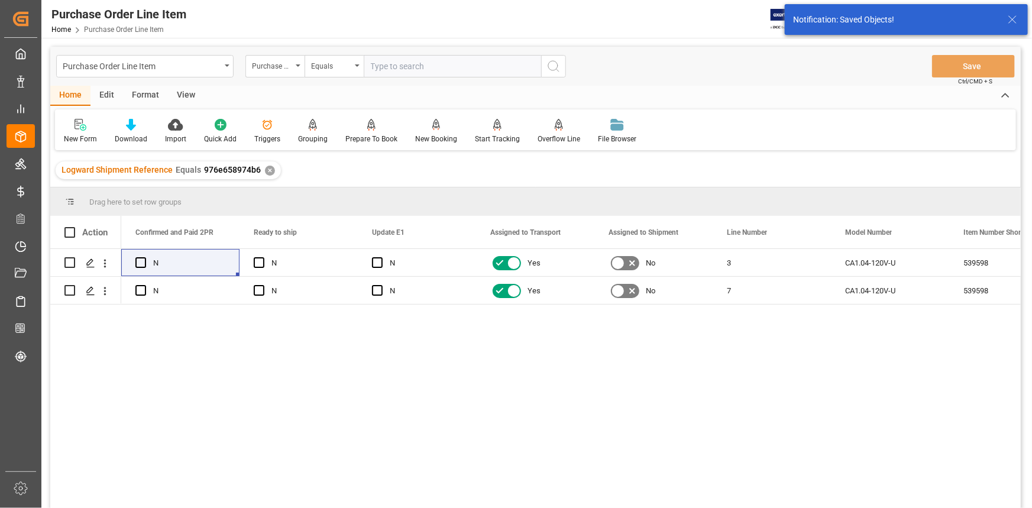
click at [189, 98] on div "View" at bounding box center [186, 96] width 36 height 20
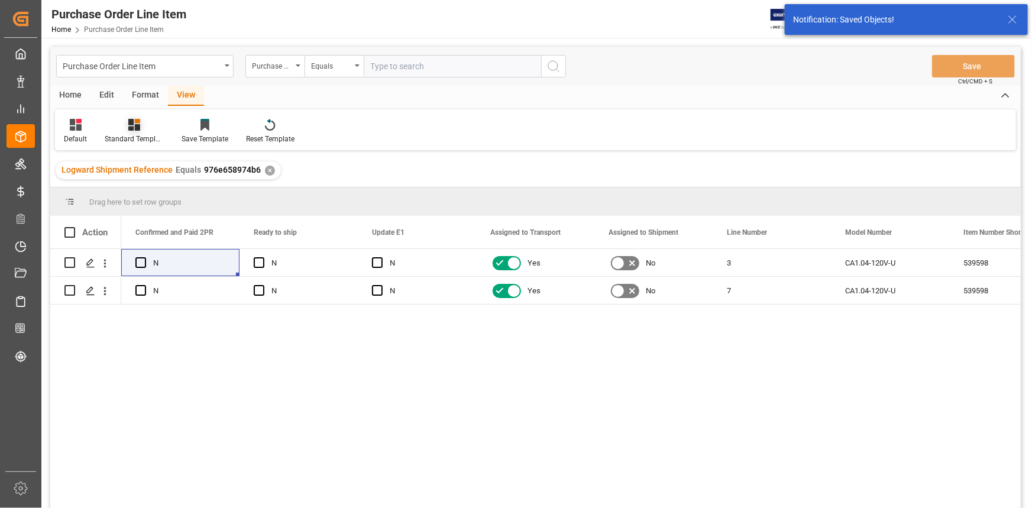
click at [141, 133] on div "Standard Templates" at bounding box center [134, 131] width 77 height 26
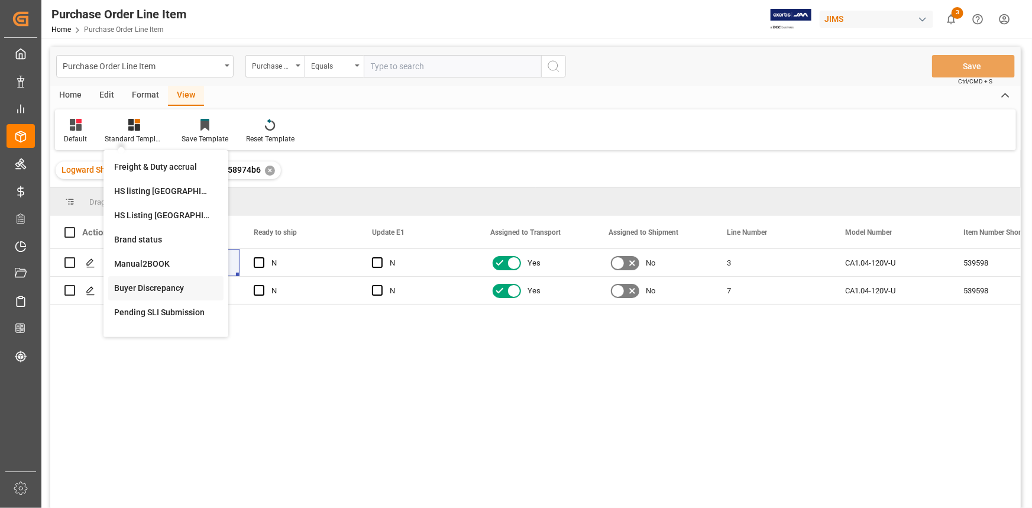
click at [149, 285] on div "Buyer Discrepancy" at bounding box center [166, 288] width 104 height 12
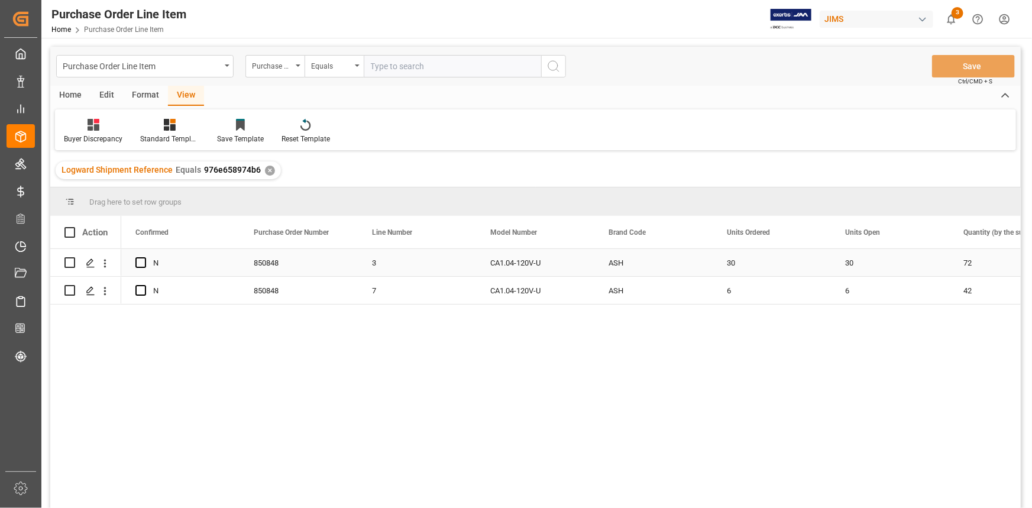
click at [437, 262] on div "3" at bounding box center [417, 262] width 118 height 27
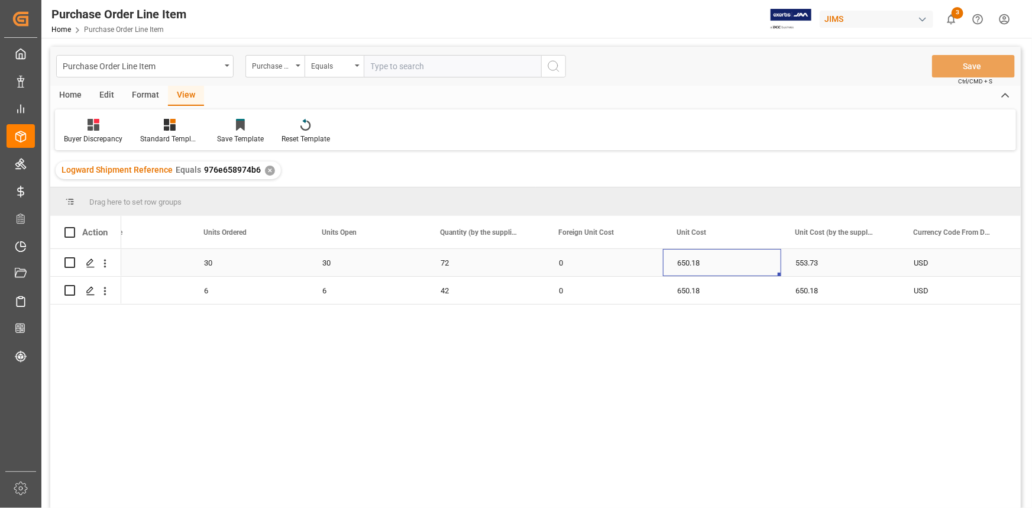
click at [667, 270] on div "650.18" at bounding box center [722, 262] width 118 height 27
drag, startPoint x: 780, startPoint y: 275, endPoint x: 799, endPoint y: 275, distance: 19.5
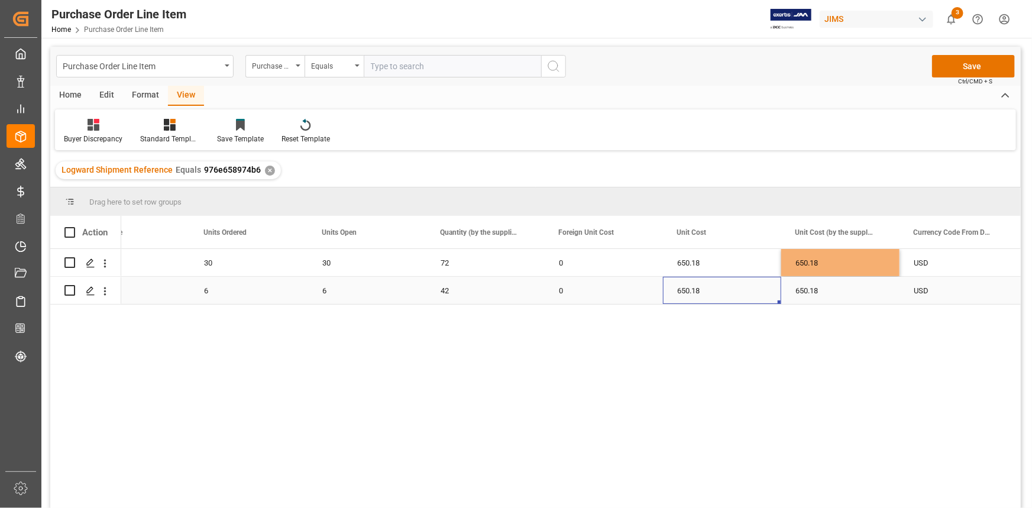
drag, startPoint x: 728, startPoint y: 295, endPoint x: 751, endPoint y: 301, distance: 24.0
click at [728, 296] on div "650.18" at bounding box center [722, 290] width 118 height 27
click at [727, 284] on div "650.18" at bounding box center [722, 290] width 118 height 27
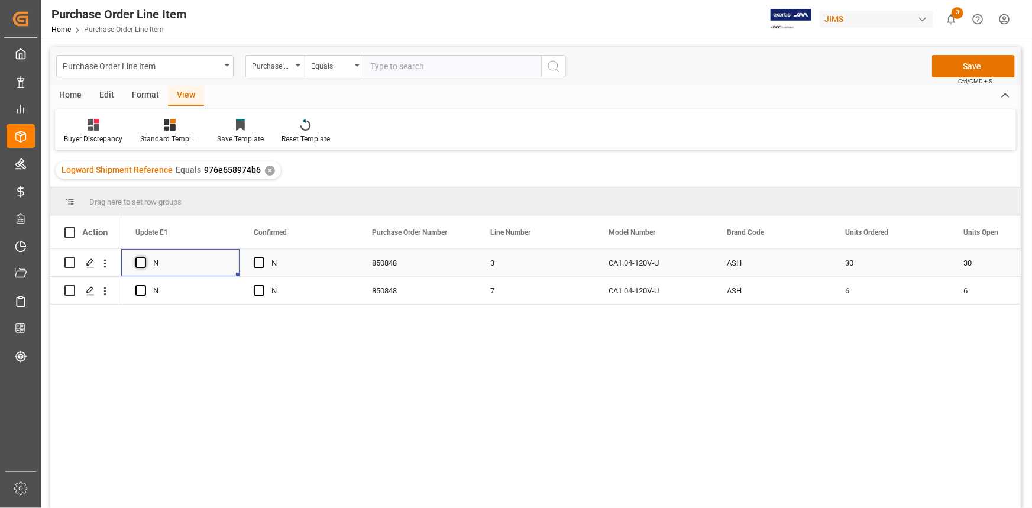
click at [143, 263] on span "Press SPACE to select this row." at bounding box center [140, 262] width 11 height 11
click at [144, 257] on input "Press SPACE to select this row." at bounding box center [144, 257] width 0 height 0
click at [140, 292] on span "Press SPACE to select this row." at bounding box center [140, 290] width 11 height 11
click at [144, 285] on input "Press SPACE to select this row." at bounding box center [144, 285] width 0 height 0
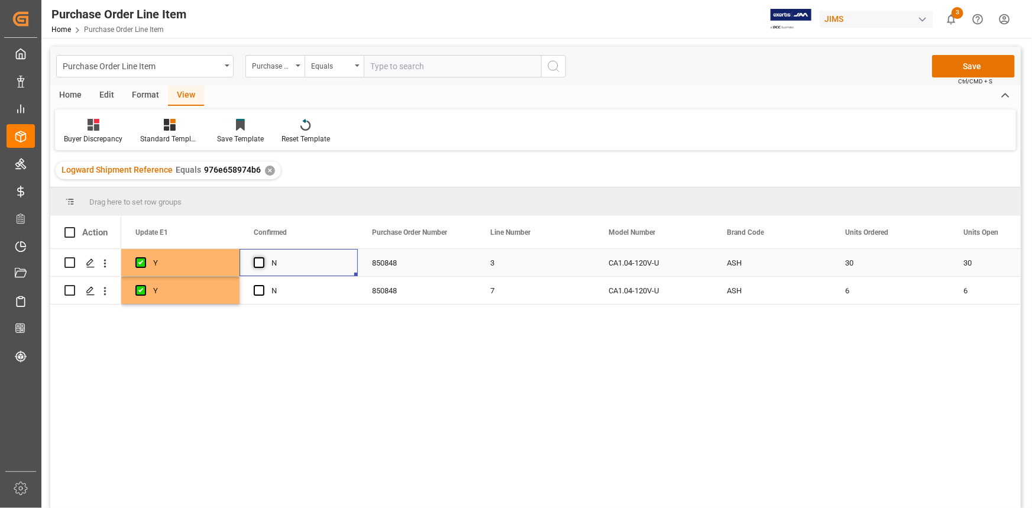
click at [258, 264] on span "Press SPACE to select this row." at bounding box center [259, 262] width 11 height 11
click at [263, 257] on input "Press SPACE to select this row." at bounding box center [263, 257] width 0 height 0
click at [257, 292] on span "Press SPACE to select this row." at bounding box center [259, 290] width 11 height 11
click at [263, 285] on input "Press SPACE to select this row." at bounding box center [263, 285] width 0 height 0
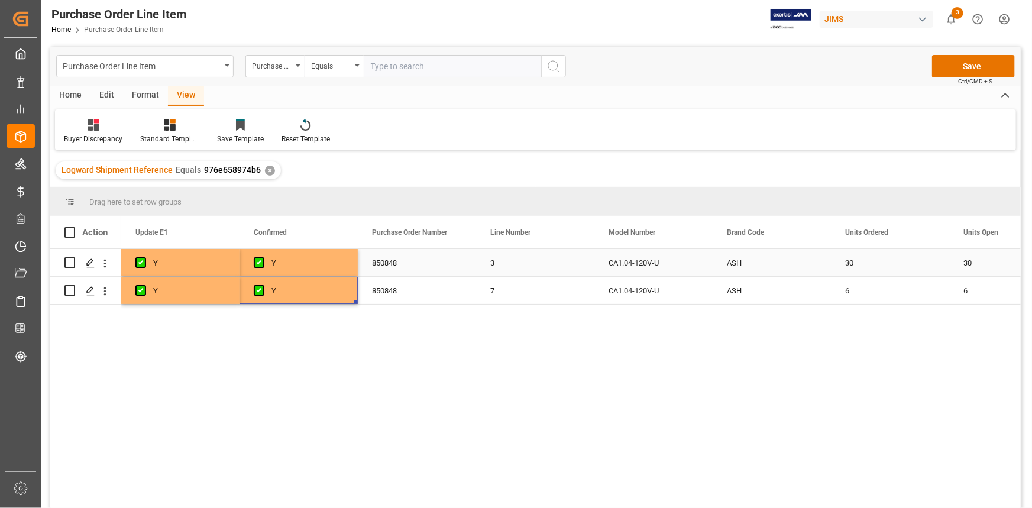
click at [314, 264] on div "Y" at bounding box center [308, 263] width 72 height 27
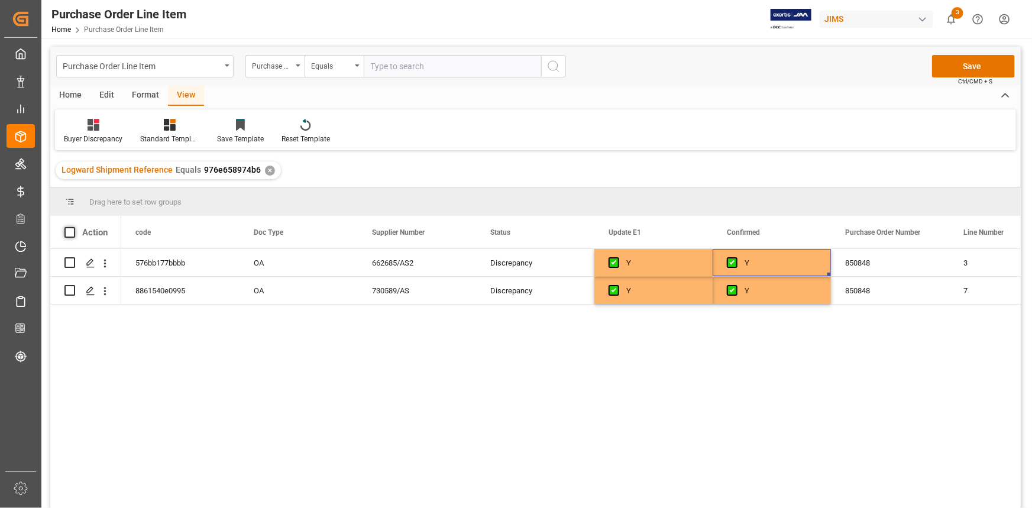
click at [67, 232] on span at bounding box center [69, 232] width 11 height 11
click at [73, 227] on input "checkbox" at bounding box center [73, 227] width 0 height 0
checkbox input "true"
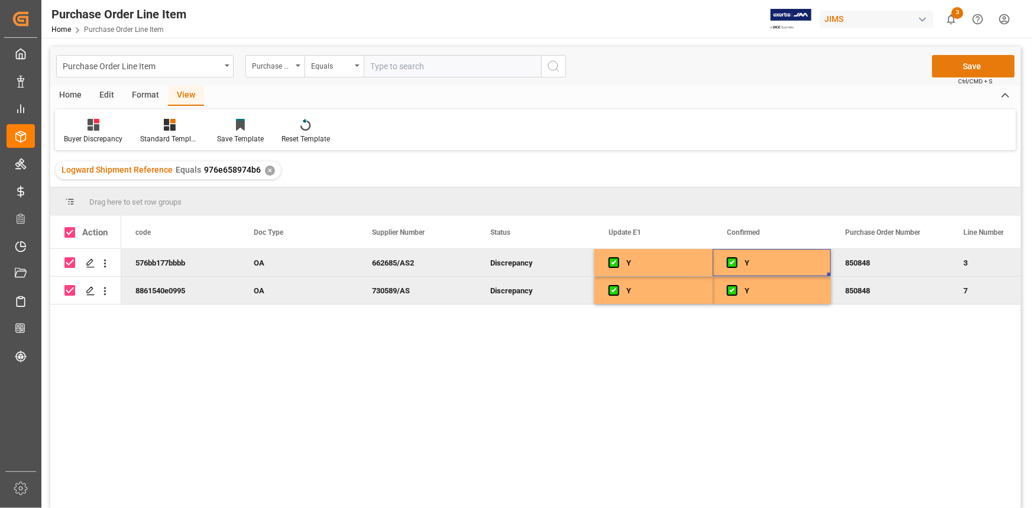
click at [971, 70] on button "Save" at bounding box center [973, 66] width 83 height 22
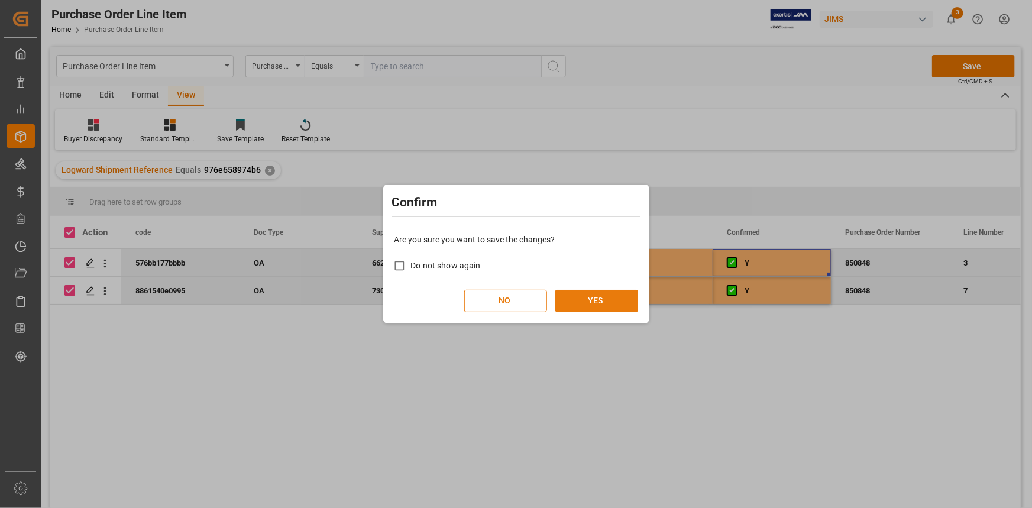
click at [612, 299] on button "YES" at bounding box center [596, 301] width 83 height 22
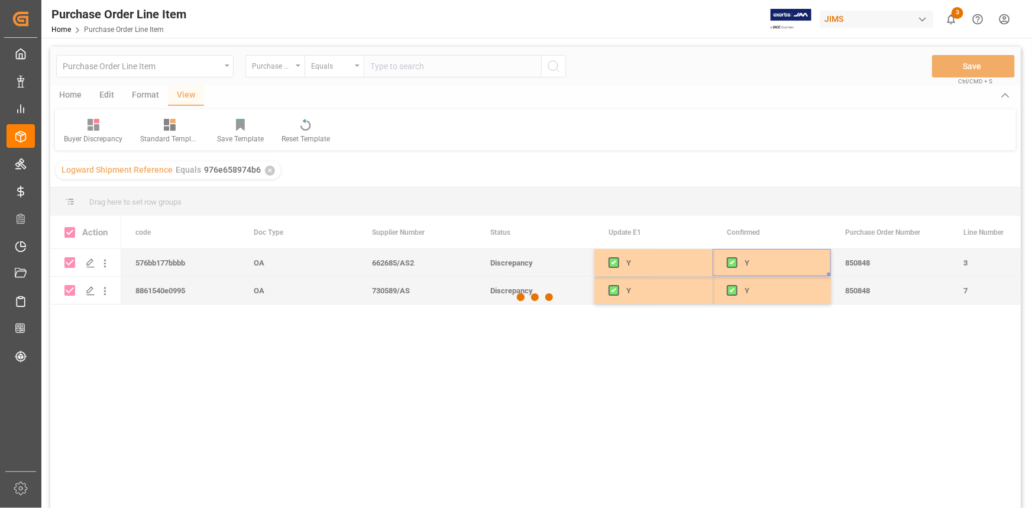
checkbox input "false"
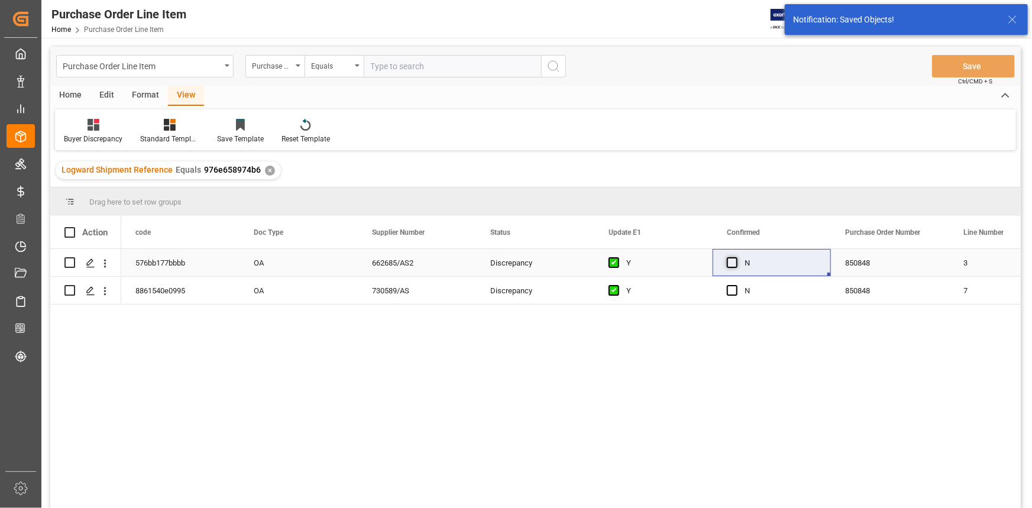
click at [731, 261] on span "Press SPACE to select this row." at bounding box center [732, 262] width 11 height 11
click at [736, 257] on input "Press SPACE to select this row." at bounding box center [736, 257] width 0 height 0
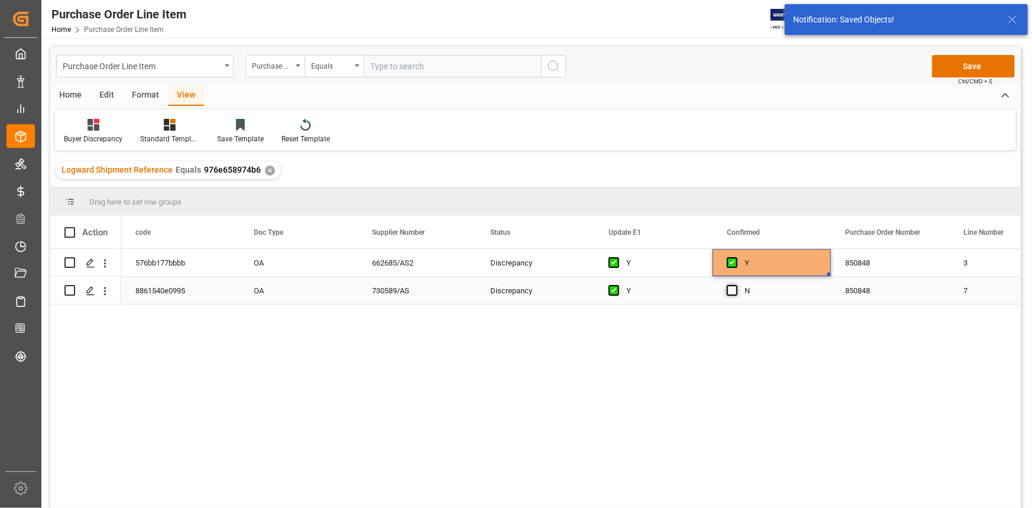
click at [736, 293] on span "Press SPACE to select this row." at bounding box center [732, 290] width 11 height 11
click at [736, 285] on input "Press SPACE to select this row." at bounding box center [736, 285] width 0 height 0
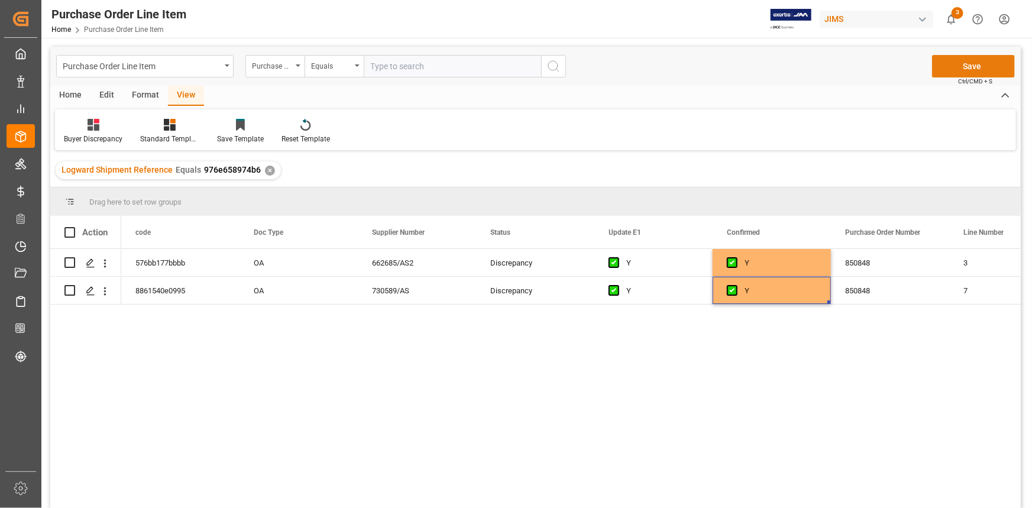
click at [971, 70] on button "Save" at bounding box center [973, 66] width 83 height 22
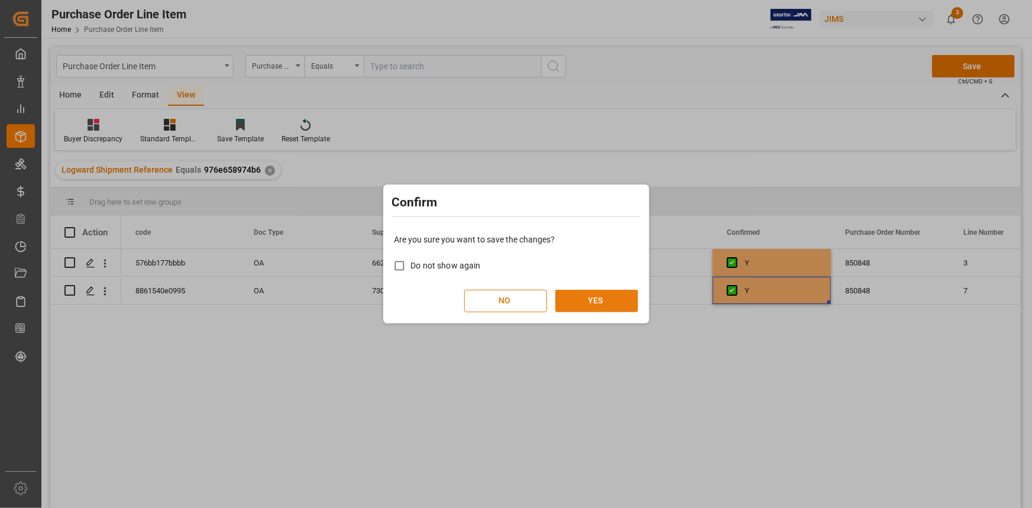
click at [592, 303] on button "YES" at bounding box center [596, 301] width 83 height 22
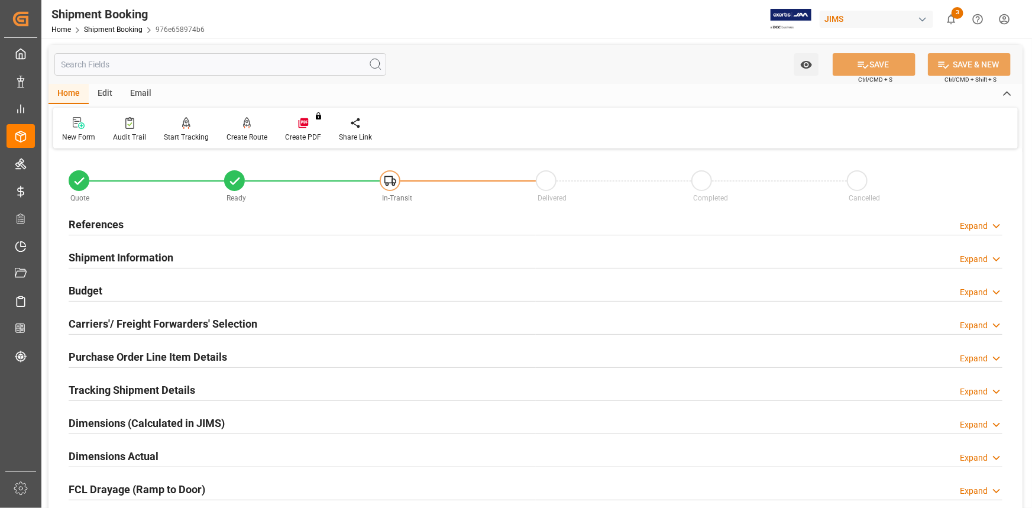
click at [207, 225] on div "References Expand" at bounding box center [536, 223] width 934 height 22
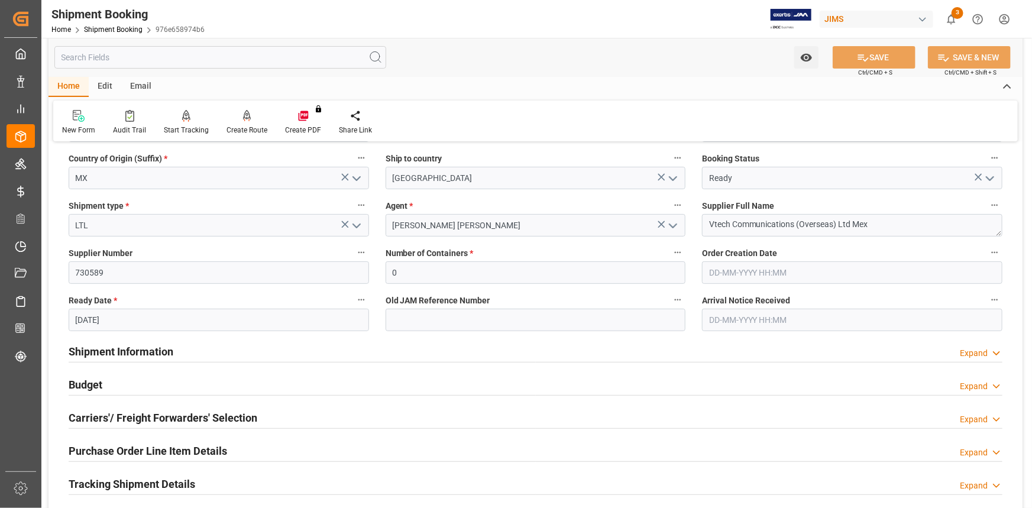
scroll to position [161, 0]
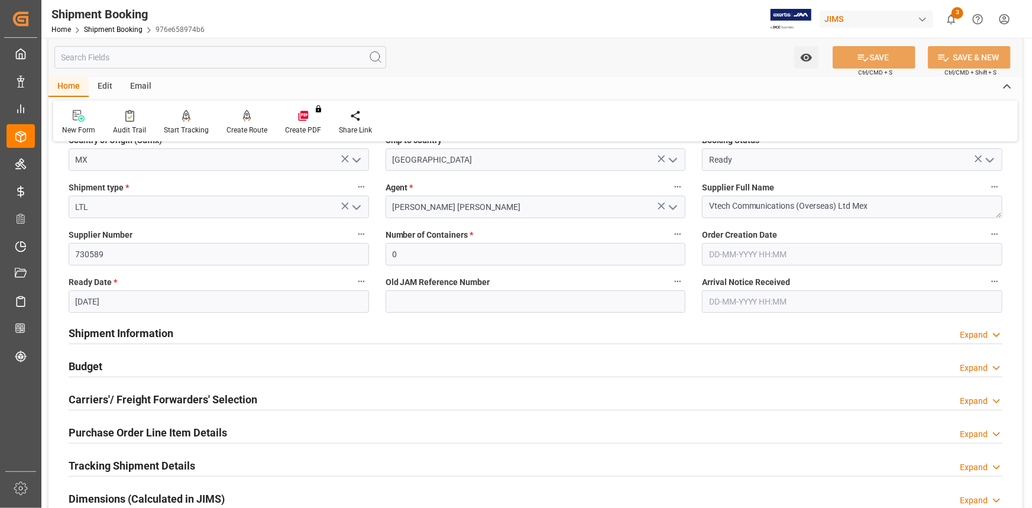
click at [257, 338] on div "Shipment Information Expand" at bounding box center [536, 332] width 934 height 22
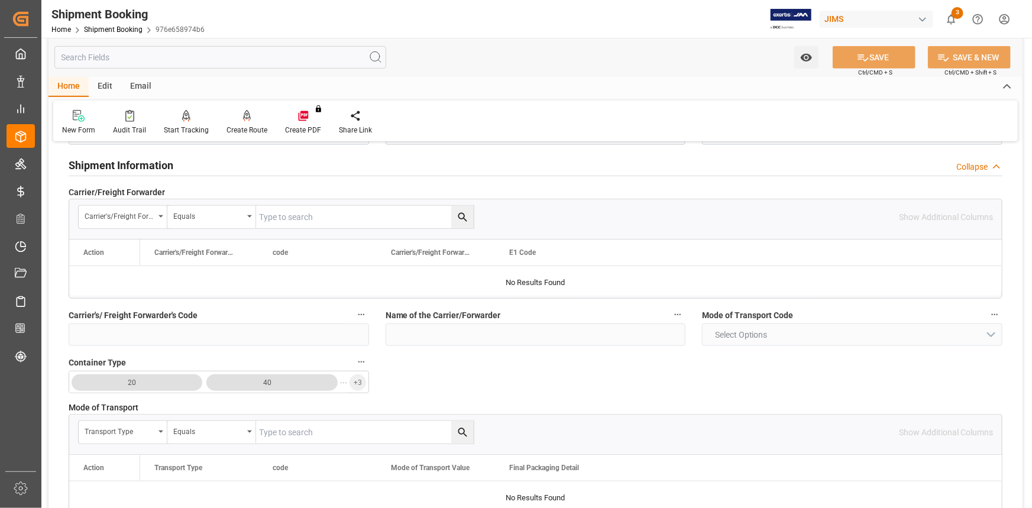
scroll to position [269, 0]
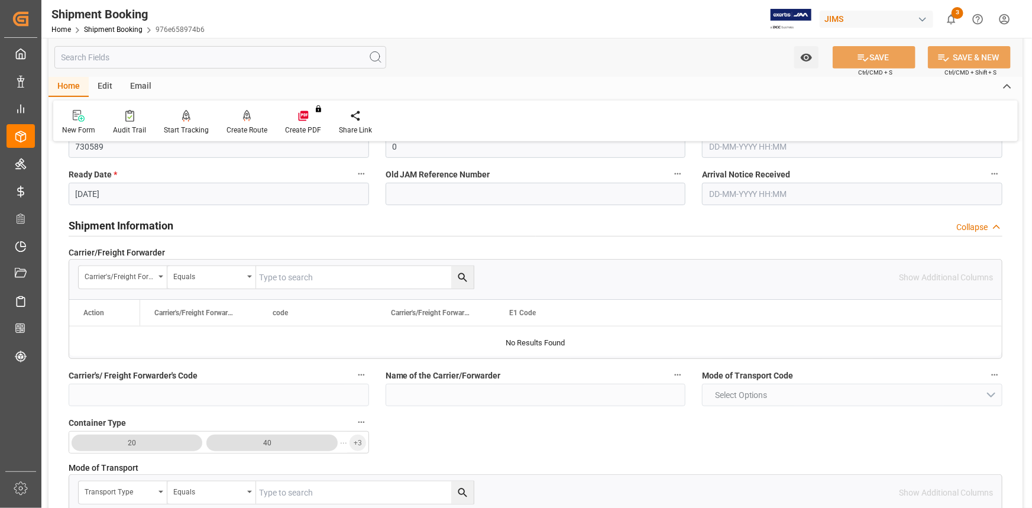
click at [213, 229] on div "Shipment Information Collapse" at bounding box center [536, 225] width 934 height 22
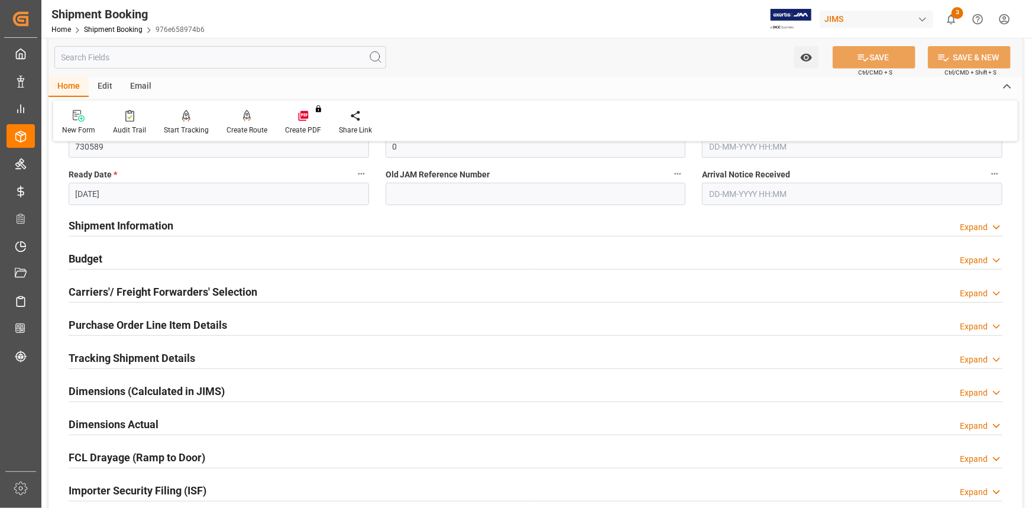
click at [196, 259] on div "Budget Expand" at bounding box center [536, 258] width 934 height 22
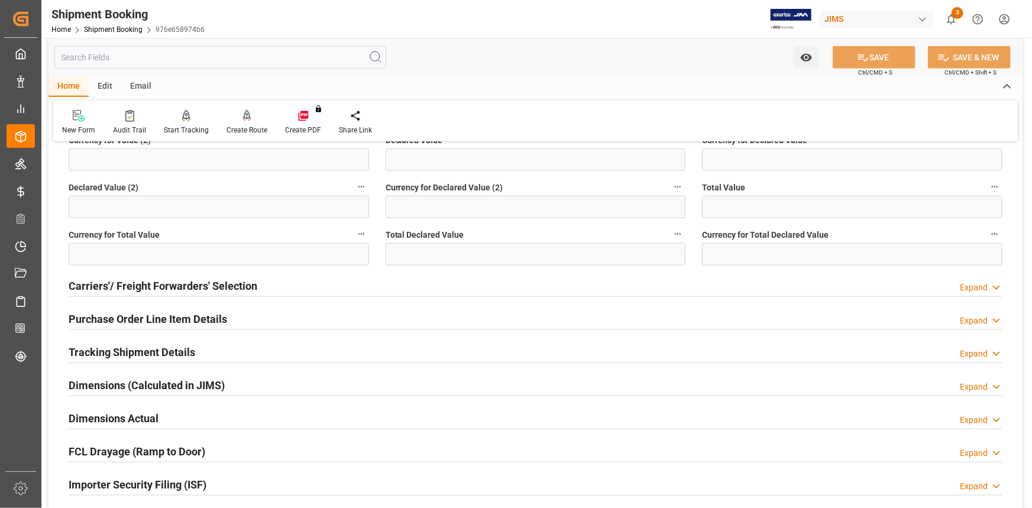
scroll to position [592, 0]
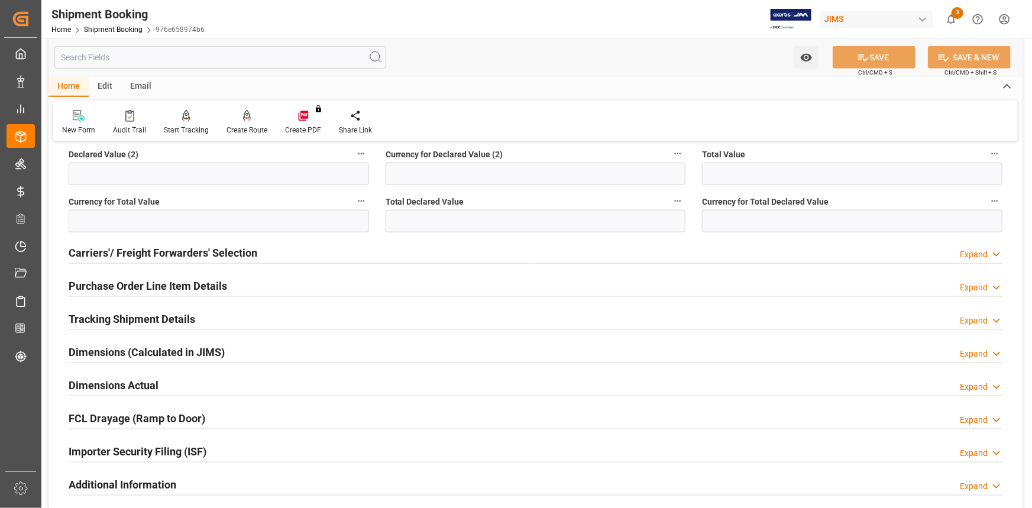
click at [205, 314] on div "Tracking Shipment Details Expand" at bounding box center [536, 318] width 934 height 22
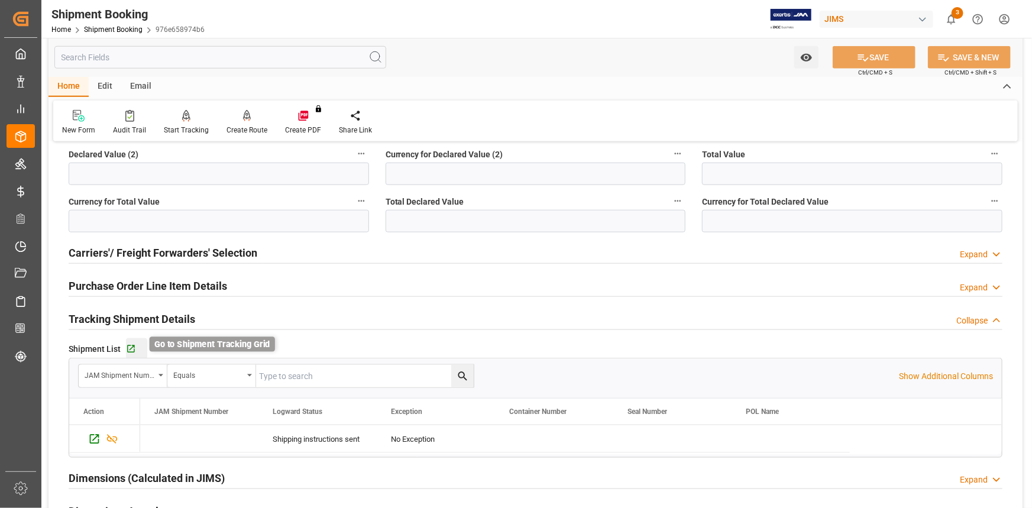
click at [132, 344] on icon "button" at bounding box center [131, 349] width 10 height 10
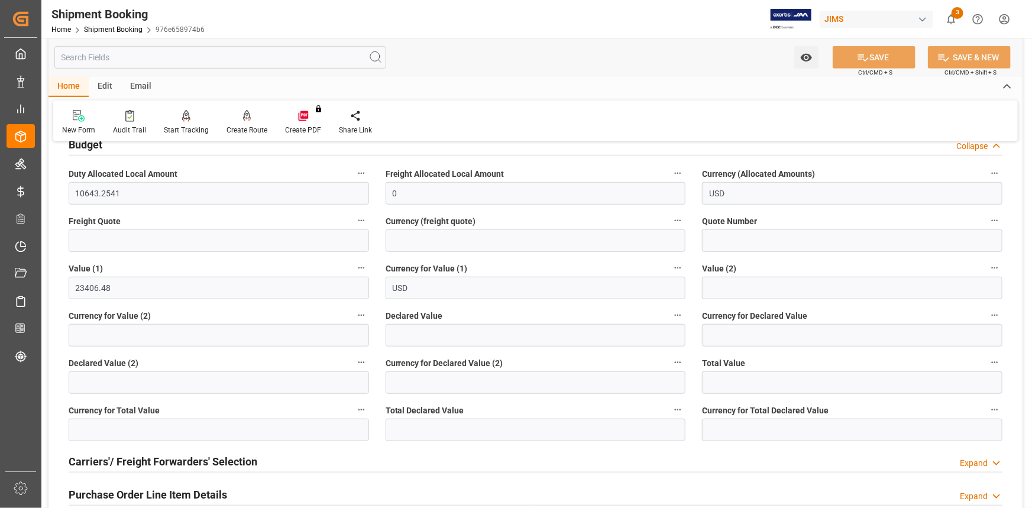
scroll to position [376, 0]
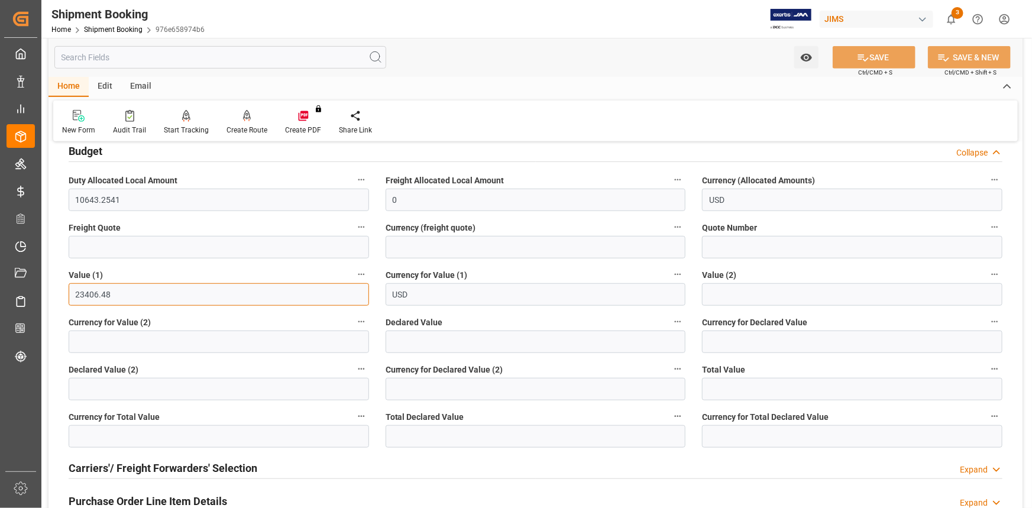
drag, startPoint x: 74, startPoint y: 293, endPoint x: 64, endPoint y: 297, distance: 10.7
click at [63, 295] on div "Value (1) 23406.48" at bounding box center [218, 286] width 317 height 47
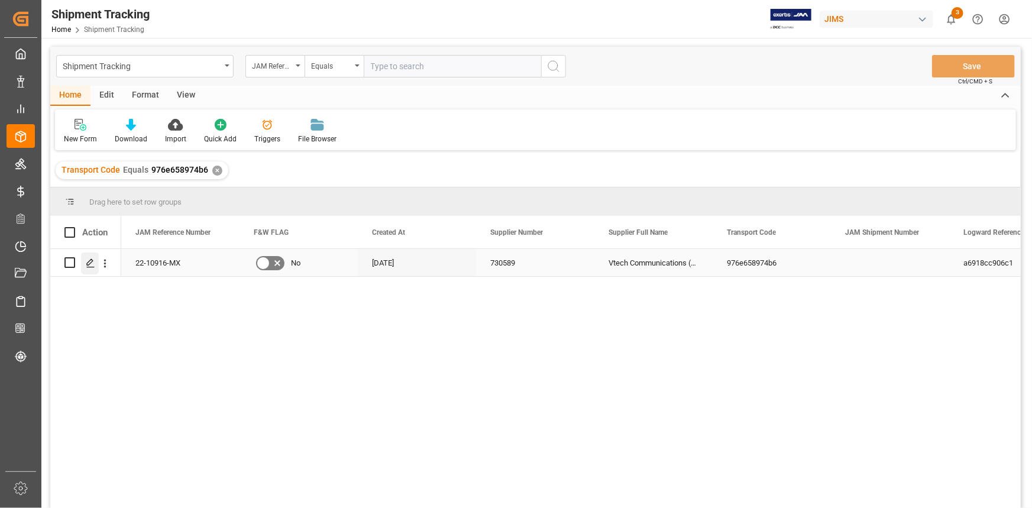
click at [90, 263] on polygon "Press SPACE to select this row." at bounding box center [90, 262] width 6 height 6
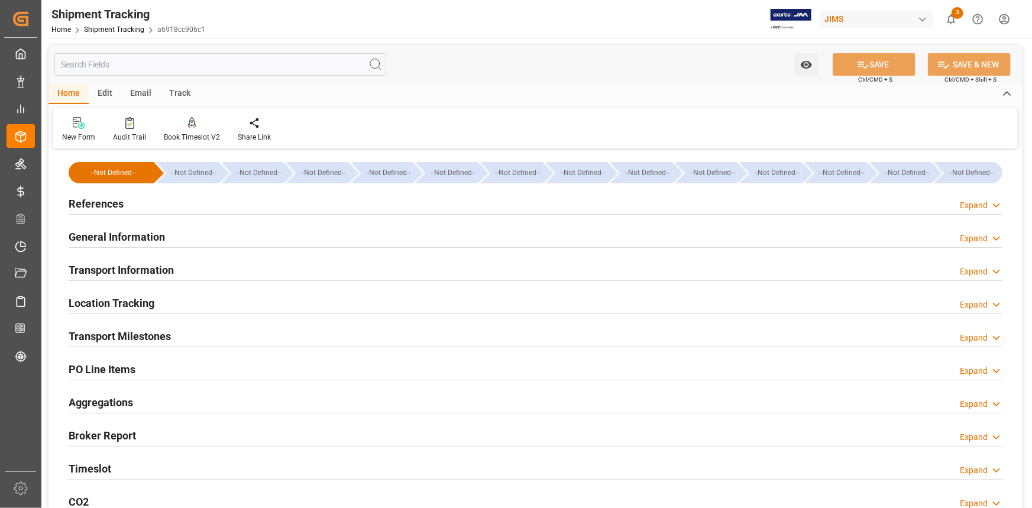
type input "05-09-2025"
click at [172, 199] on div "References Expand" at bounding box center [536, 203] width 934 height 22
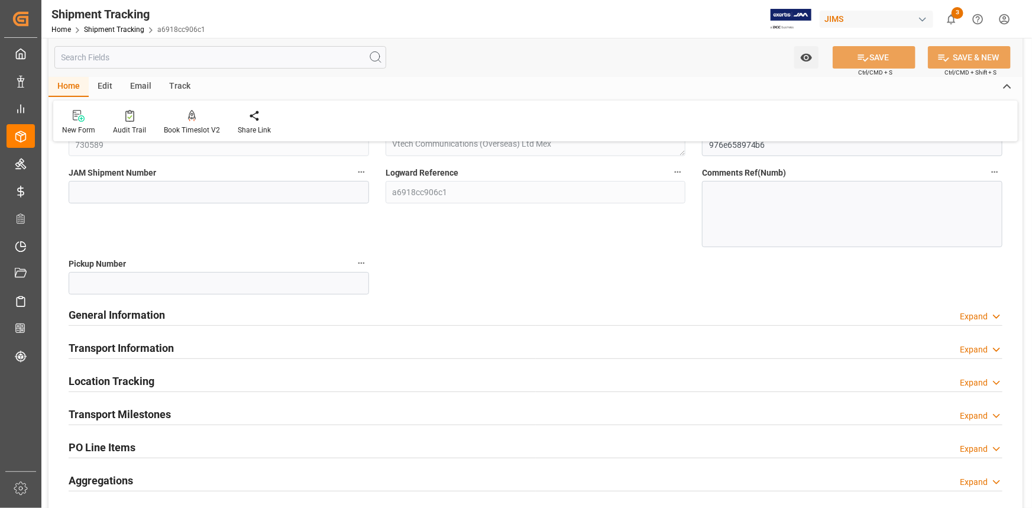
scroll to position [215, 0]
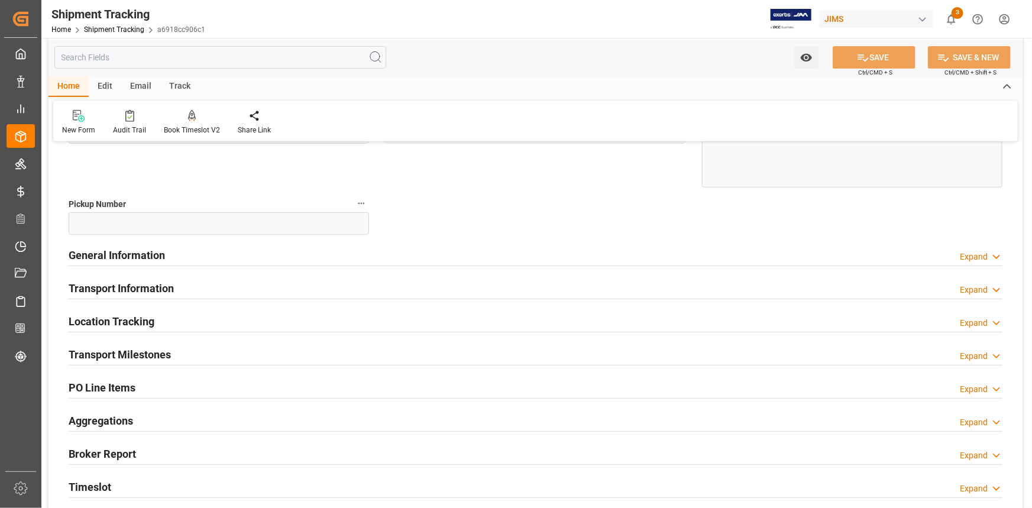
click at [194, 258] on div "General Information Expand" at bounding box center [536, 254] width 934 height 22
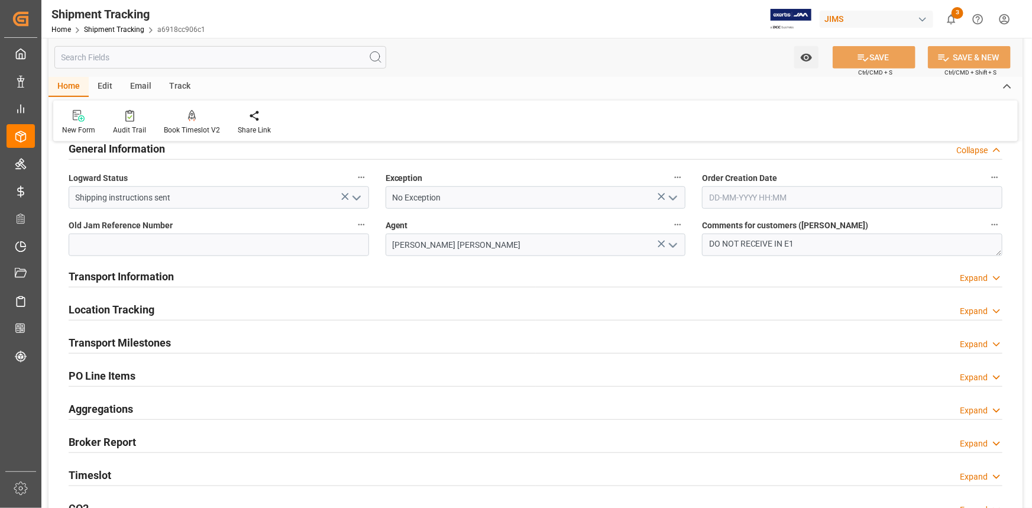
scroll to position [322, 0]
click at [215, 272] on div "Transport Information Expand" at bounding box center [536, 274] width 934 height 22
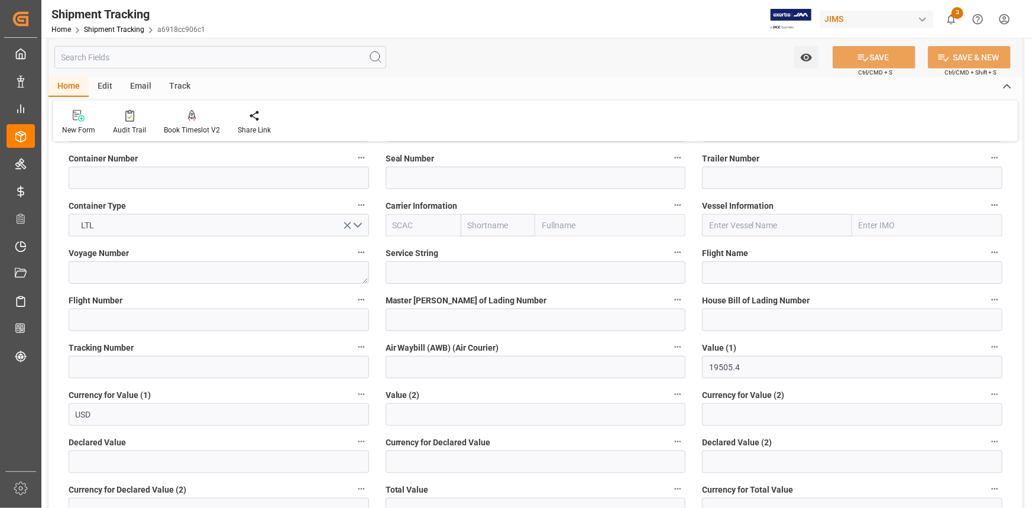
scroll to position [592, 0]
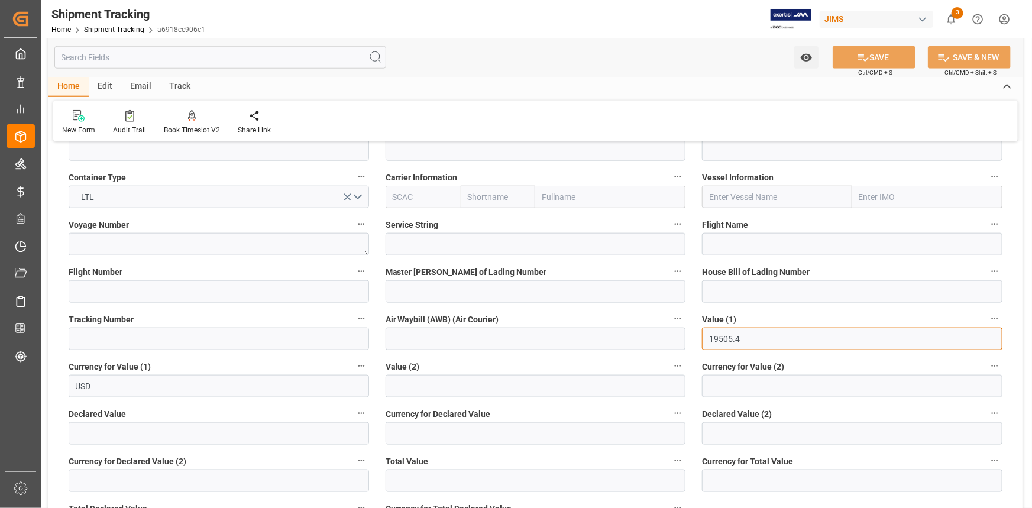
drag, startPoint x: 743, startPoint y: 337, endPoint x: 685, endPoint y: 336, distance: 58.0
click at [685, 336] on div "--Not Defined-- --Not Defined-- --Not Defined-- --Not Defined-- --Not Defined--…" at bounding box center [536, 190] width 974 height 1260
paste input "23406.48"
type input "23406.48"
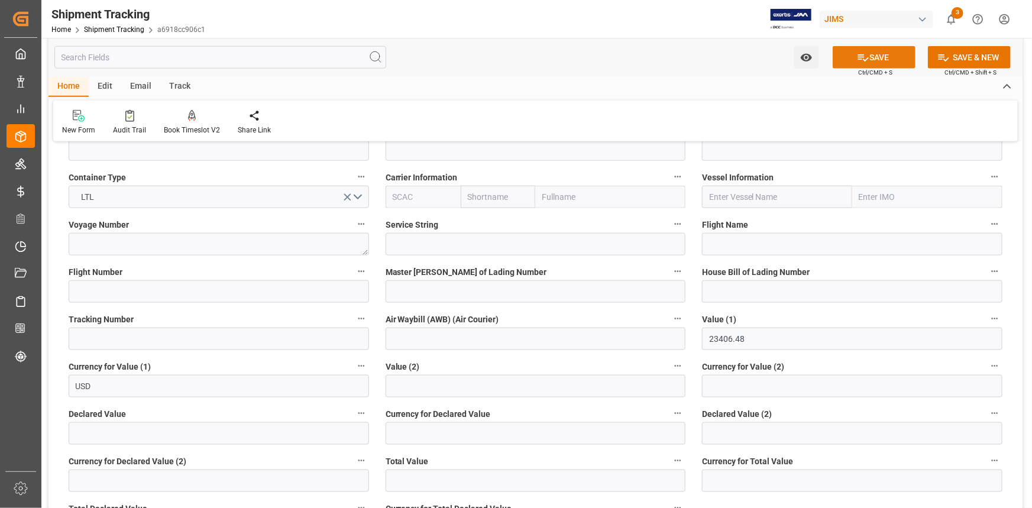
click at [881, 55] on button "SAVE" at bounding box center [874, 57] width 83 height 22
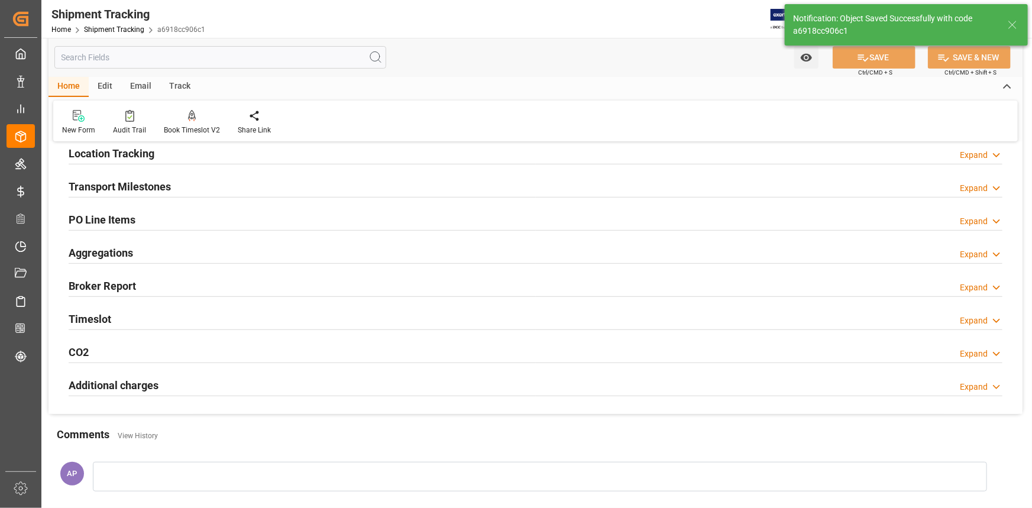
scroll to position [131, 0]
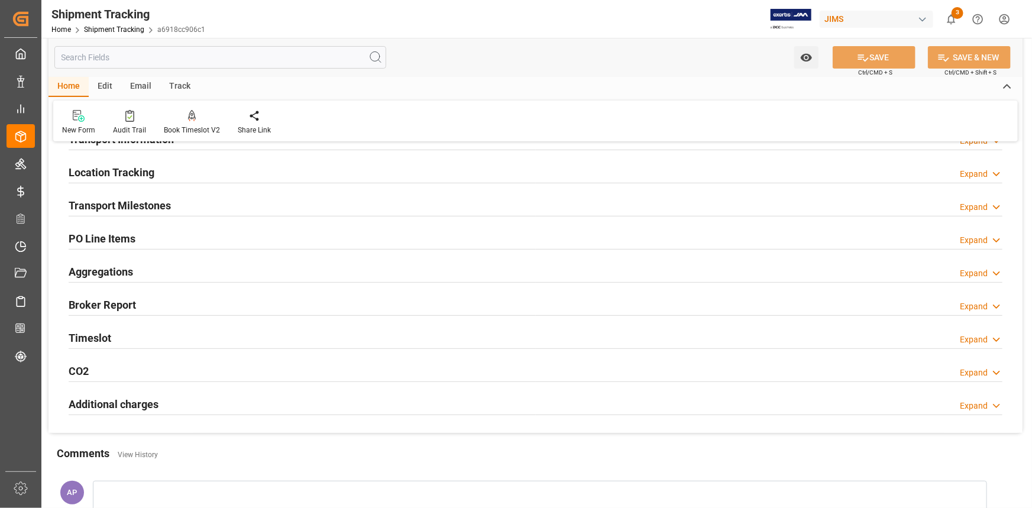
drag, startPoint x: 184, startPoint y: 207, endPoint x: 216, endPoint y: 217, distance: 33.5
click at [185, 207] on div "Transport Milestones Expand" at bounding box center [536, 204] width 934 height 22
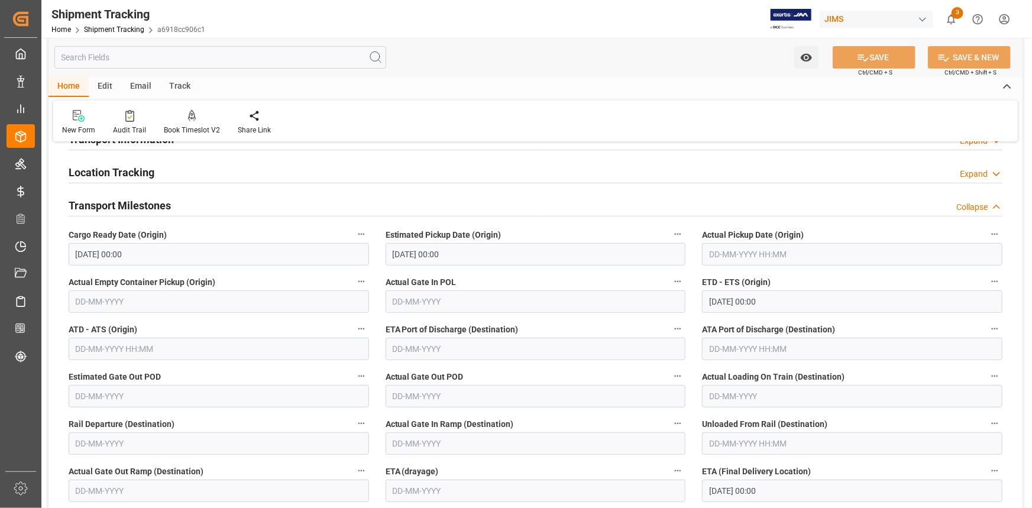
click at [718, 301] on input "20-09-2025 00:00" at bounding box center [852, 301] width 300 height 22
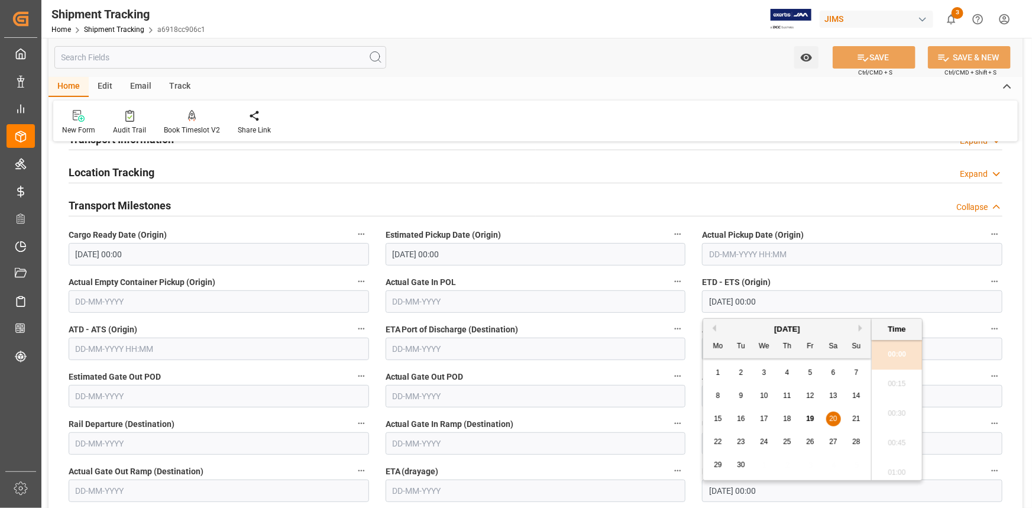
click at [741, 461] on span "30" at bounding box center [741, 465] width 8 height 8
type input "30-09-2025 00:00"
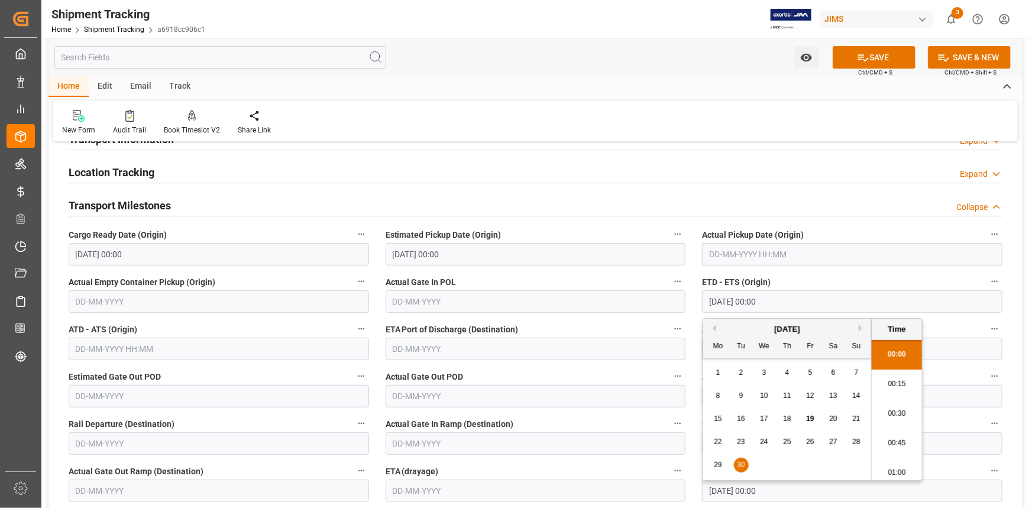
click at [549, 274] on label "Actual Gate In POL" at bounding box center [536, 282] width 300 height 17
click at [670, 274] on button "Actual Gate In POL" at bounding box center [677, 281] width 15 height 15
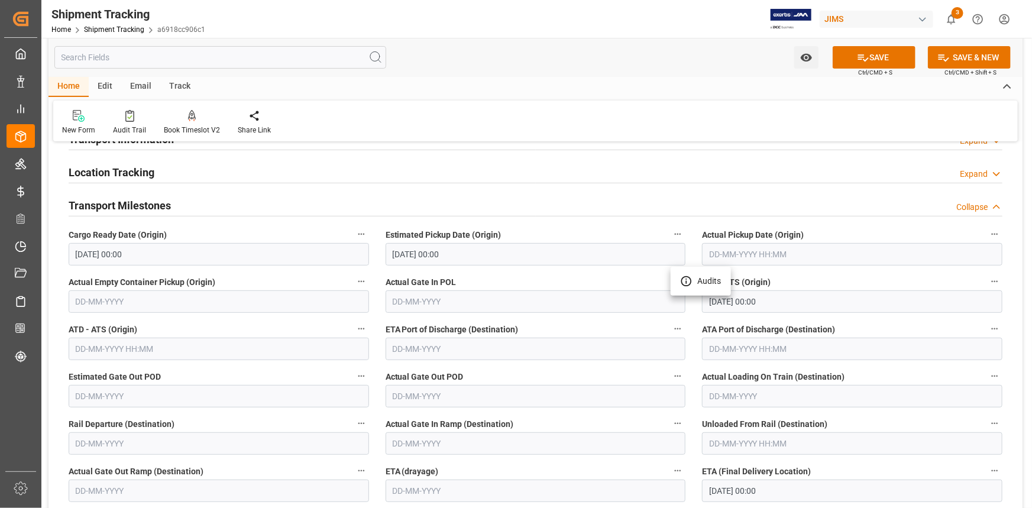
click at [466, 253] on div at bounding box center [516, 254] width 1032 height 508
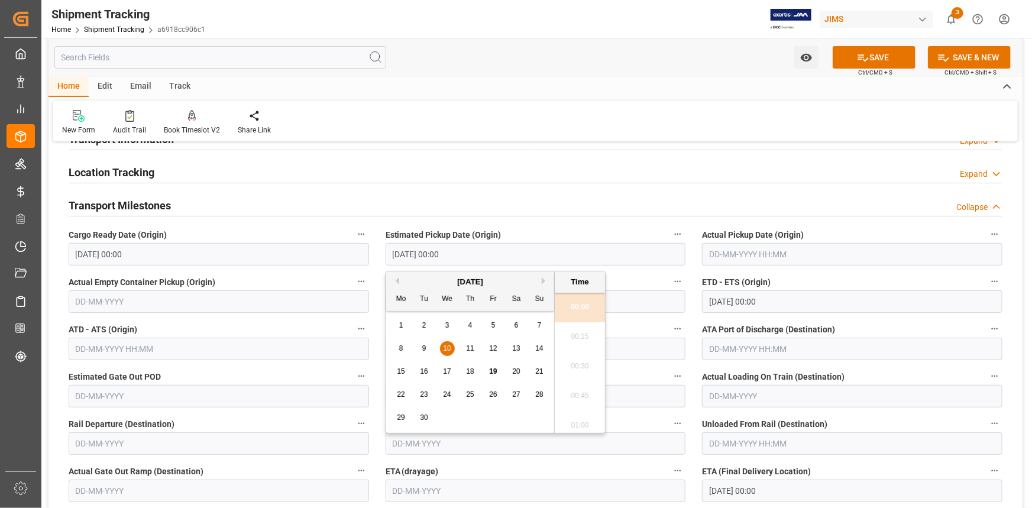
click at [472, 254] on input "10-09-2025 00:00" at bounding box center [536, 254] width 300 height 22
click at [494, 373] on span "19" at bounding box center [493, 371] width 8 height 8
type input "19-09-2025 00:00"
click at [625, 459] on div "ETA (drayage)" at bounding box center [535, 482] width 317 height 47
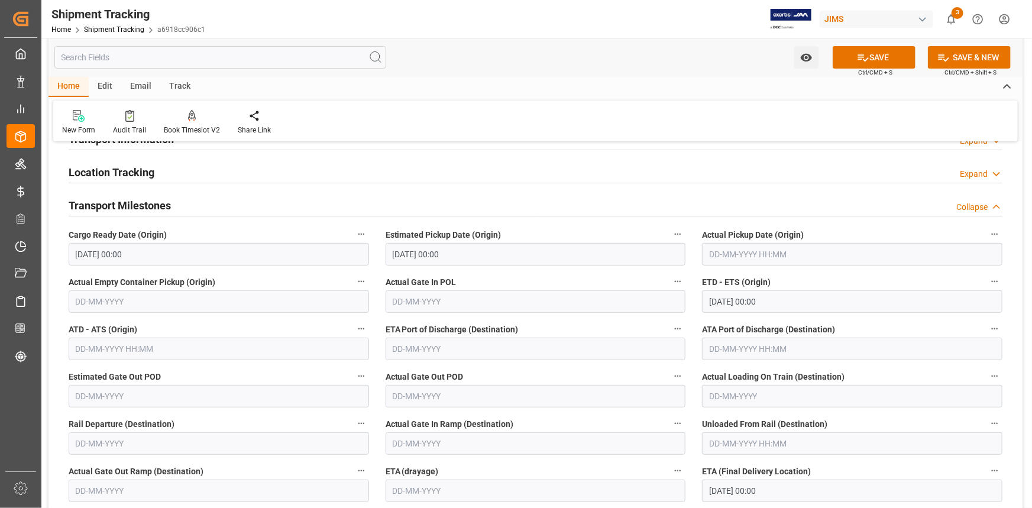
click at [758, 492] on input "20-09-2025 00:00" at bounding box center [852, 491] width 300 height 22
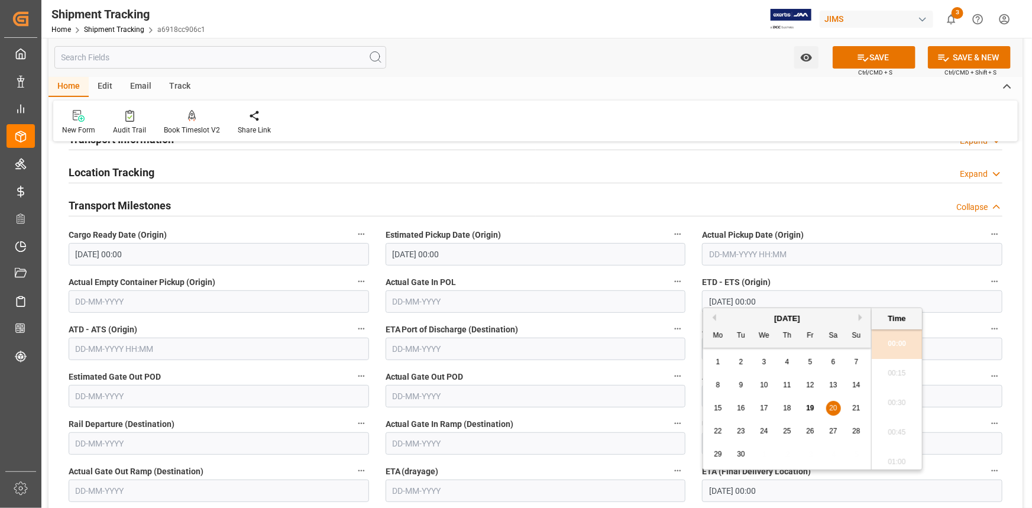
click at [861, 317] on button "Next Month" at bounding box center [862, 317] width 7 height 7
click at [739, 407] on span "14" at bounding box center [741, 408] width 8 height 8
type input "14-10-2025 00:00"
click at [871, 53] on button "SAVE" at bounding box center [874, 57] width 83 height 22
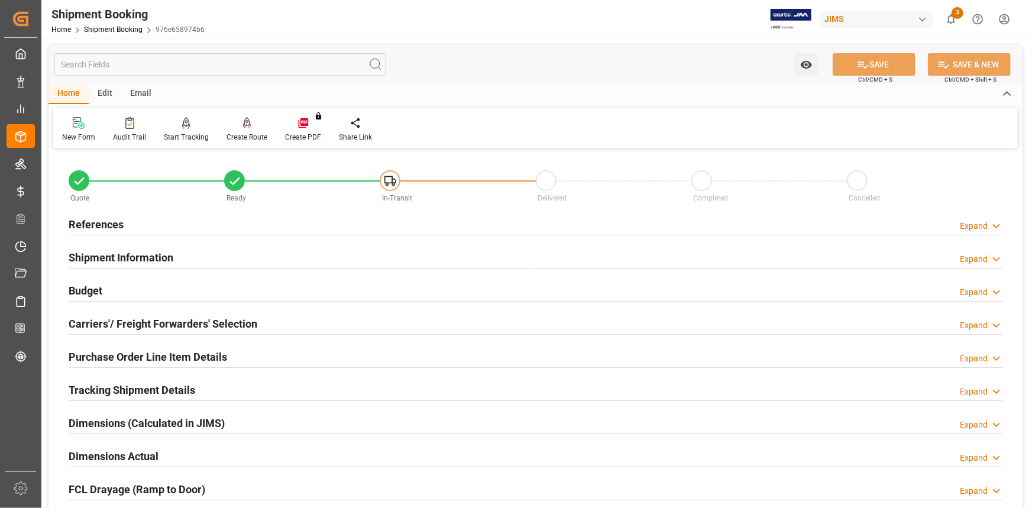
click at [266, 290] on div "Budget Expand" at bounding box center [536, 290] width 934 height 22
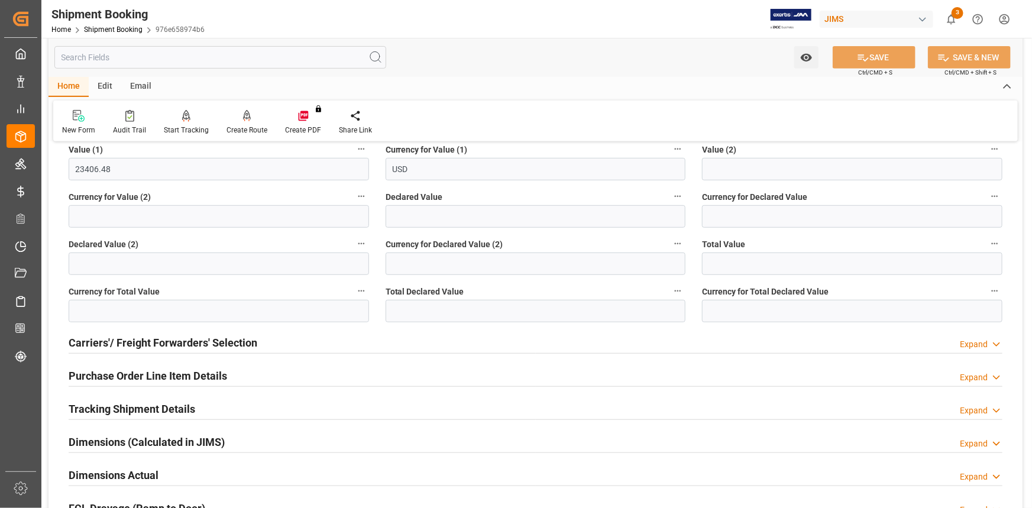
scroll to position [322, 0]
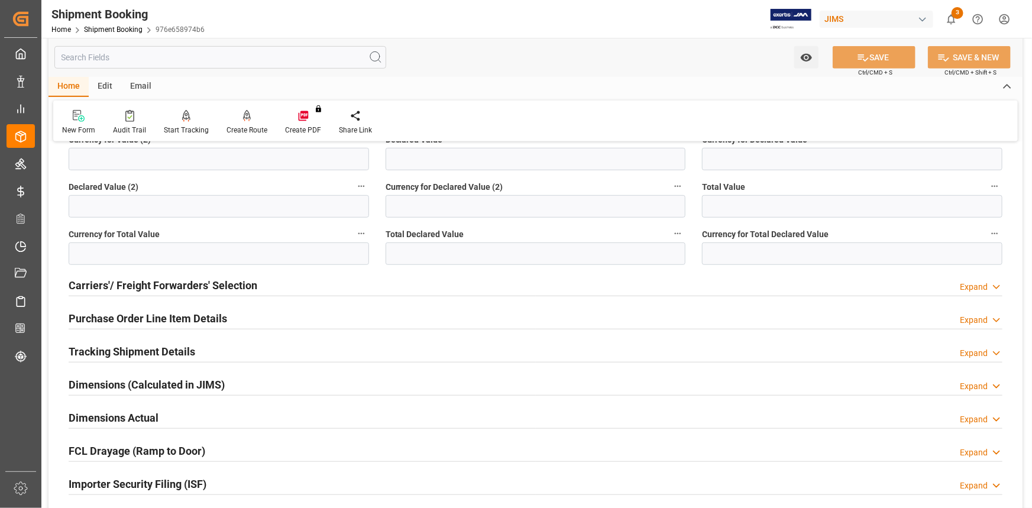
click at [285, 281] on div "Carriers'/ Freight Forwarders' Selection Expand" at bounding box center [536, 284] width 934 height 22
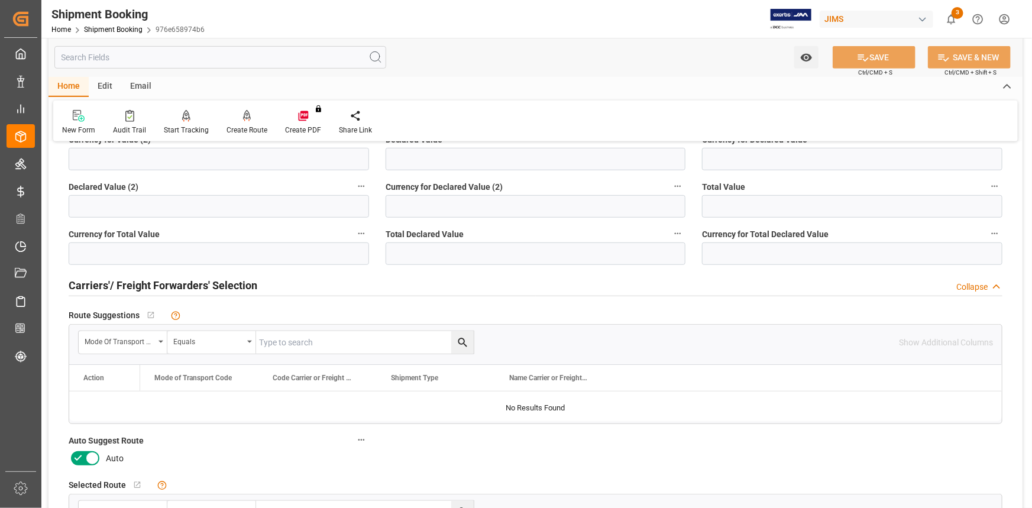
click at [291, 283] on div "Carriers'/ Freight Forwarders' Selection Collapse" at bounding box center [536, 284] width 934 height 22
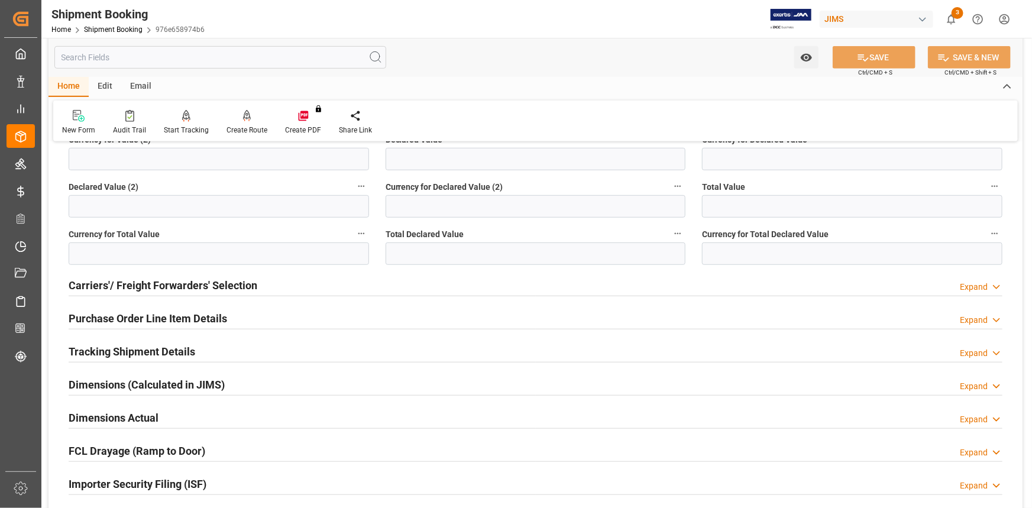
click at [259, 315] on div "Purchase Order Line Item Details Expand" at bounding box center [536, 317] width 934 height 22
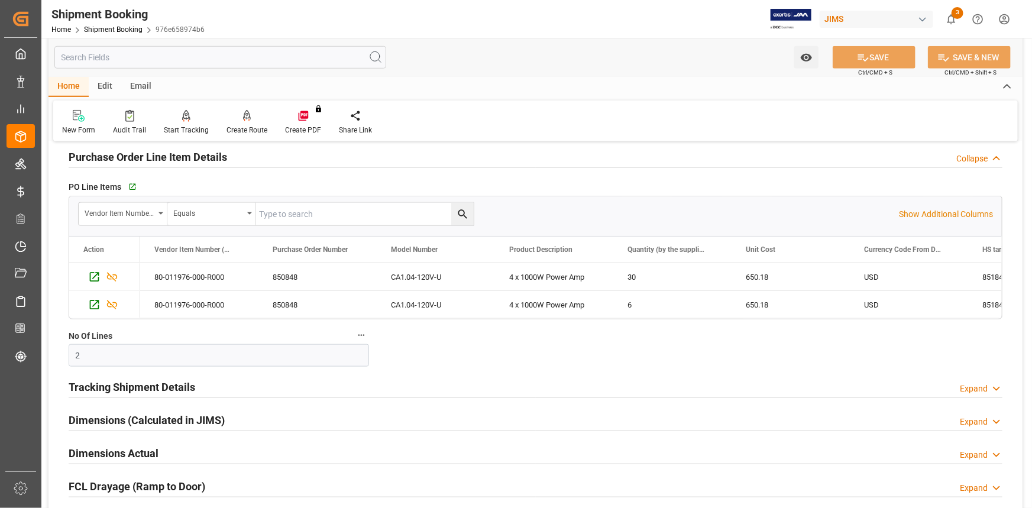
scroll to position [538, 0]
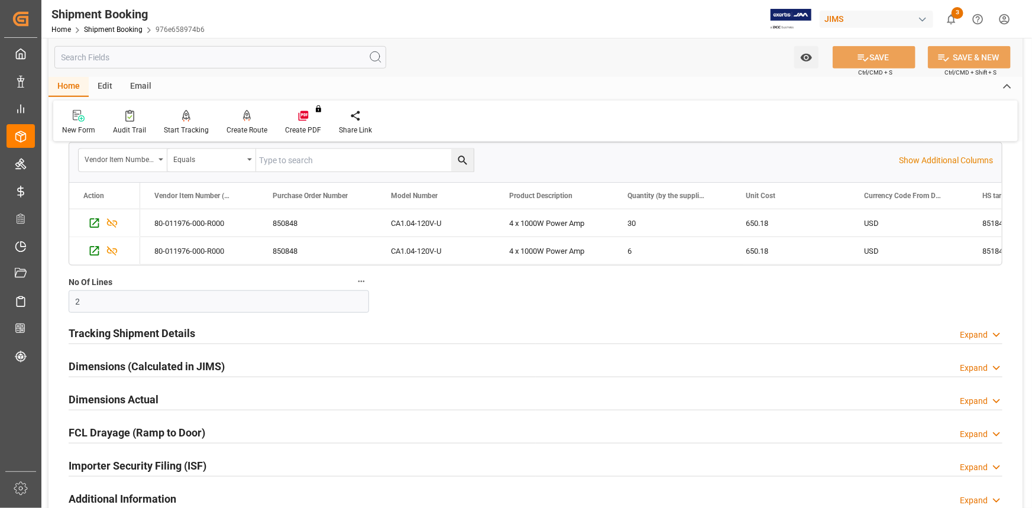
click at [231, 329] on div "Tracking Shipment Details Expand" at bounding box center [536, 332] width 934 height 22
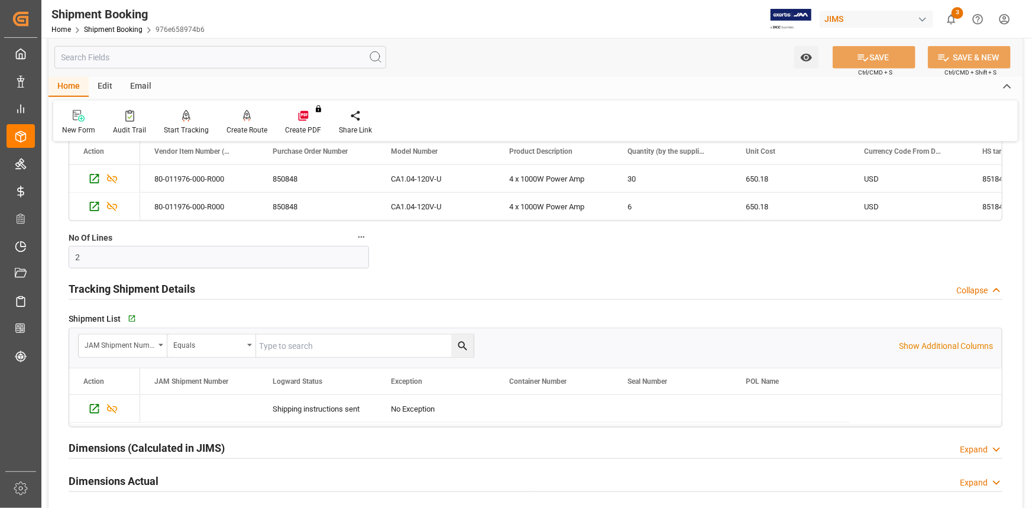
scroll to position [699, 0]
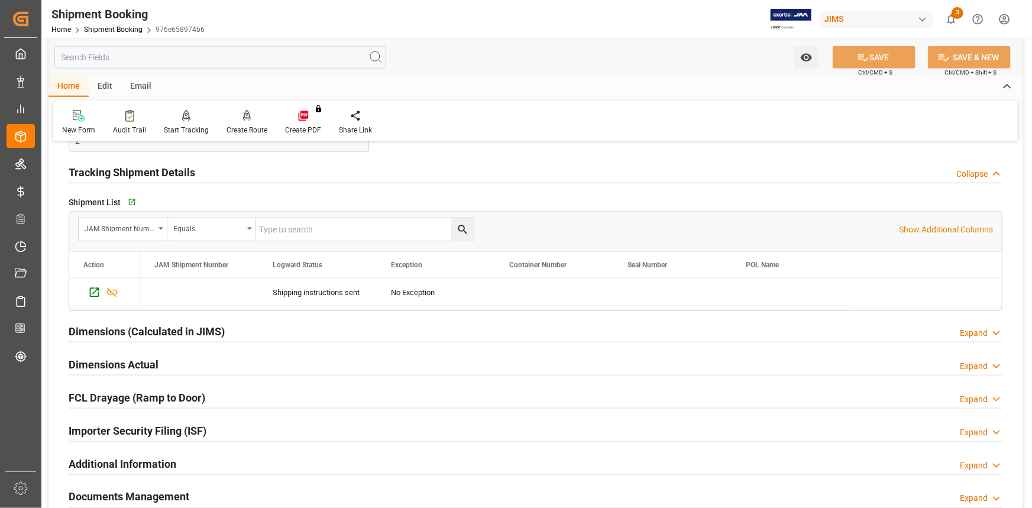
click at [232, 364] on div "Dimensions Actual Expand" at bounding box center [536, 364] width 934 height 22
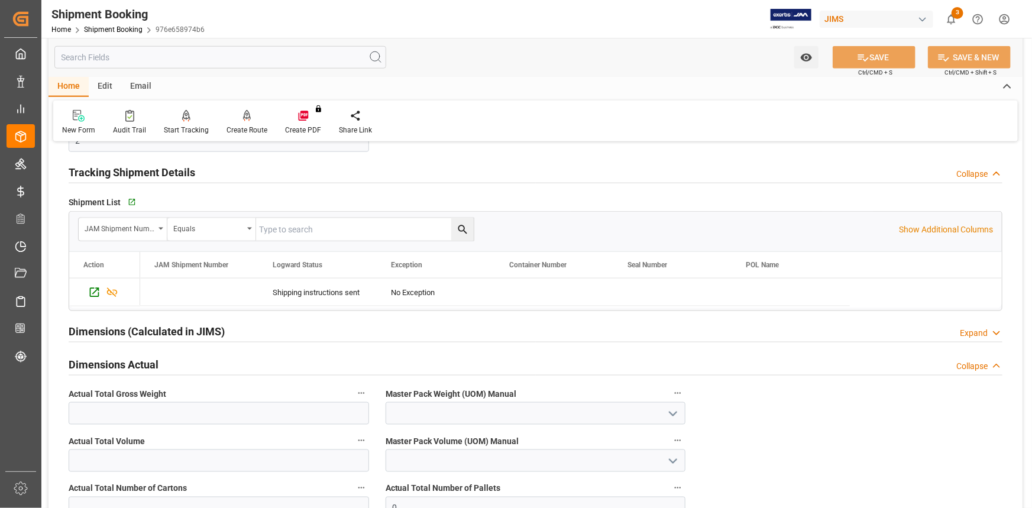
scroll to position [806, 0]
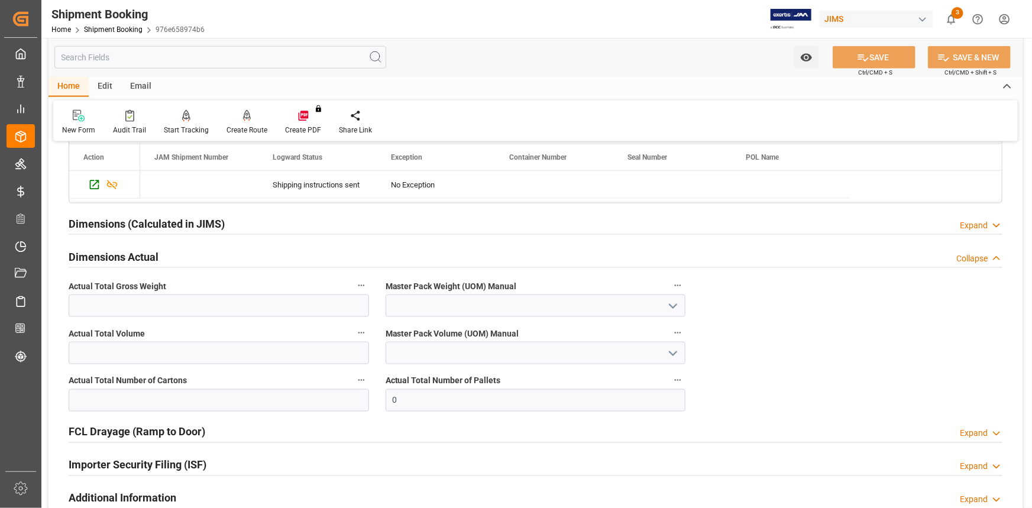
click at [205, 260] on div "Dimensions Actual Collapse" at bounding box center [536, 256] width 934 height 22
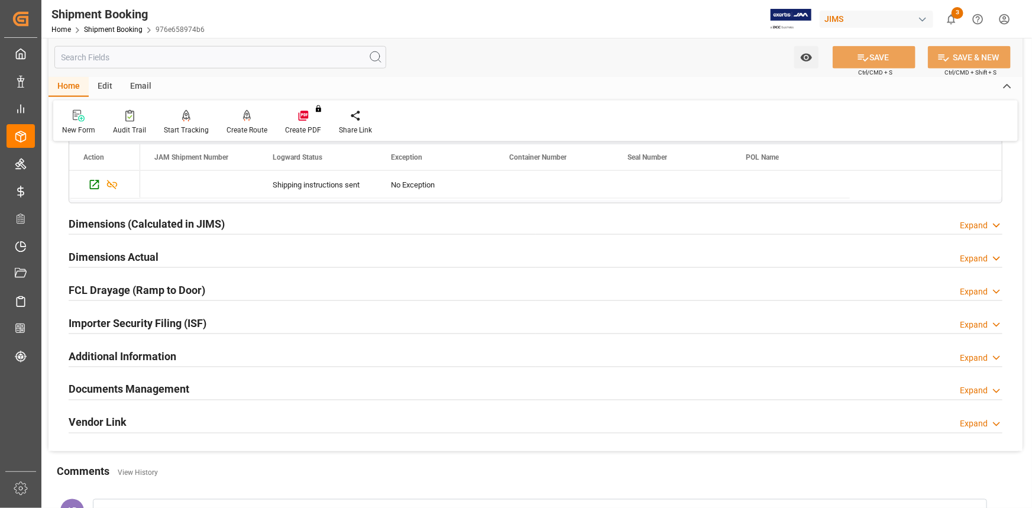
click at [206, 384] on div "Documents Management Expand" at bounding box center [536, 388] width 934 height 22
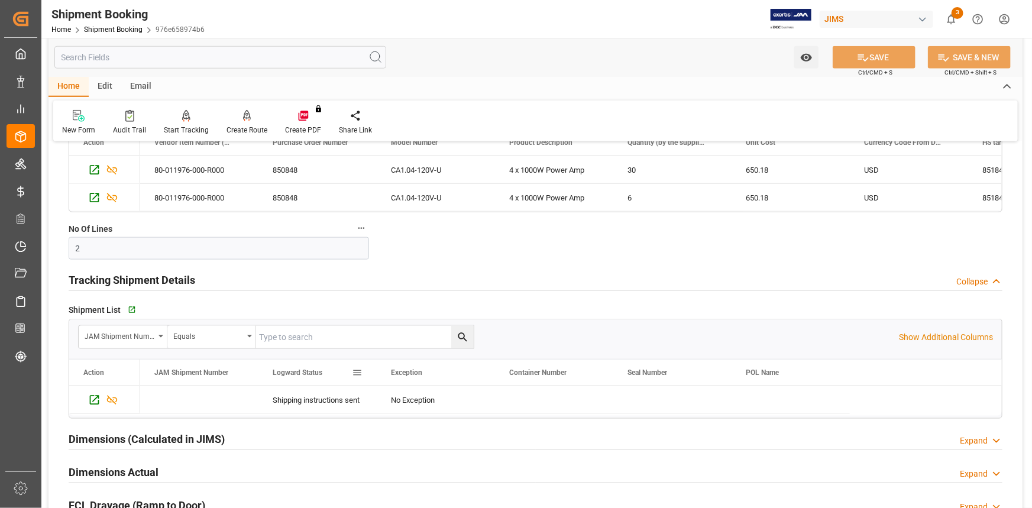
scroll to position [592, 0]
